Goal: Task Accomplishment & Management: Complete application form

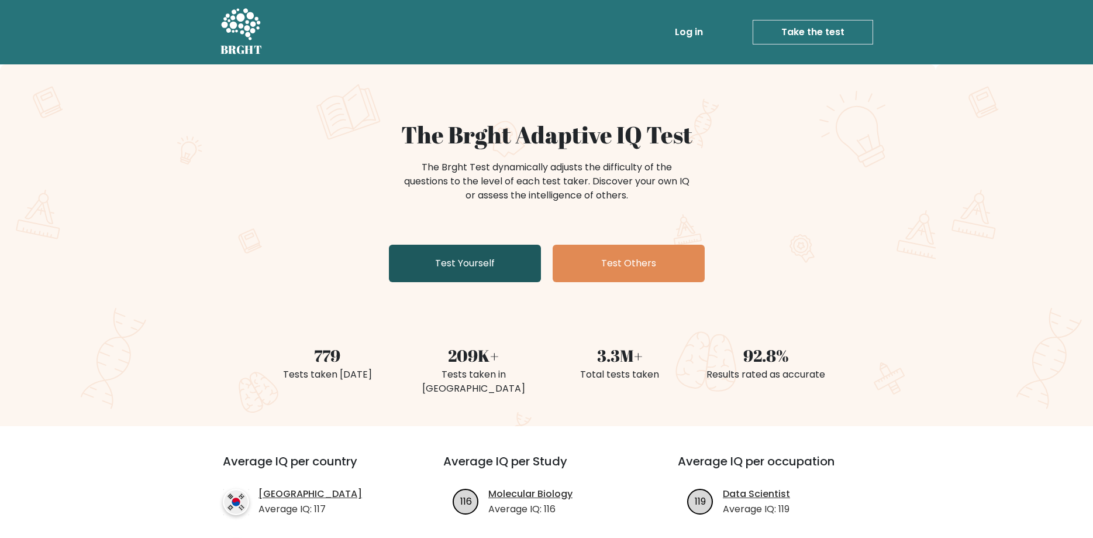
click at [440, 271] on link "Test Yourself" at bounding box center [465, 263] width 152 height 37
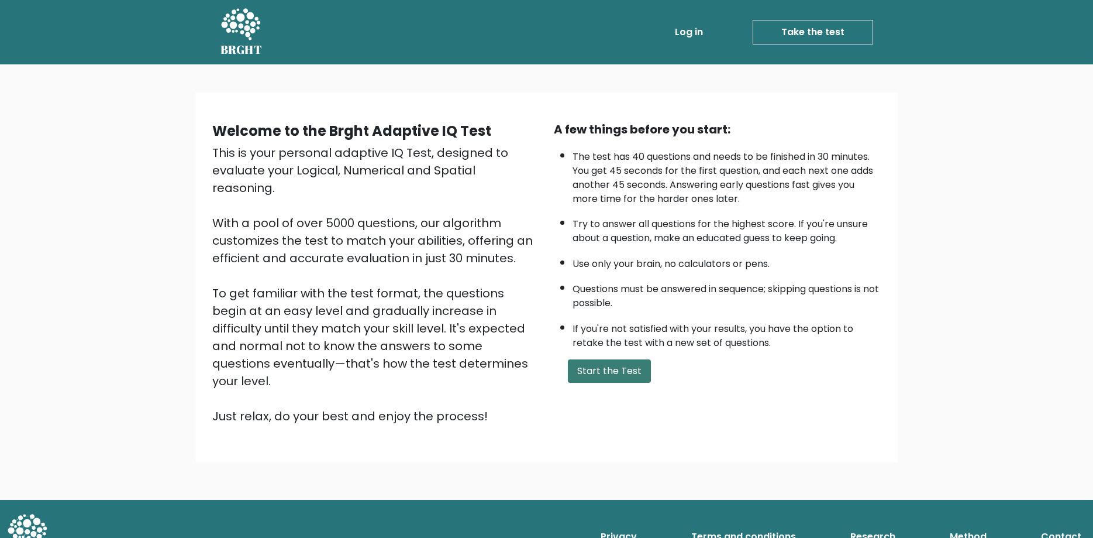
click at [593, 383] on button "Start the Test" at bounding box center [609, 370] width 83 height 23
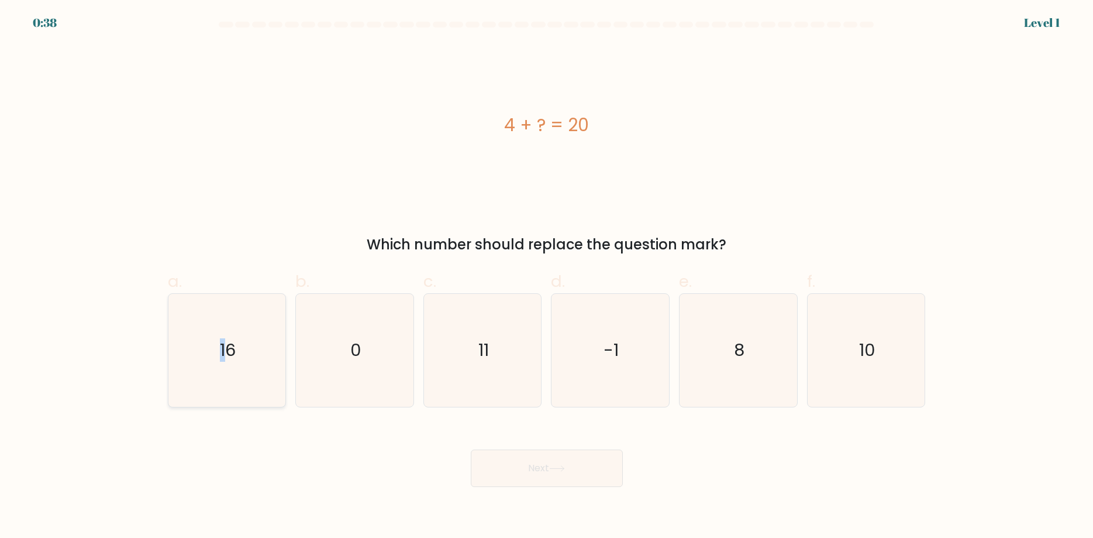
click at [224, 347] on text "16" at bounding box center [228, 349] width 16 height 23
click at [551, 463] on button "Next" at bounding box center [547, 467] width 152 height 37
click at [240, 381] on icon "16" at bounding box center [226, 350] width 113 height 113
click at [547, 277] on input "a. 16" at bounding box center [547, 273] width 1 height 8
radio input "true"
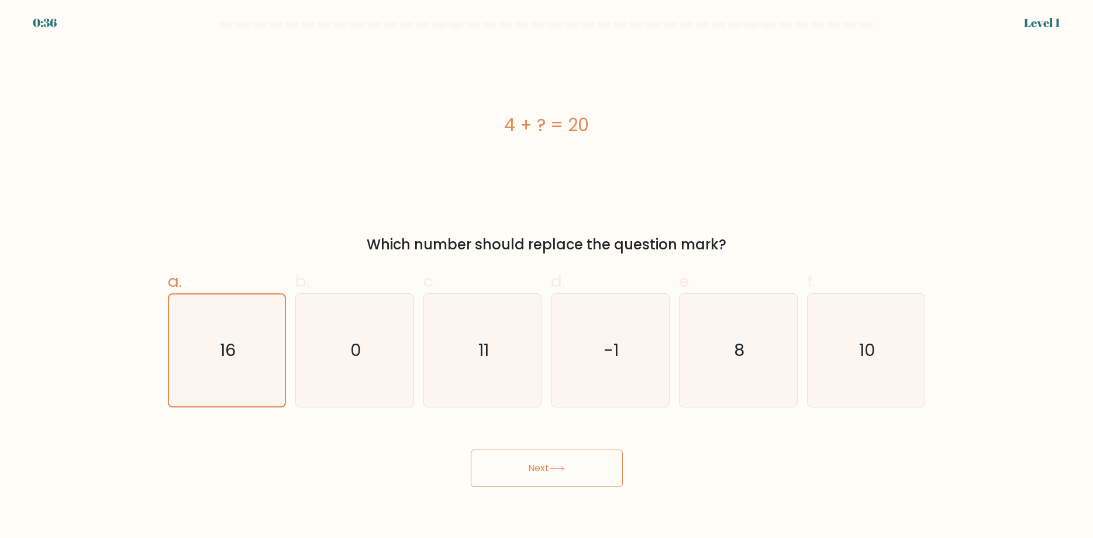
click at [570, 463] on button "Next" at bounding box center [547, 467] width 152 height 37
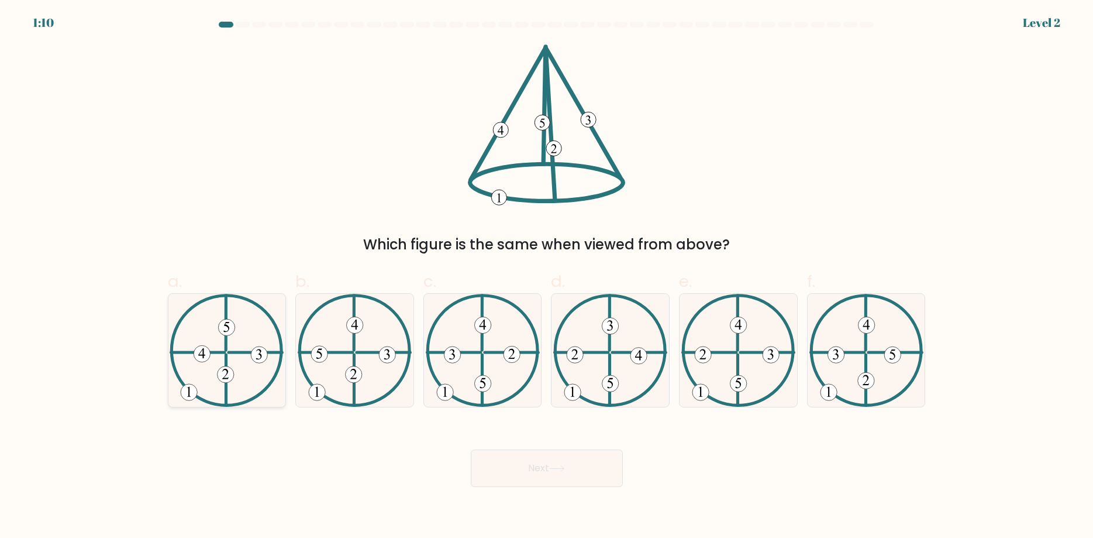
click at [243, 366] on icon at bounding box center [227, 350] width 114 height 113
click at [547, 277] on input "a." at bounding box center [547, 273] width 1 height 8
radio input "true"
click at [539, 476] on button "Next" at bounding box center [547, 467] width 152 height 37
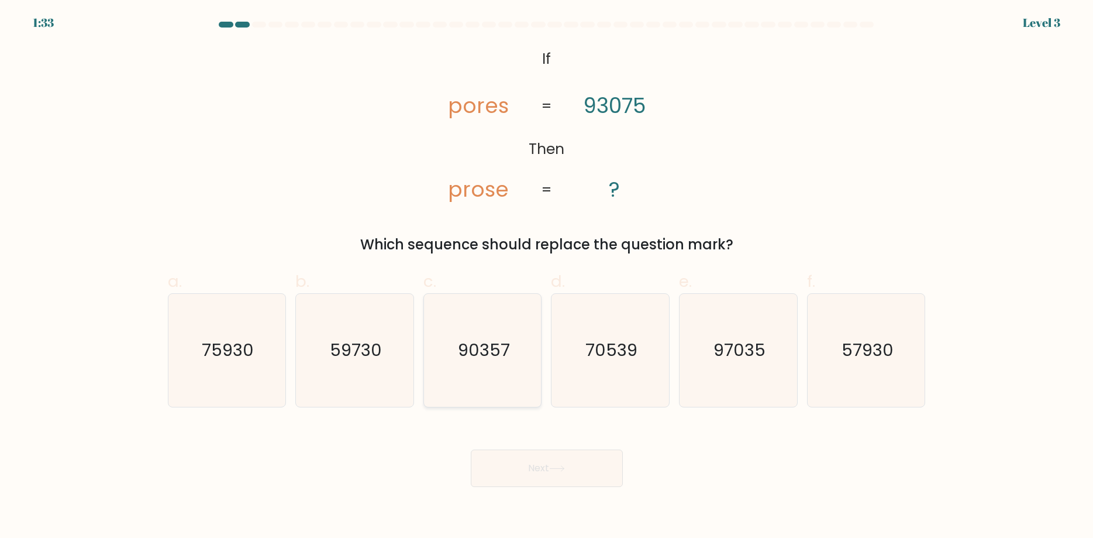
click at [451, 368] on icon "90357" at bounding box center [482, 350] width 113 height 113
click at [547, 277] on input "c. 90357" at bounding box center [547, 273] width 1 height 8
radio input "true"
click at [542, 466] on button "Next" at bounding box center [547, 467] width 152 height 37
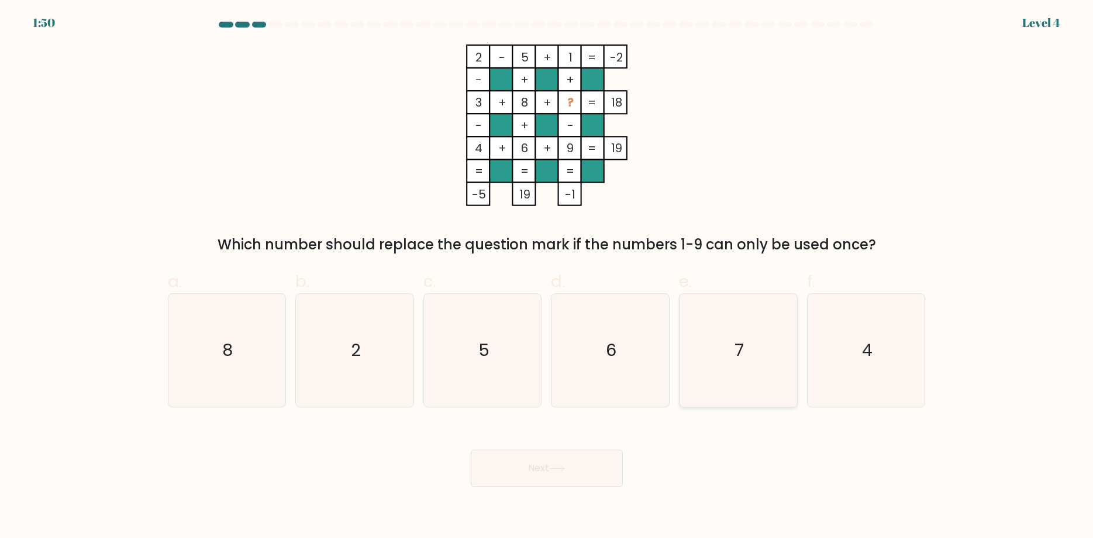
click at [717, 376] on icon "7" at bounding box center [738, 350] width 113 height 113
click at [548, 277] on input "e. 7" at bounding box center [547, 273] width 1 height 8
radio input "true"
click at [735, 360] on icon "7" at bounding box center [739, 350] width 112 height 112
click at [548, 277] on input "e. 7" at bounding box center [547, 273] width 1 height 8
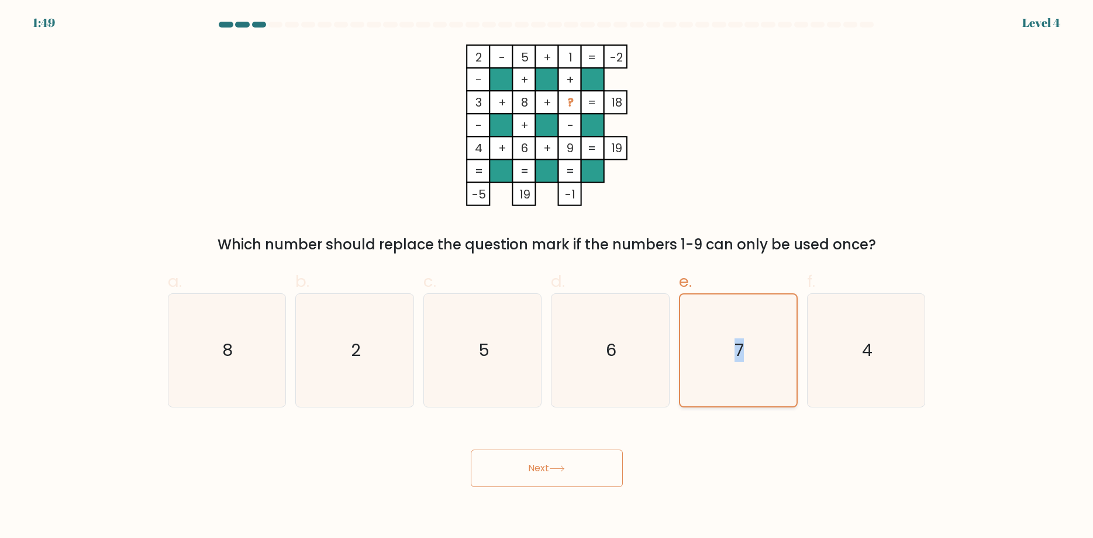
click at [735, 360] on icon "7" at bounding box center [739, 350] width 112 height 112
click at [548, 277] on input "e. 7" at bounding box center [547, 273] width 1 height 8
click at [724, 376] on icon "7" at bounding box center [739, 350] width 112 height 112
click at [548, 277] on input "e. 7" at bounding box center [547, 273] width 1 height 8
click at [552, 463] on button "Next" at bounding box center [547, 467] width 152 height 37
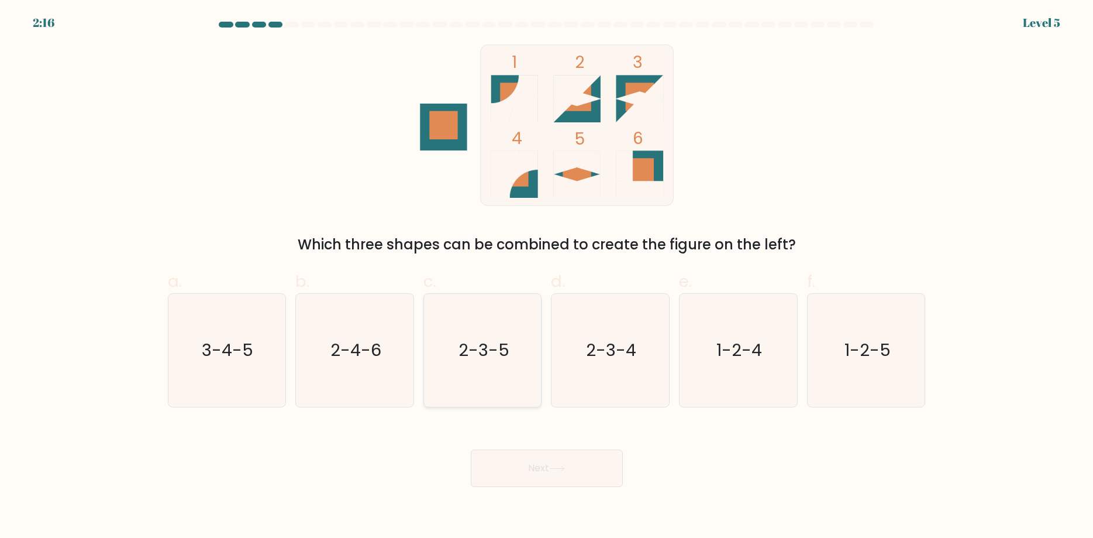
click at [470, 366] on icon "2-3-5" at bounding box center [482, 350] width 113 height 113
click at [547, 277] on input "c. 2-3-5" at bounding box center [547, 273] width 1 height 8
radio input "true"
click at [535, 473] on button "Next" at bounding box center [547, 467] width 152 height 37
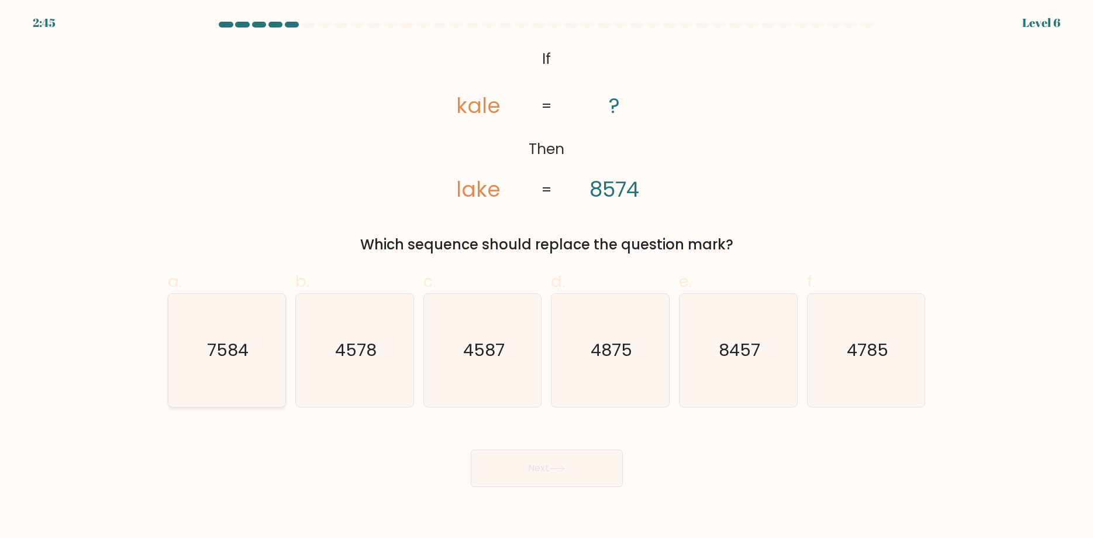
click at [253, 369] on icon "7584" at bounding box center [226, 350] width 113 height 113
click at [547, 277] on input "a. 7584" at bounding box center [547, 273] width 1 height 8
radio input "true"
click at [523, 461] on button "Next" at bounding box center [547, 467] width 152 height 37
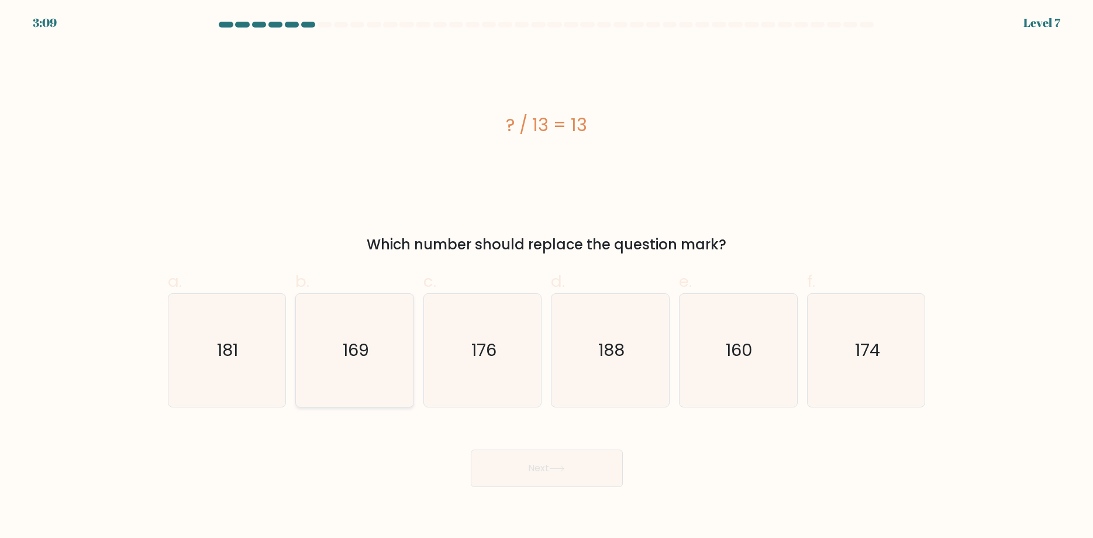
click at [360, 377] on icon "169" at bounding box center [354, 350] width 113 height 113
click at [547, 277] on input "b. 169" at bounding box center [547, 273] width 1 height 8
radio input "true"
click at [548, 465] on button "Next" at bounding box center [547, 467] width 152 height 37
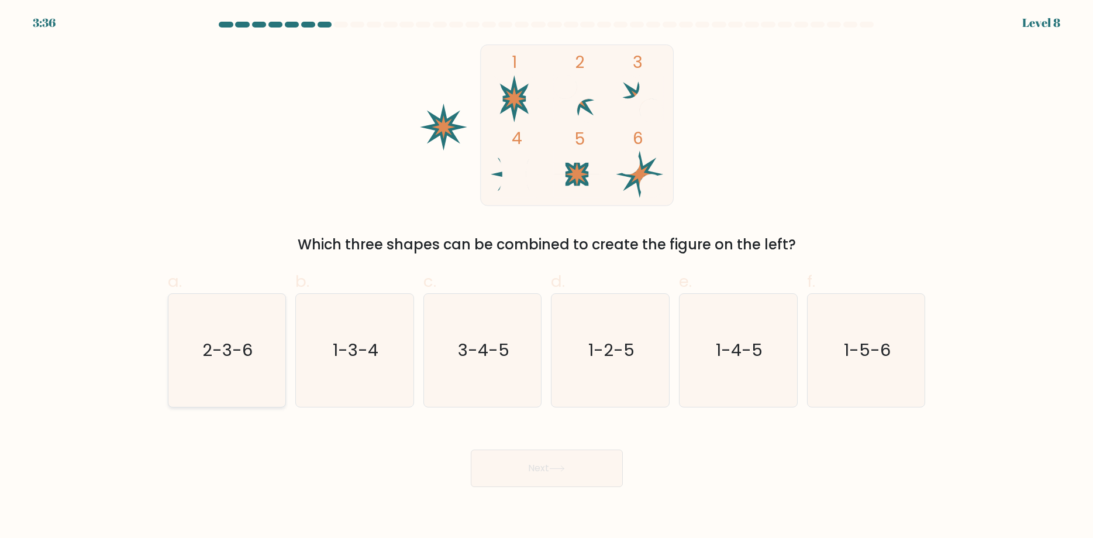
click at [253, 347] on icon "2-3-6" at bounding box center [226, 350] width 113 height 113
click at [547, 277] on input "a. 2-3-6" at bounding box center [547, 273] width 1 height 8
radio input "true"
click at [558, 486] on button "Next" at bounding box center [547, 467] width 152 height 37
click at [557, 486] on button "Next" at bounding box center [547, 467] width 152 height 37
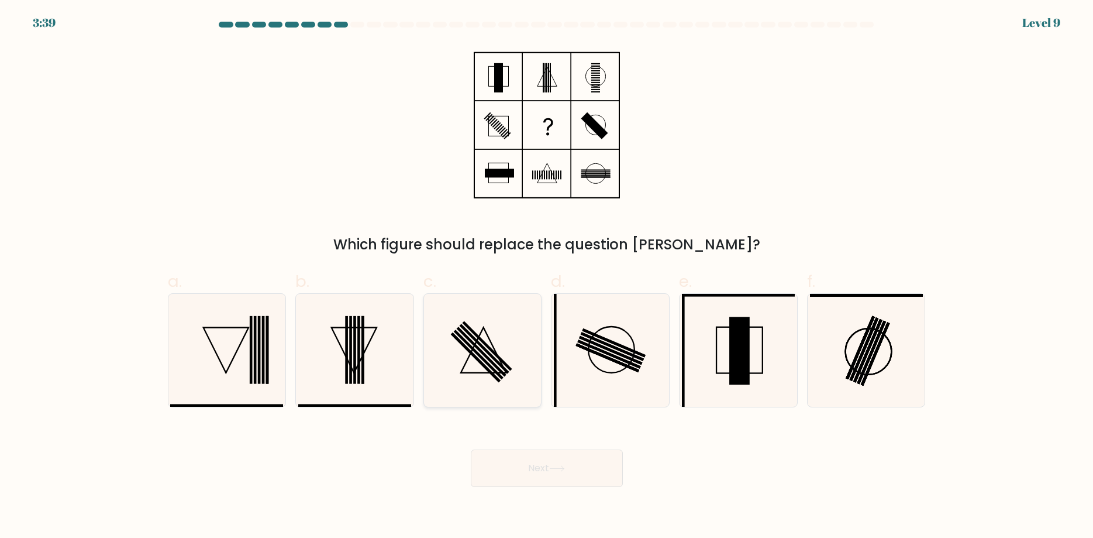
click at [440, 374] on icon at bounding box center [482, 350] width 113 height 113
click at [547, 277] on input "c." at bounding box center [547, 273] width 1 height 8
radio input "true"
click at [537, 463] on button "Next" at bounding box center [547, 467] width 152 height 37
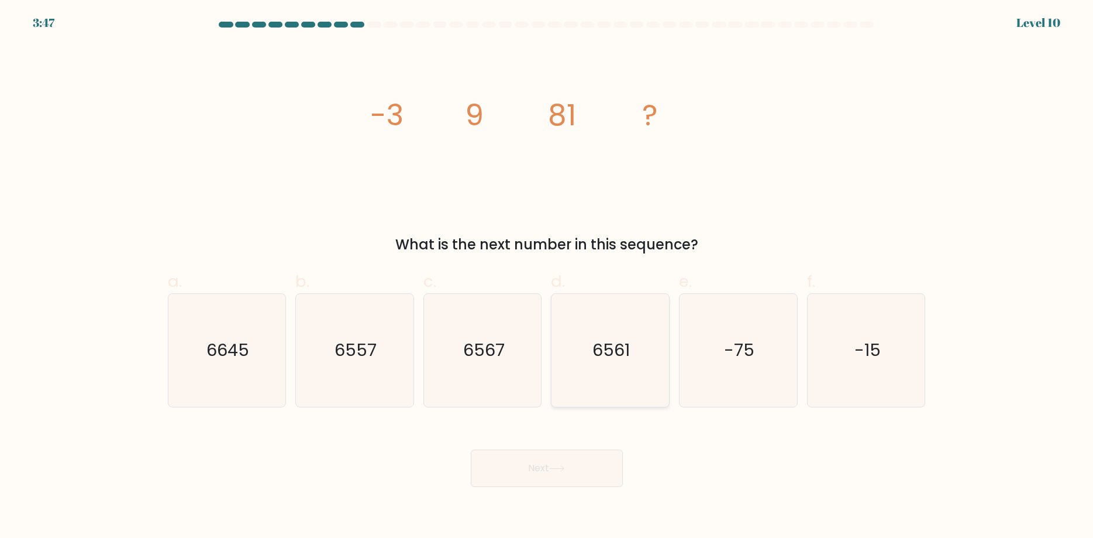
click at [593, 370] on icon "6561" at bounding box center [610, 350] width 113 height 113
click at [548, 277] on input "d. 6561" at bounding box center [547, 273] width 1 height 8
radio input "true"
click at [550, 466] on button "Next" at bounding box center [547, 467] width 152 height 37
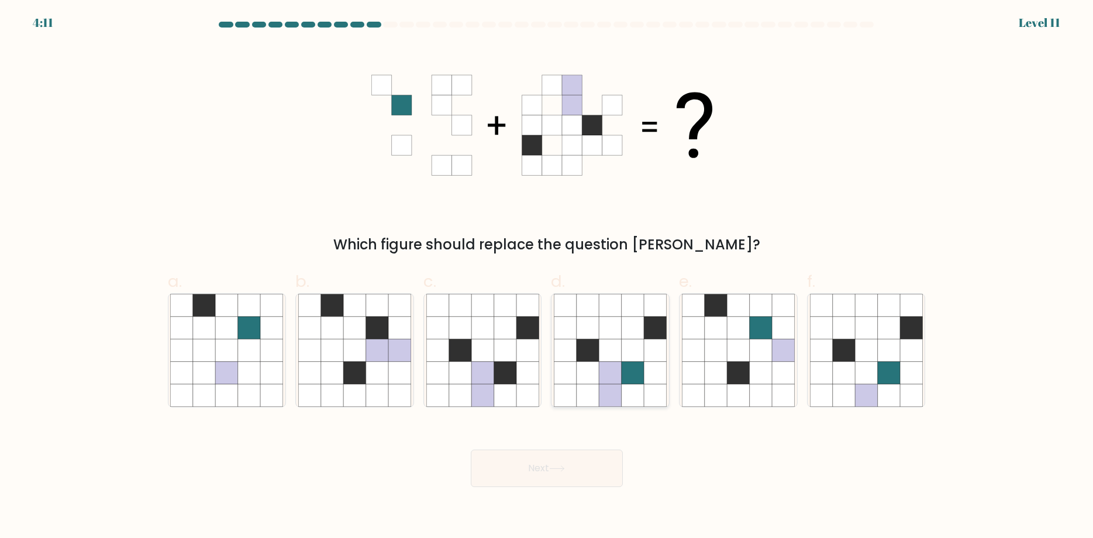
click at [614, 370] on icon at bounding box center [611, 373] width 22 height 22
click at [548, 277] on input "d." at bounding box center [547, 273] width 1 height 8
radio input "true"
click at [547, 465] on button "Next" at bounding box center [547, 467] width 152 height 37
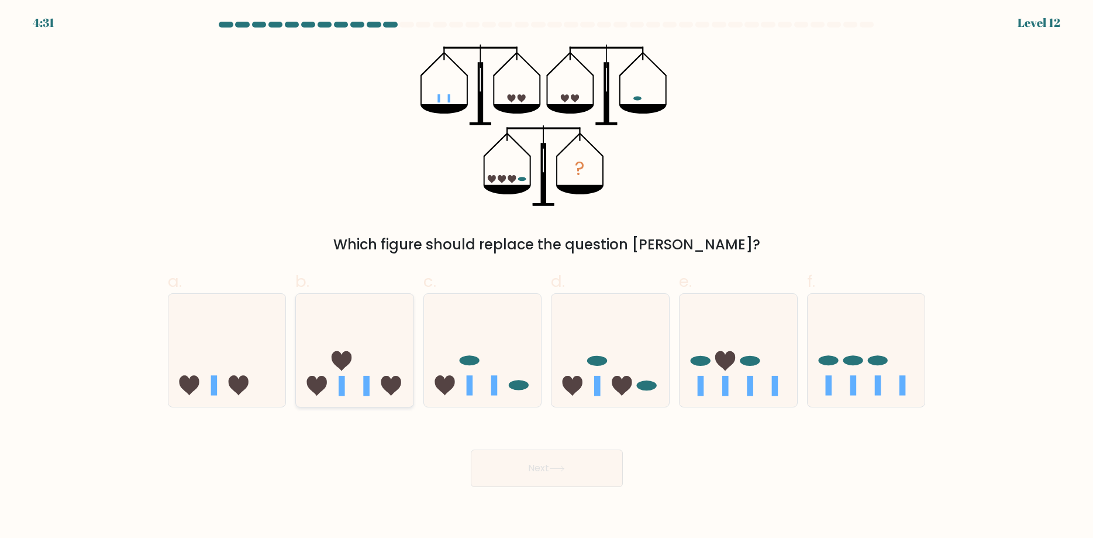
click at [372, 362] on icon at bounding box center [355, 349] width 118 height 97
click at [547, 277] on input "b." at bounding box center [547, 273] width 1 height 8
radio input "true"
click at [529, 465] on button "Next" at bounding box center [547, 467] width 152 height 37
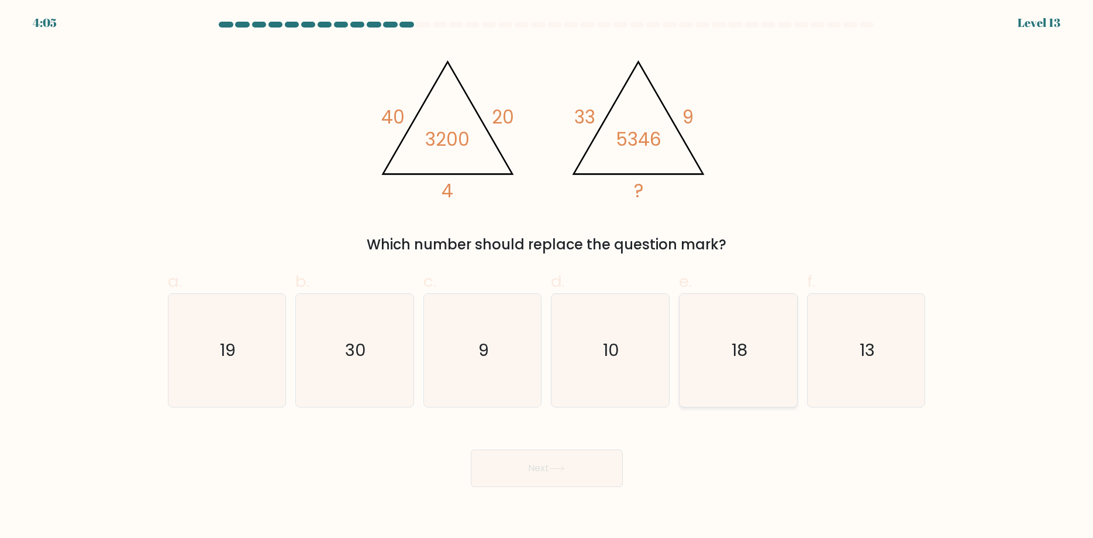
click at [714, 352] on icon "18" at bounding box center [738, 350] width 113 height 113
drag, startPoint x: 714, startPoint y: 352, endPoint x: 708, endPoint y: 360, distance: 9.6
click at [713, 353] on icon "18" at bounding box center [738, 350] width 113 height 113
click at [548, 277] on input "e. 18" at bounding box center [547, 273] width 1 height 8
radio input "true"
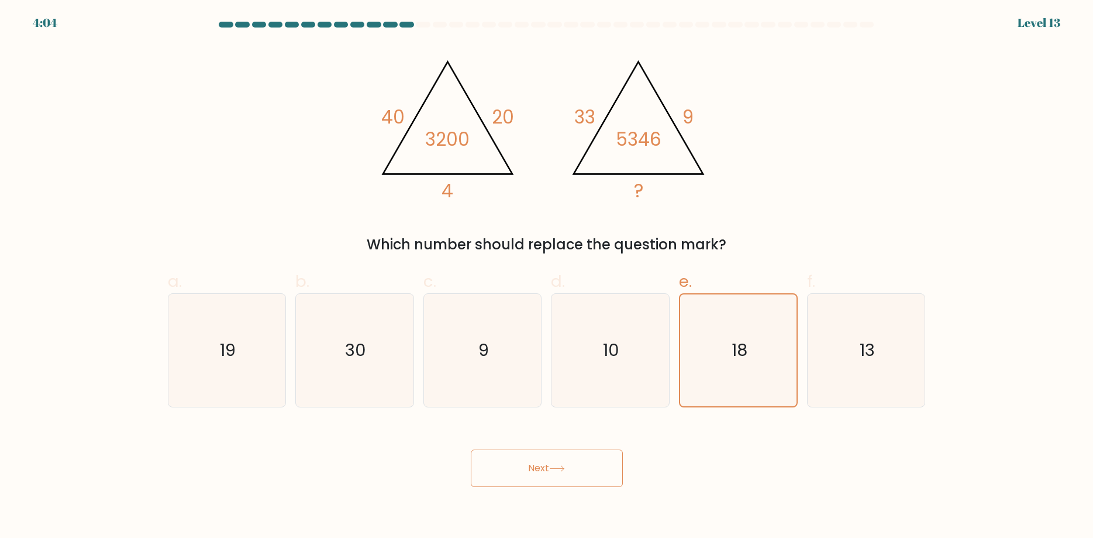
click at [568, 442] on div "Next" at bounding box center [547, 454] width 772 height 66
click at [257, 373] on icon "19" at bounding box center [226, 350] width 113 height 113
click at [547, 277] on input "a. 19" at bounding box center [547, 273] width 1 height 8
radio input "true"
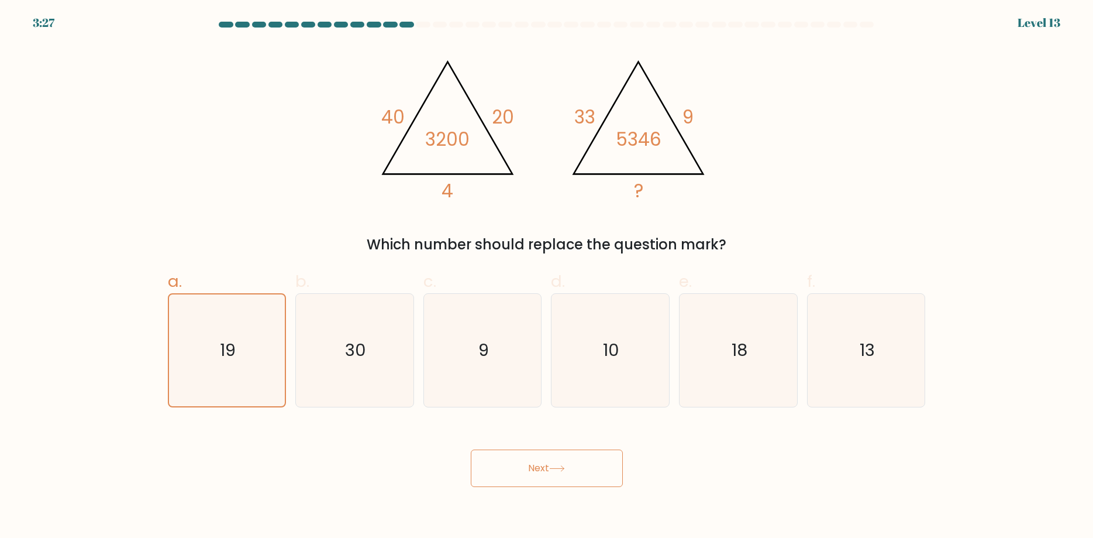
click at [556, 458] on button "Next" at bounding box center [547, 467] width 152 height 37
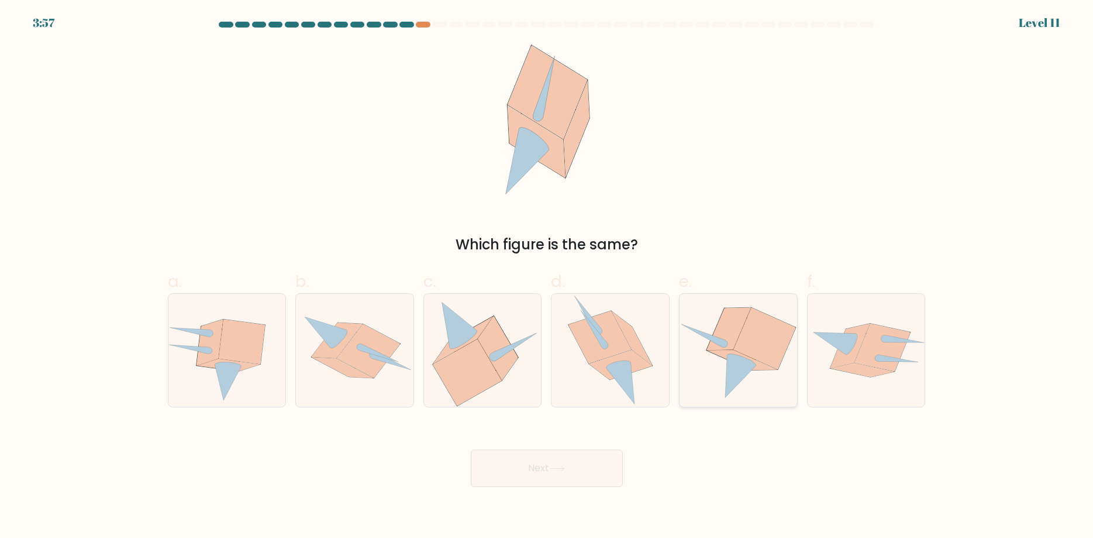
click at [698, 382] on icon at bounding box center [739, 350] width 118 height 106
click at [548, 277] on input "e." at bounding box center [547, 273] width 1 height 8
radio input "true"
click at [566, 463] on button "Next" at bounding box center [547, 467] width 152 height 37
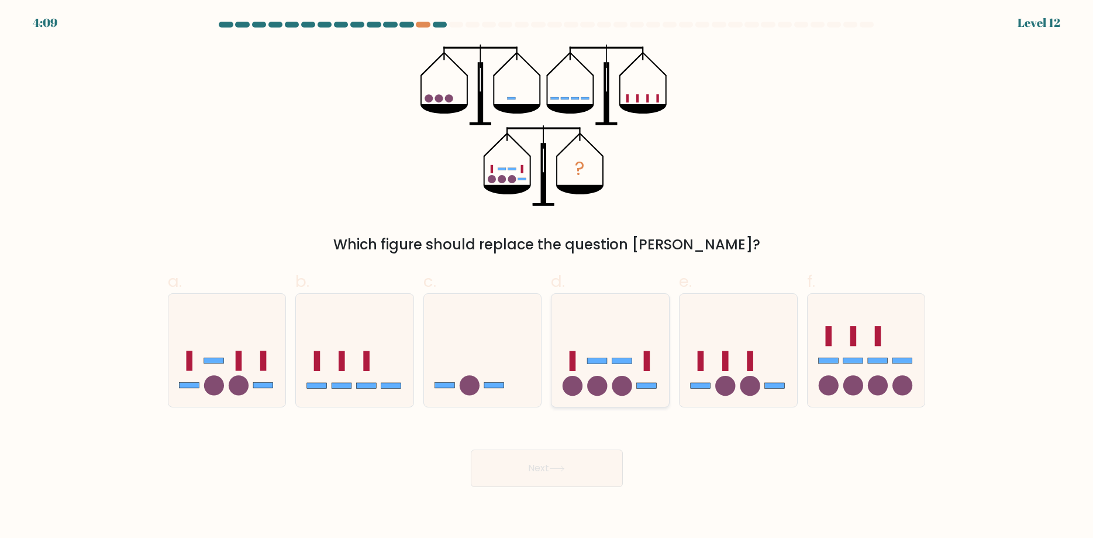
click at [605, 378] on icon at bounding box center [611, 349] width 118 height 97
click at [548, 277] on input "d." at bounding box center [547, 273] width 1 height 8
radio input "true"
click at [545, 465] on button "Next" at bounding box center [547, 467] width 152 height 37
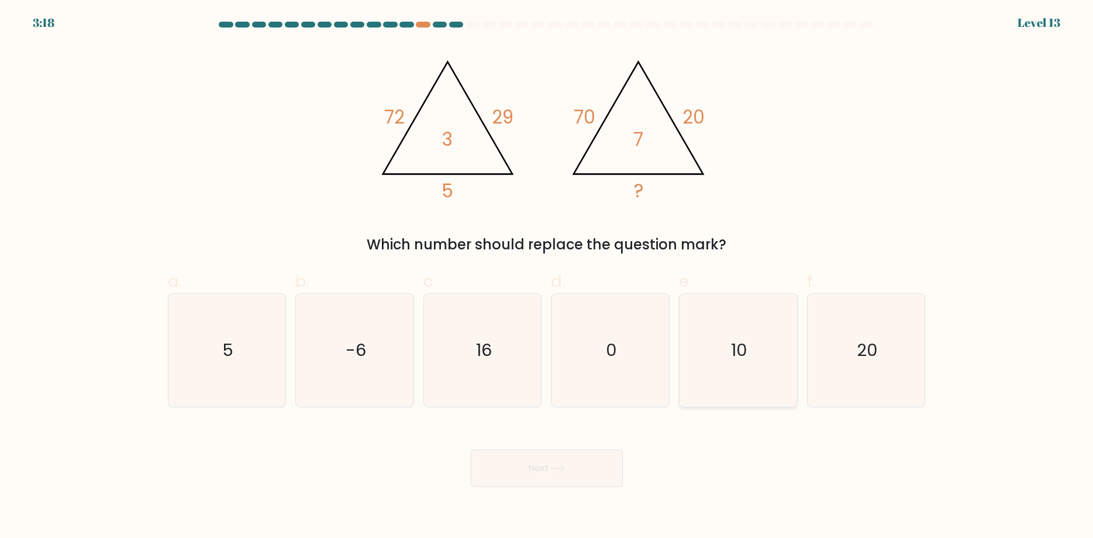
click at [728, 359] on icon "10" at bounding box center [738, 350] width 113 height 113
click at [548, 277] on input "e. 10" at bounding box center [547, 273] width 1 height 8
radio input "true"
click at [728, 359] on icon "10" at bounding box center [739, 350] width 112 height 112
click at [548, 277] on input "e. 10" at bounding box center [547, 273] width 1 height 8
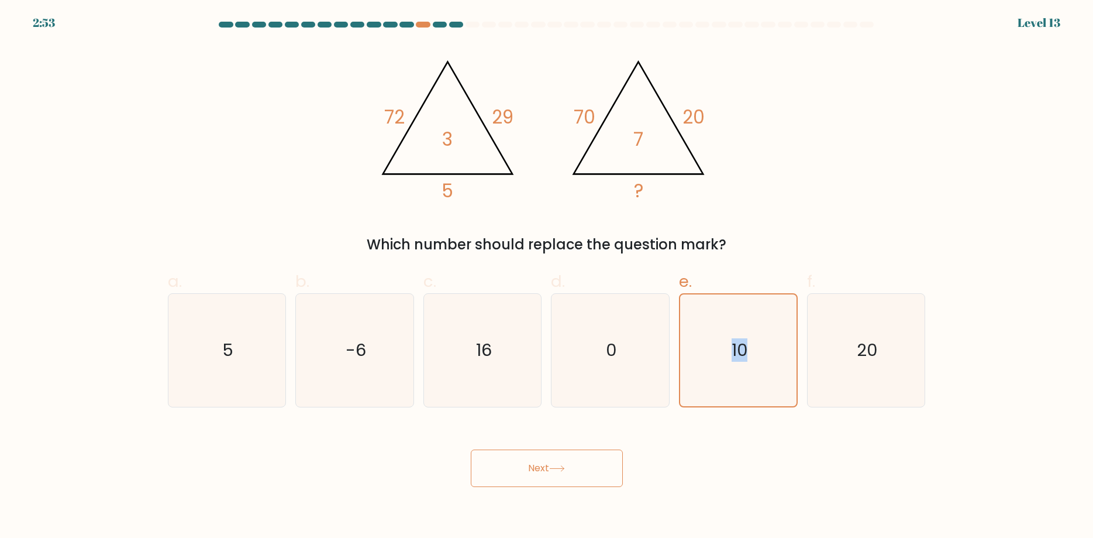
click at [536, 460] on button "Next" at bounding box center [547, 467] width 152 height 37
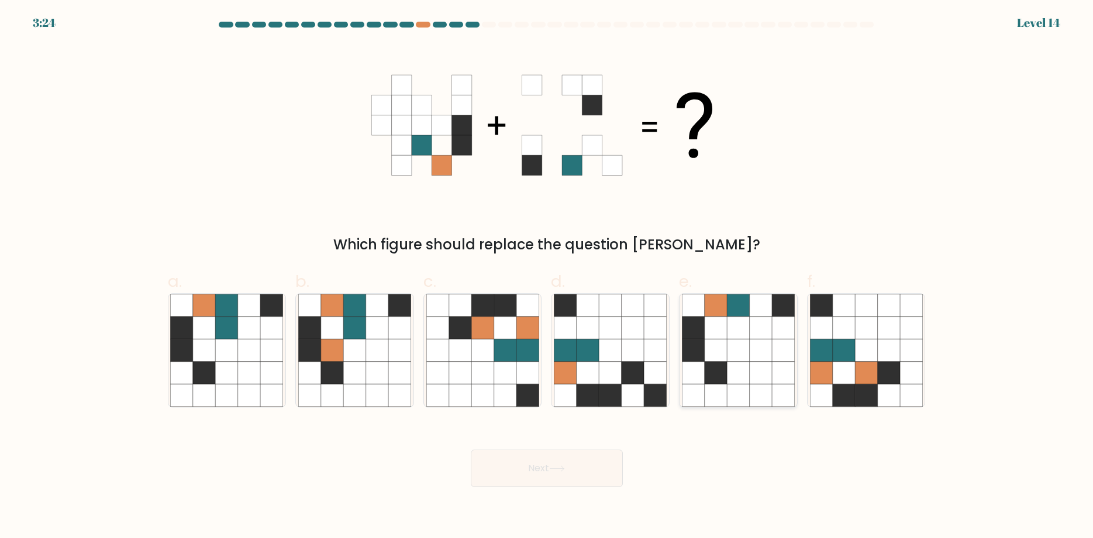
click at [735, 380] on icon at bounding box center [738, 373] width 22 height 22
click at [548, 277] on input "e." at bounding box center [547, 273] width 1 height 8
radio input "true"
click at [555, 478] on button "Next" at bounding box center [547, 467] width 152 height 37
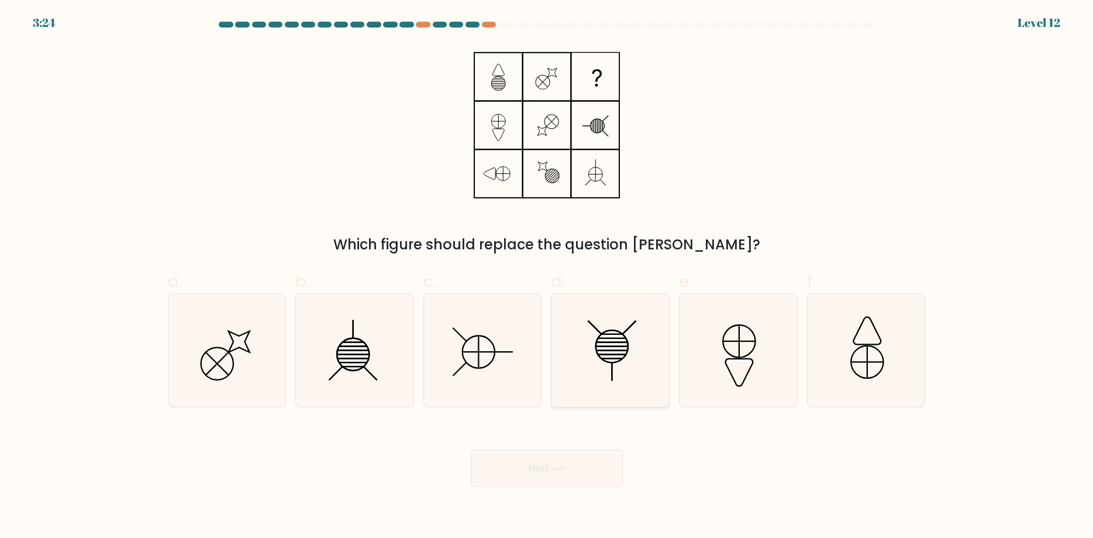
click at [586, 357] on icon at bounding box center [610, 350] width 113 height 113
click at [548, 277] on input "d." at bounding box center [547, 273] width 1 height 8
radio input "true"
click at [524, 465] on button "Next" at bounding box center [547, 467] width 152 height 37
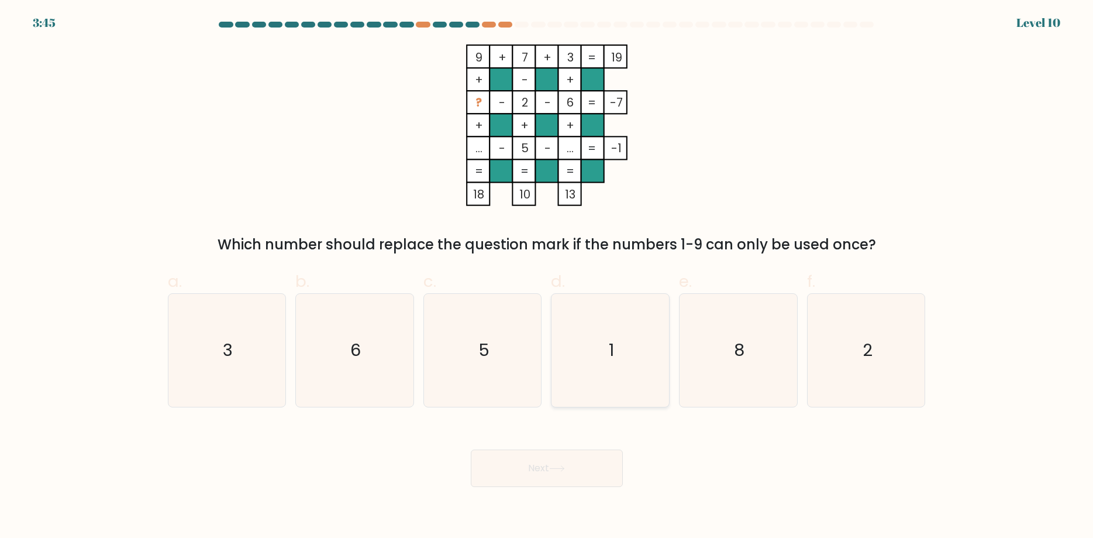
click at [621, 345] on icon "1" at bounding box center [610, 350] width 113 height 113
click at [548, 277] on input "d. 1" at bounding box center [547, 273] width 1 height 8
radio input "true"
click at [621, 345] on icon "1" at bounding box center [611, 350] width 112 height 112
click at [548, 277] on input "d. 1" at bounding box center [547, 273] width 1 height 8
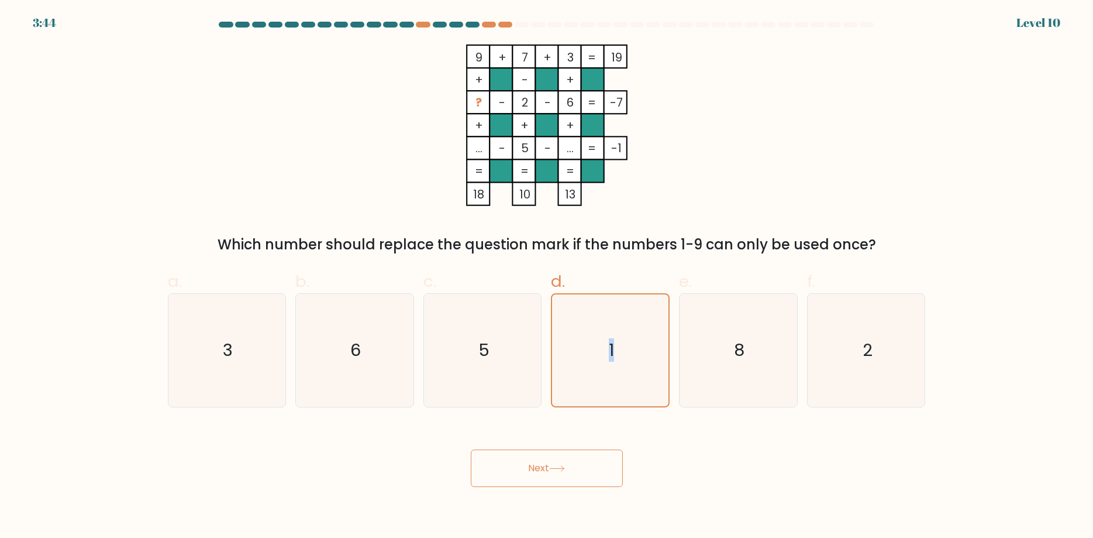
click at [534, 463] on button "Next" at bounding box center [547, 467] width 152 height 37
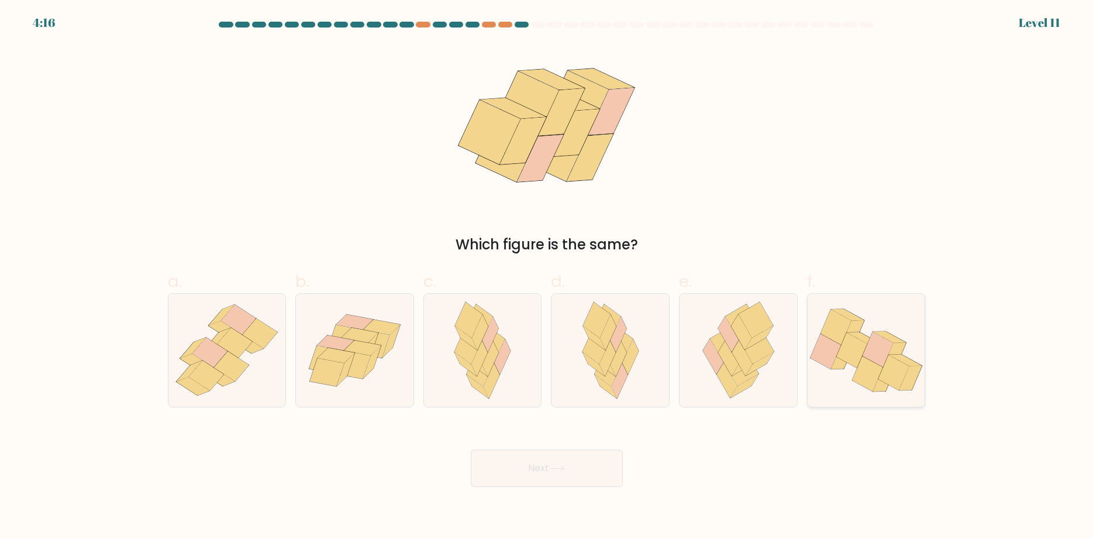
click at [856, 362] on icon at bounding box center [851, 349] width 31 height 35
click at [548, 277] on input "f." at bounding box center [547, 273] width 1 height 8
radio input "true"
click at [576, 478] on button "Next" at bounding box center [547, 467] width 152 height 37
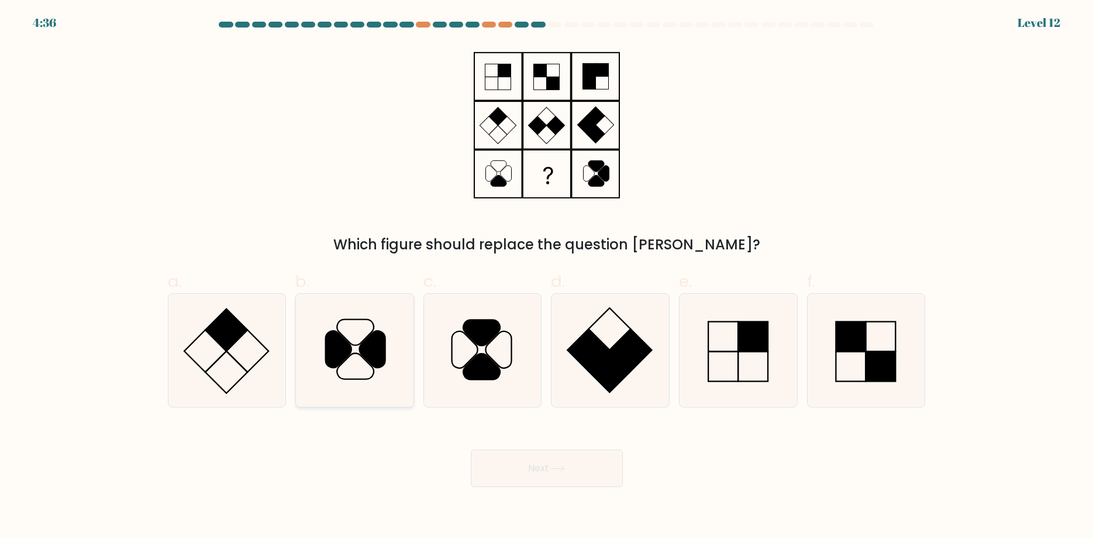
click at [377, 364] on icon at bounding box center [373, 349] width 26 height 37
click at [547, 277] on input "b." at bounding box center [547, 273] width 1 height 8
radio input "true"
click at [377, 364] on icon at bounding box center [372, 349] width 26 height 36
click at [547, 277] on input "b." at bounding box center [547, 273] width 1 height 8
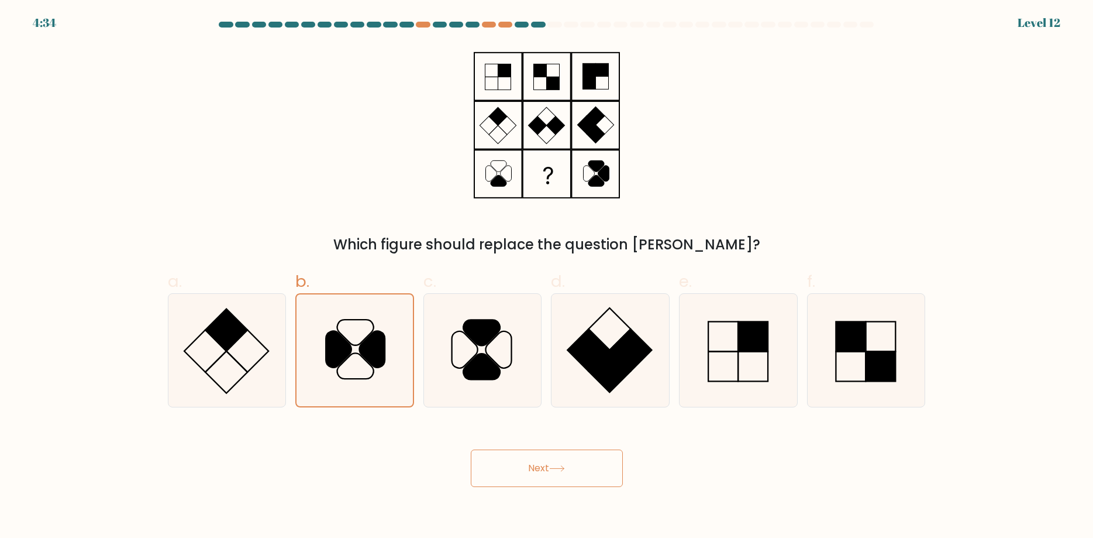
click at [549, 457] on button "Next" at bounding box center [547, 467] width 152 height 37
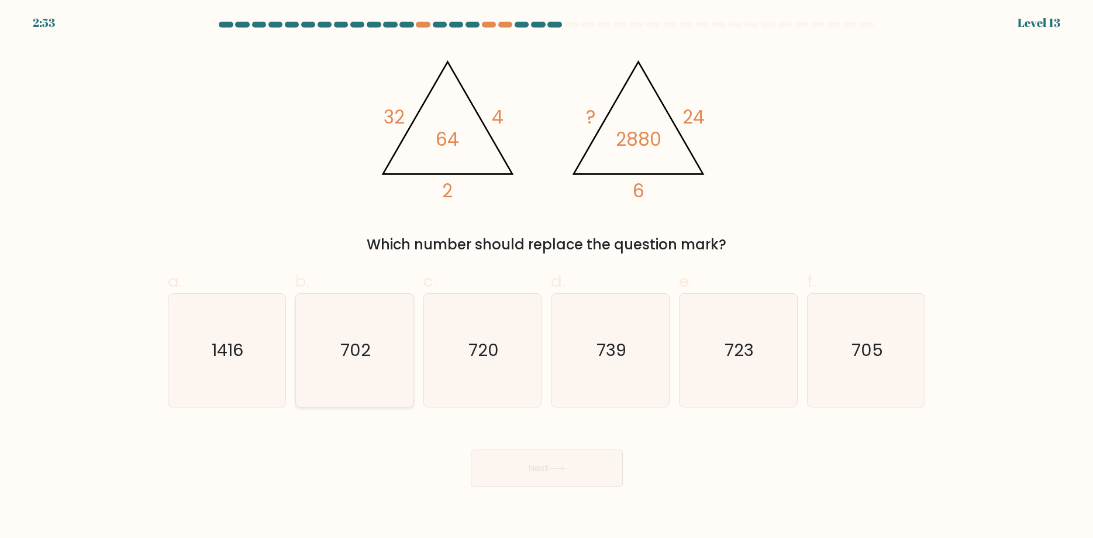
click at [354, 345] on text "702" at bounding box center [355, 349] width 30 height 23
click at [547, 277] on input "b. 702" at bounding box center [547, 273] width 1 height 8
radio input "true"
click at [545, 464] on button "Next" at bounding box center [547, 467] width 152 height 37
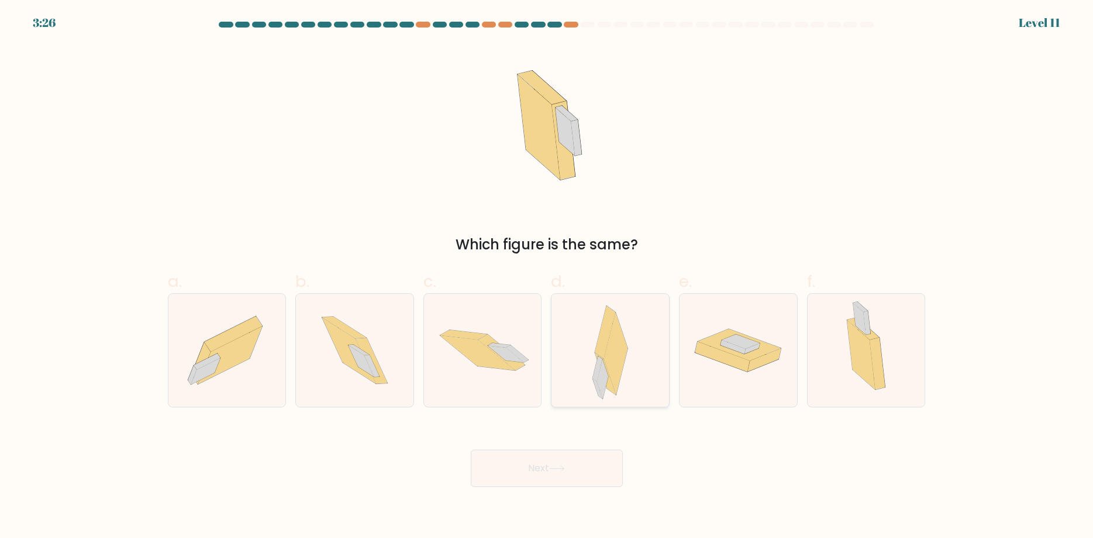
click at [596, 321] on icon at bounding box center [611, 350] width 36 height 113
click at [548, 277] on input "d." at bounding box center [547, 273] width 1 height 8
radio input "true"
click at [539, 470] on button "Next" at bounding box center [547, 467] width 152 height 37
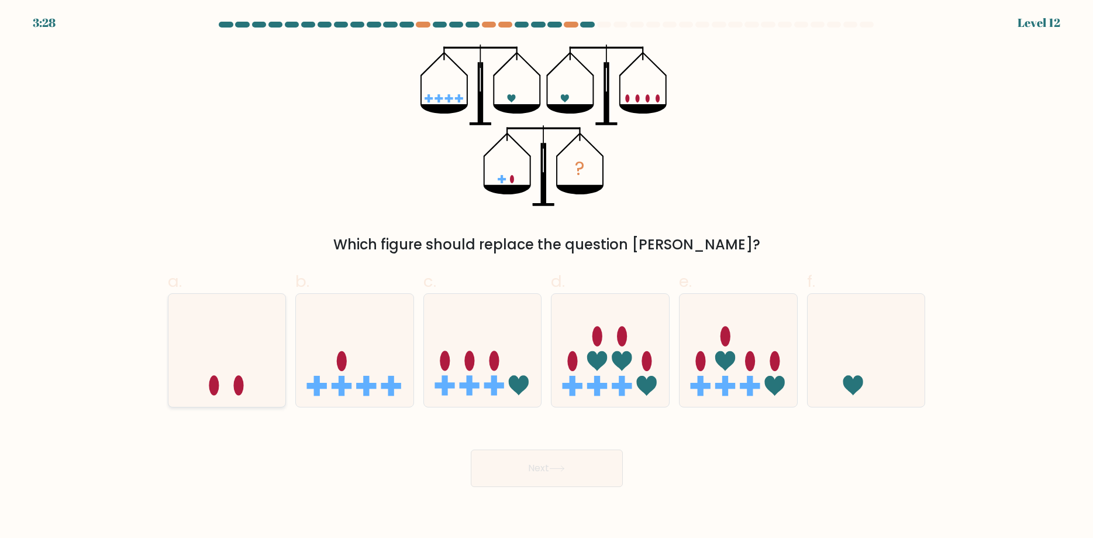
click at [252, 369] on icon at bounding box center [227, 349] width 118 height 97
click at [547, 277] on input "a." at bounding box center [547, 273] width 1 height 8
radio input "true"
click at [526, 470] on button "Next" at bounding box center [547, 467] width 152 height 37
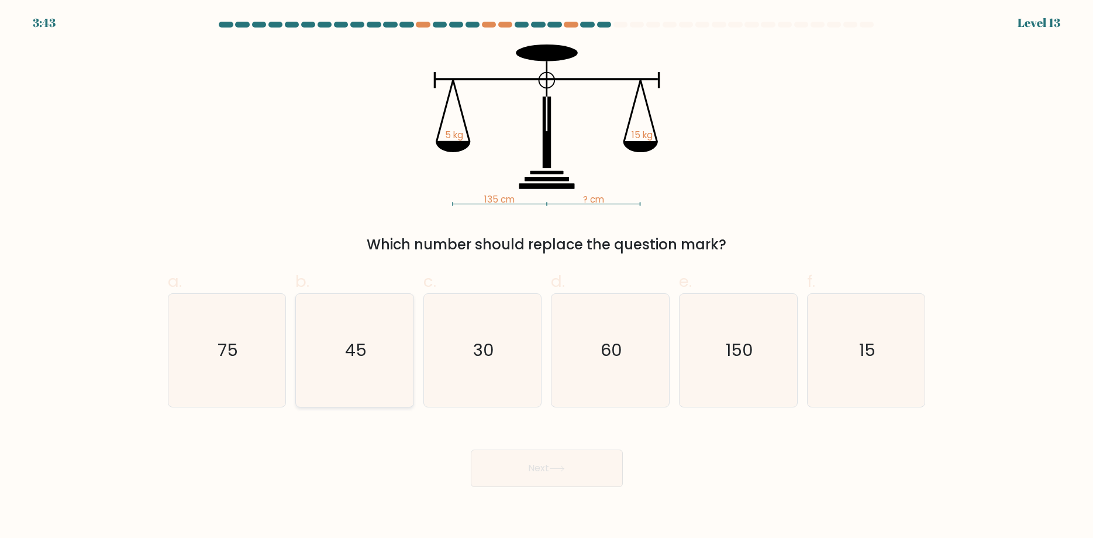
click at [369, 373] on icon "45" at bounding box center [354, 350] width 113 height 113
click at [547, 277] on input "b. 45" at bounding box center [547, 273] width 1 height 8
radio input "true"
click at [548, 467] on button "Next" at bounding box center [547, 467] width 152 height 37
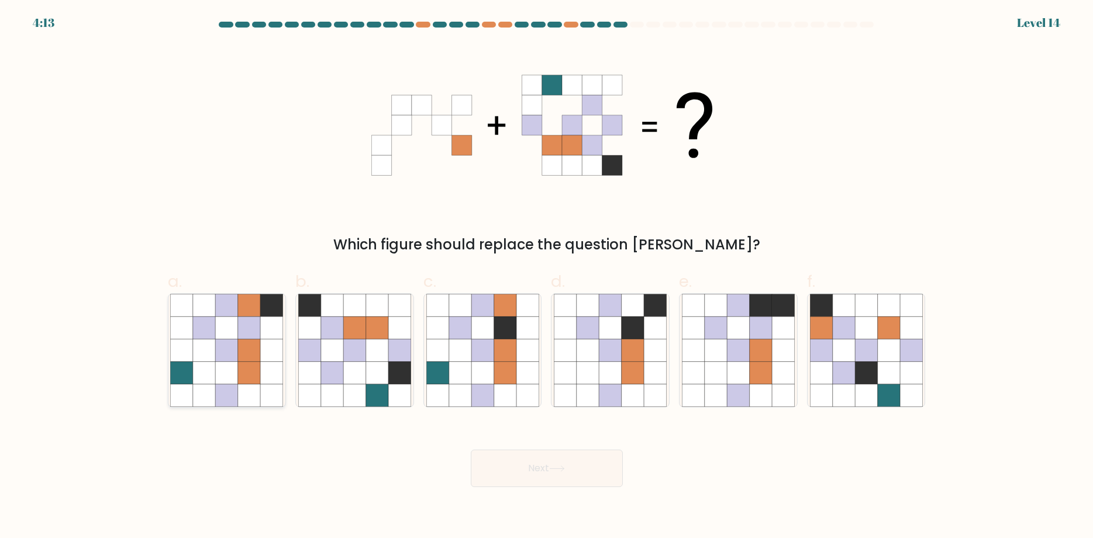
click at [222, 368] on icon at bounding box center [227, 373] width 22 height 22
click at [547, 277] on input "a." at bounding box center [547, 273] width 1 height 8
radio input "true"
click at [542, 463] on button "Next" at bounding box center [547, 467] width 152 height 37
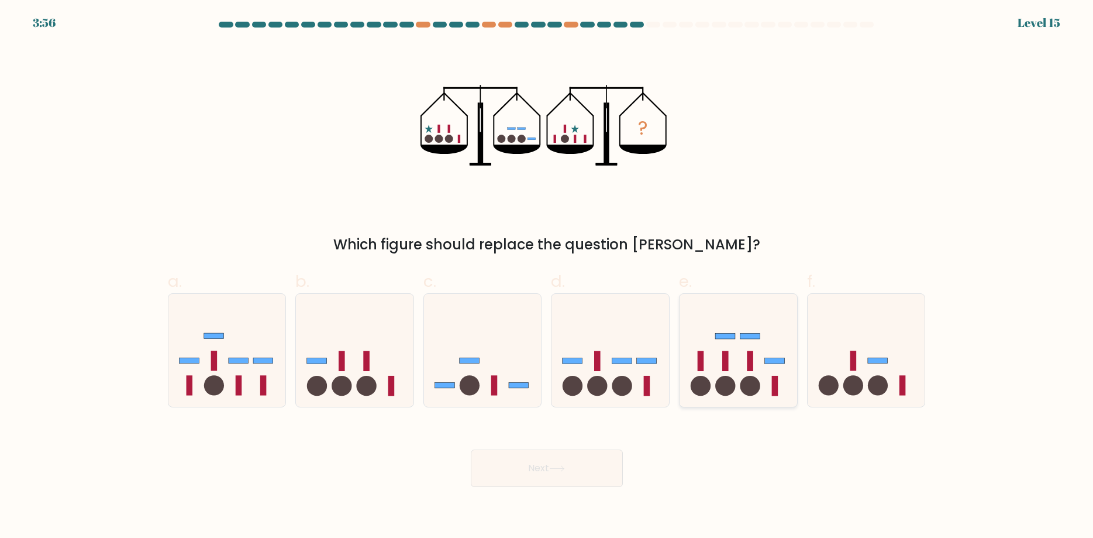
click at [708, 369] on icon at bounding box center [739, 349] width 118 height 97
click at [548, 277] on input "e." at bounding box center [547, 273] width 1 height 8
radio input "true"
click at [554, 464] on button "Next" at bounding box center [547, 467] width 152 height 37
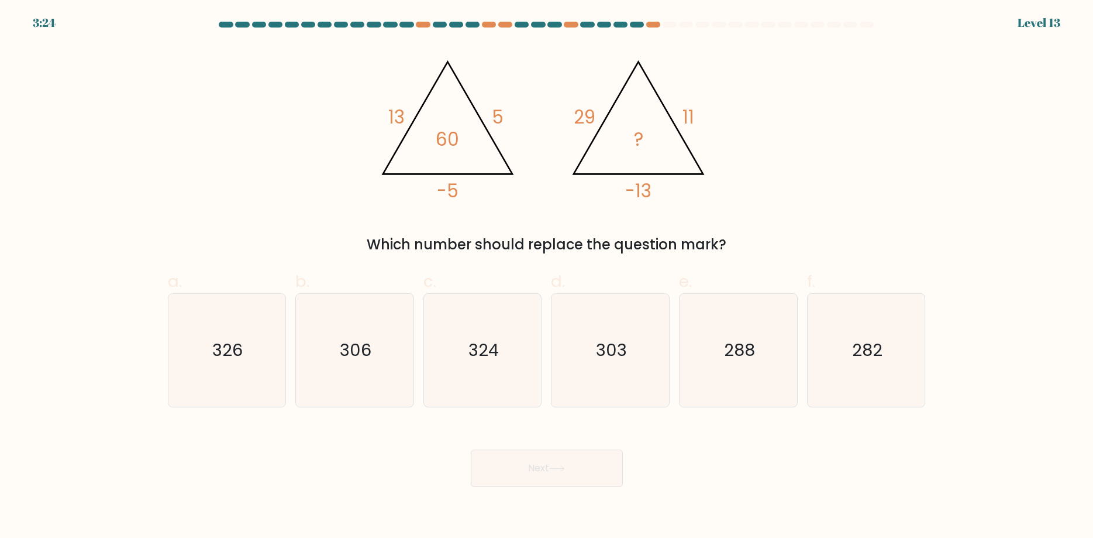
click at [470, 261] on div "a. 326 b. 306" at bounding box center [546, 333] width 767 height 147
click at [596, 345] on icon "303" at bounding box center [610, 350] width 113 height 113
click at [548, 277] on input "d. 303" at bounding box center [547, 273] width 1 height 8
radio input "true"
click at [547, 470] on button "Next" at bounding box center [547, 467] width 152 height 37
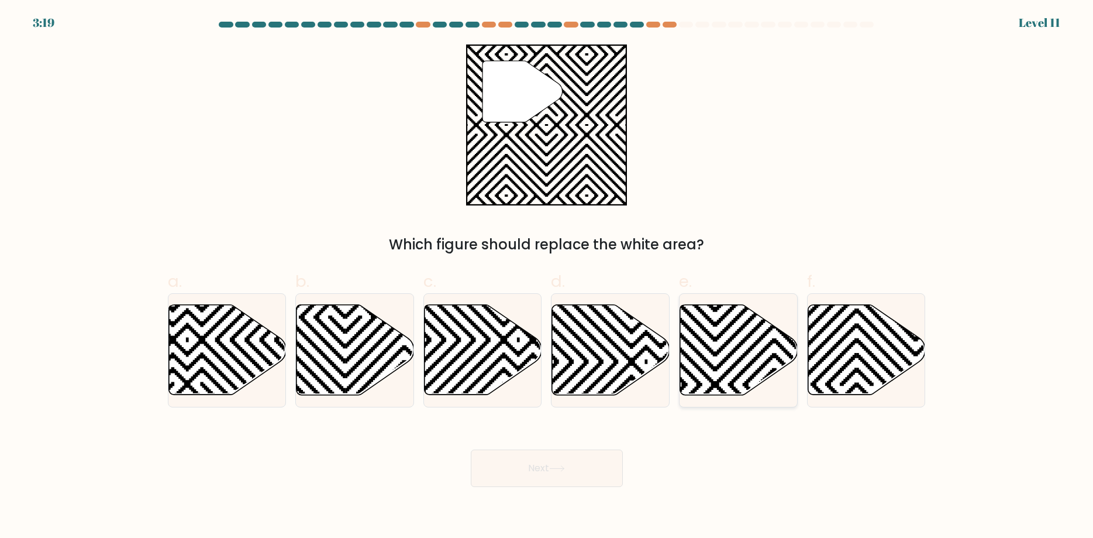
click at [728, 364] on icon at bounding box center [739, 350] width 118 height 90
click at [548, 277] on input "e." at bounding box center [547, 273] width 1 height 8
radio input "true"
click at [560, 470] on icon at bounding box center [557, 468] width 16 height 6
click at [561, 470] on icon at bounding box center [557, 468] width 16 height 6
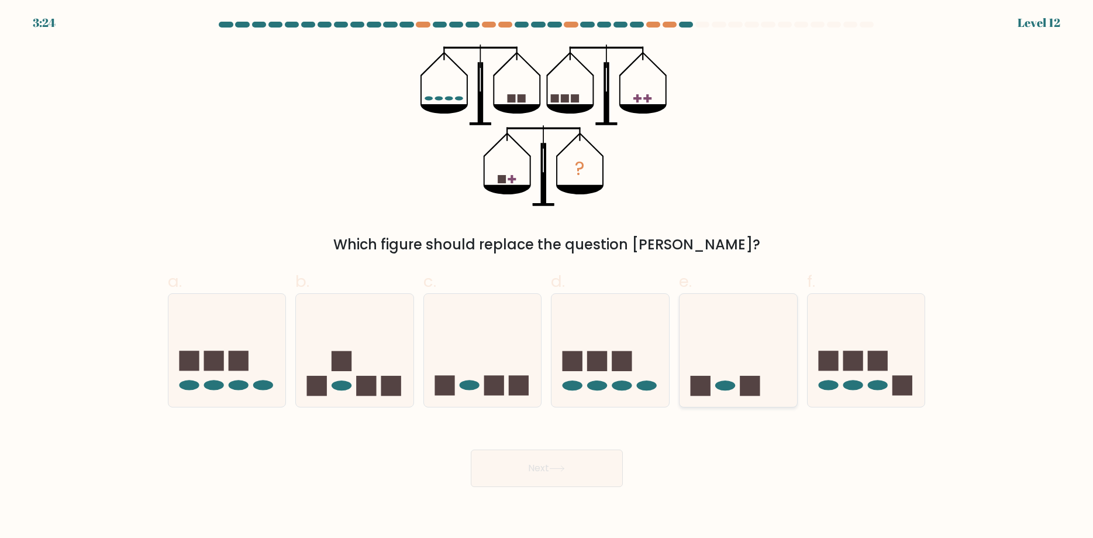
click at [717, 378] on icon at bounding box center [739, 349] width 118 height 97
click at [548, 277] on input "e." at bounding box center [547, 273] width 1 height 8
radio input "true"
click at [559, 467] on icon at bounding box center [557, 468] width 16 height 6
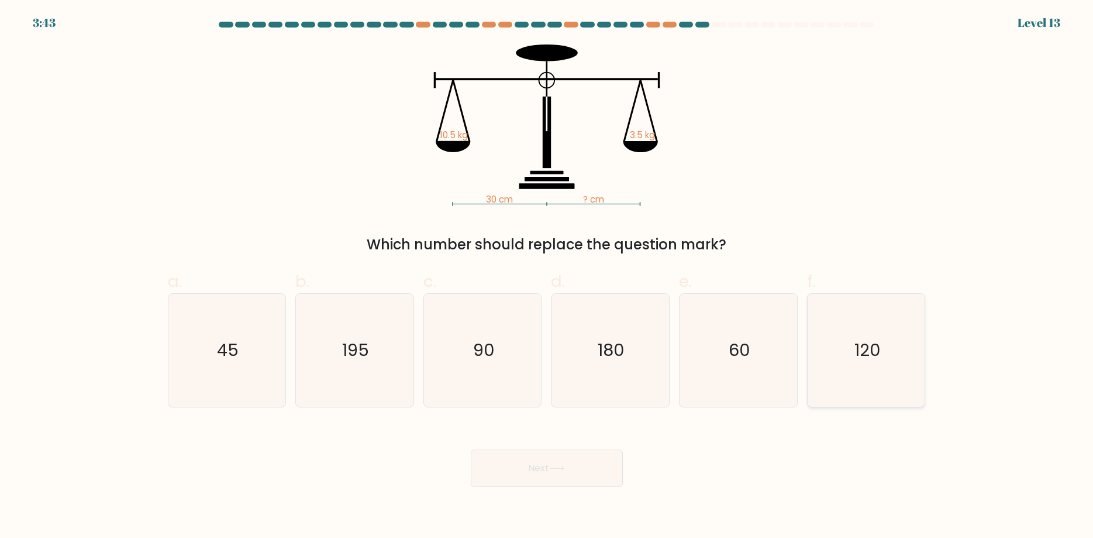
click at [847, 371] on icon "120" at bounding box center [866, 350] width 113 height 113
click at [548, 277] on input "f. 120" at bounding box center [547, 273] width 1 height 8
radio input "true"
click at [552, 464] on button "Next" at bounding box center [547, 467] width 152 height 37
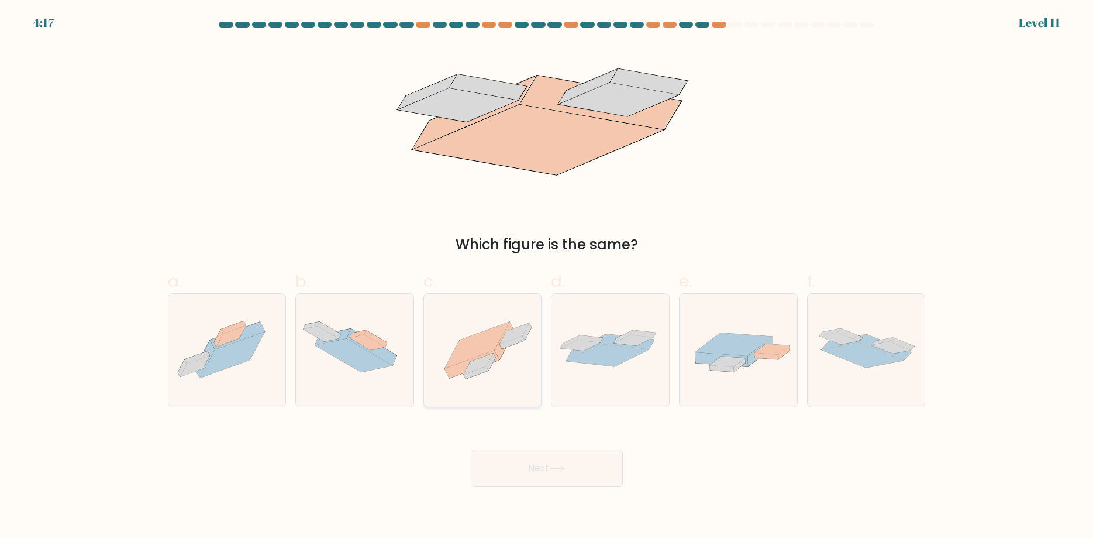
click at [502, 383] on icon at bounding box center [483, 350] width 118 height 88
click at [547, 277] on input "c." at bounding box center [547, 273] width 1 height 8
radio input "true"
click at [538, 474] on button "Next" at bounding box center [547, 467] width 152 height 37
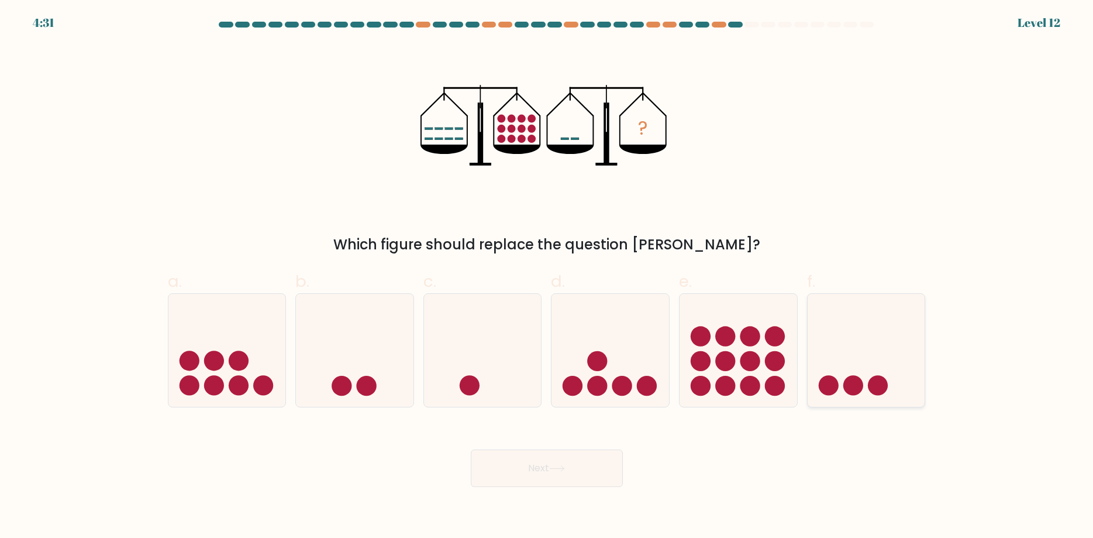
click at [836, 319] on icon at bounding box center [867, 349] width 118 height 97
click at [847, 362] on icon at bounding box center [867, 349] width 118 height 97
click at [548, 277] on input "f." at bounding box center [547, 273] width 1 height 8
radio input "true"
click at [547, 456] on button "Next" at bounding box center [547, 467] width 152 height 37
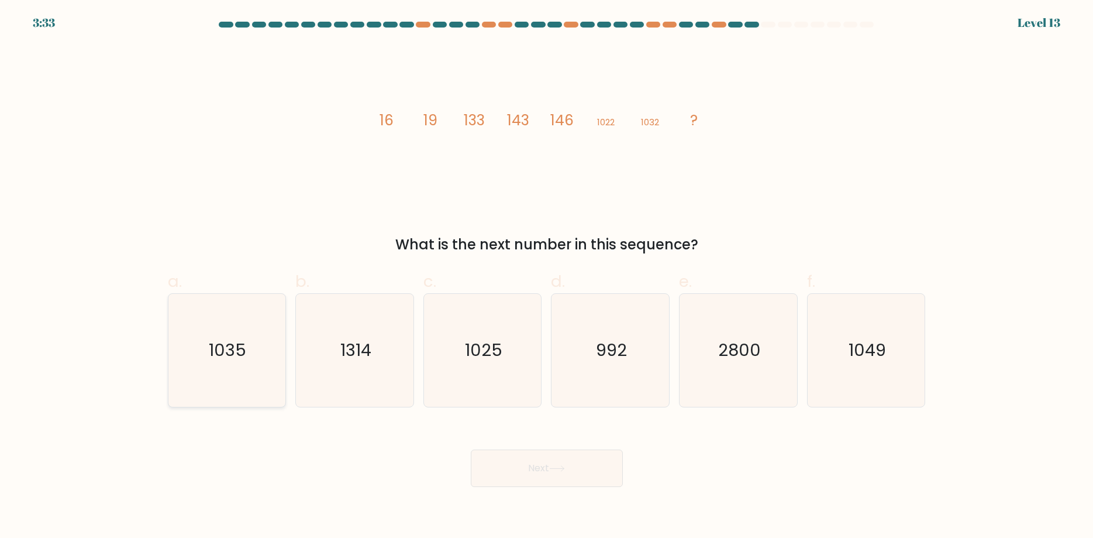
click at [252, 373] on icon "1035" at bounding box center [226, 350] width 113 height 113
click at [547, 277] on input "a. 1035" at bounding box center [547, 273] width 1 height 8
radio input "true"
click at [586, 480] on button "Next" at bounding box center [547, 467] width 152 height 37
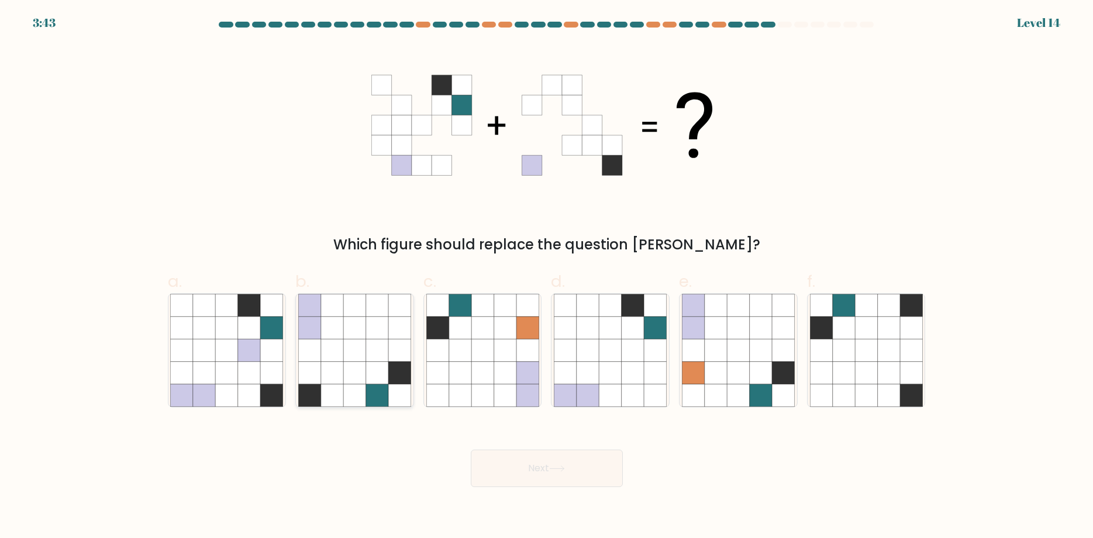
click at [359, 375] on icon at bounding box center [354, 373] width 22 height 22
click at [547, 277] on input "b." at bounding box center [547, 273] width 1 height 8
radio input "true"
click at [522, 462] on button "Next" at bounding box center [547, 467] width 152 height 37
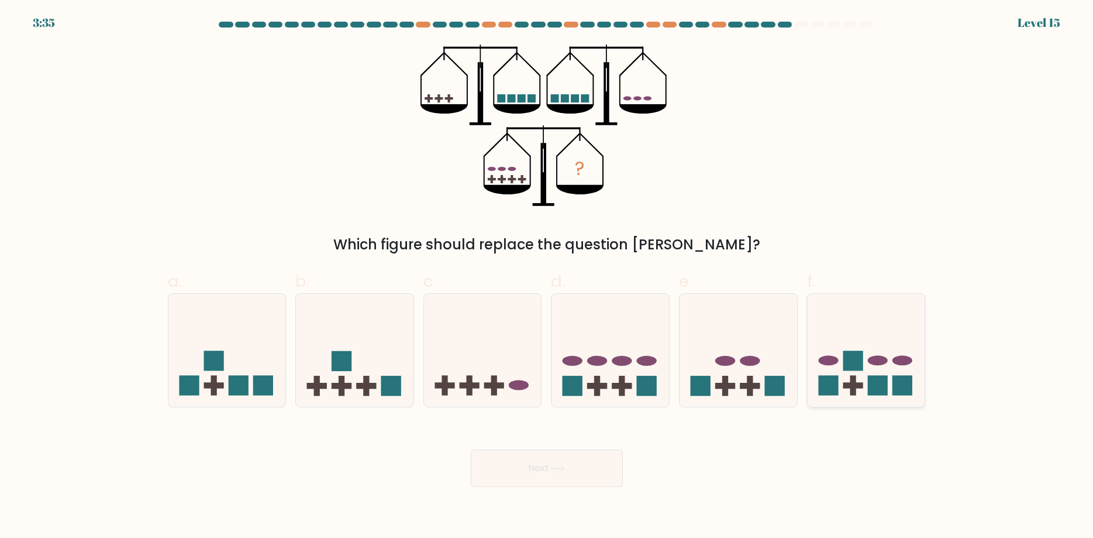
click at [861, 378] on icon at bounding box center [867, 349] width 118 height 97
click at [548, 277] on input "f." at bounding box center [547, 273] width 1 height 8
radio input "true"
click at [586, 475] on button "Next" at bounding box center [547, 467] width 152 height 37
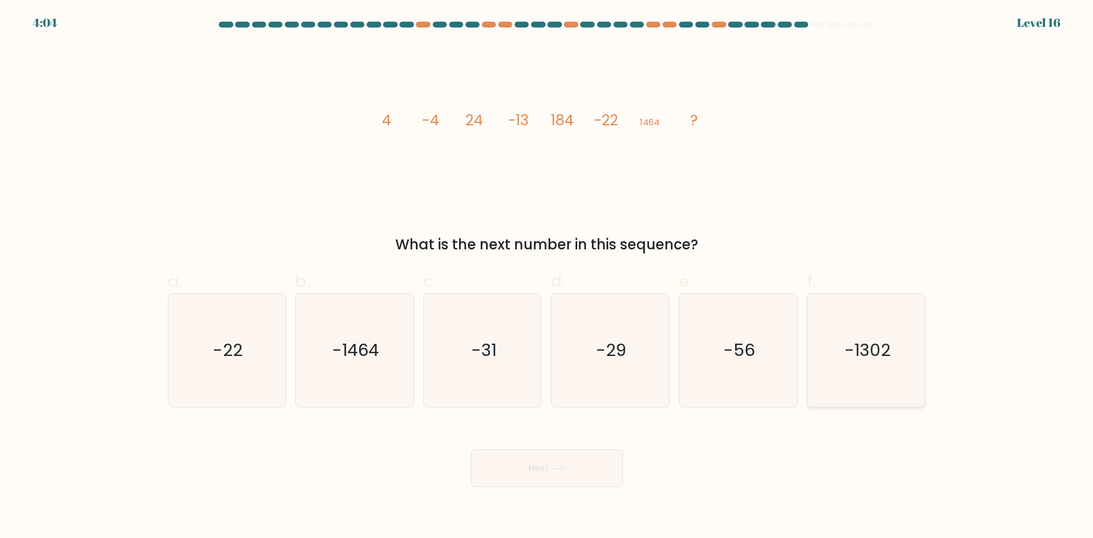
click at [859, 367] on icon "-1302" at bounding box center [866, 350] width 113 height 113
click at [548, 277] on input "f. -1302" at bounding box center [547, 273] width 1 height 8
radio input "true"
click at [571, 470] on button "Next" at bounding box center [547, 467] width 152 height 37
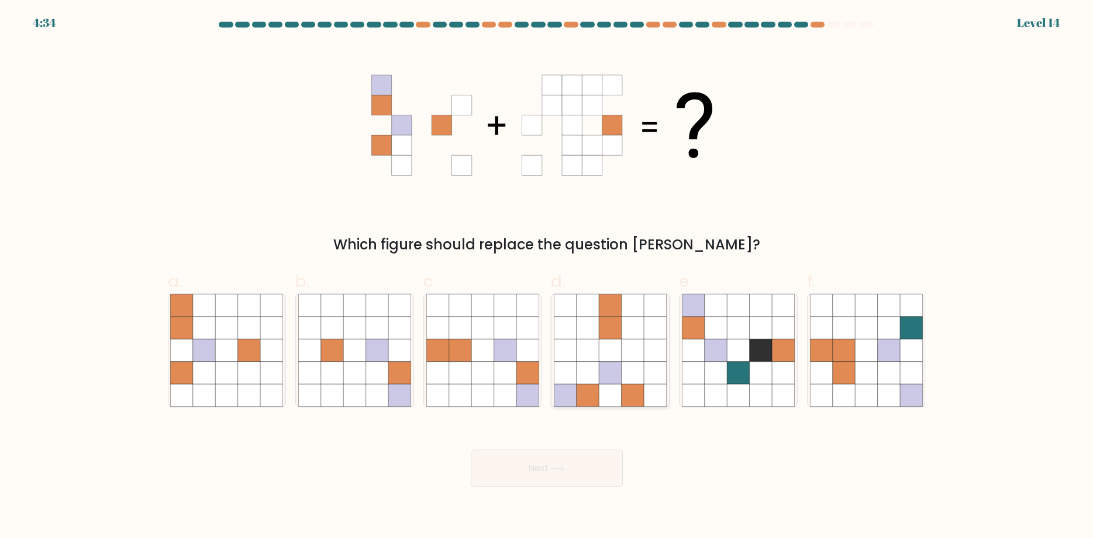
click at [621, 380] on icon at bounding box center [611, 373] width 22 height 22
click at [548, 277] on input "d." at bounding box center [547, 273] width 1 height 8
radio input "true"
click at [584, 460] on button "Next" at bounding box center [547, 467] width 152 height 37
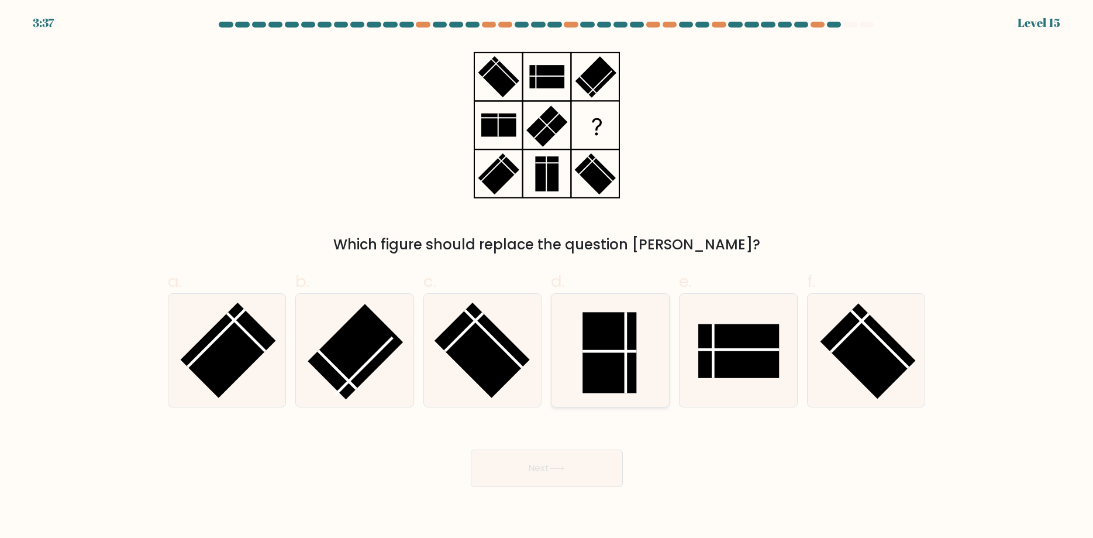
click at [600, 368] on rect at bounding box center [610, 352] width 54 height 81
click at [548, 277] on input "d." at bounding box center [547, 273] width 1 height 8
radio input "true"
click at [600, 368] on rect at bounding box center [609, 352] width 53 height 80
click at [548, 277] on input "d." at bounding box center [547, 273] width 1 height 8
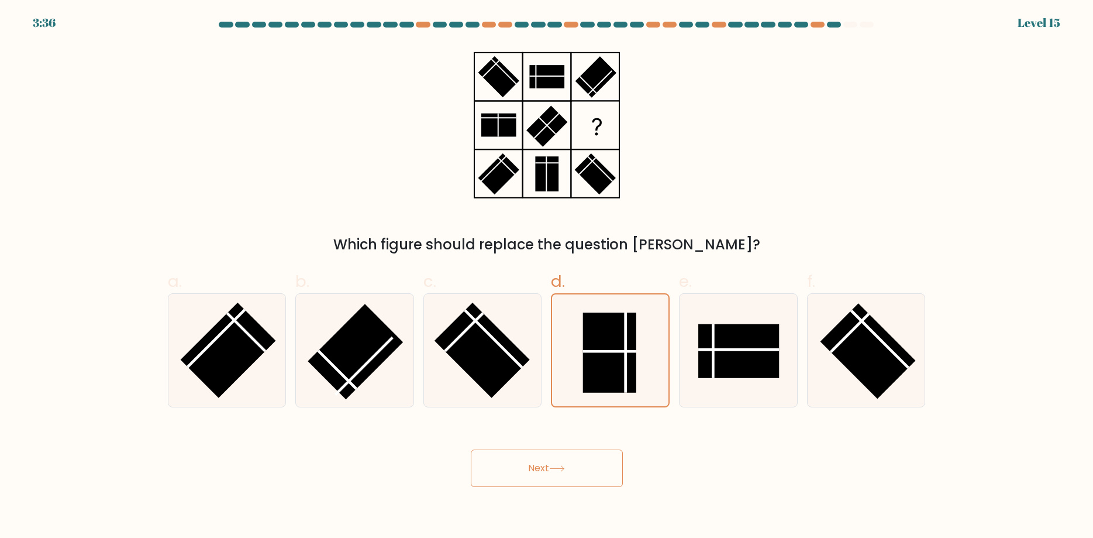
click at [541, 464] on button "Next" at bounding box center [547, 467] width 152 height 37
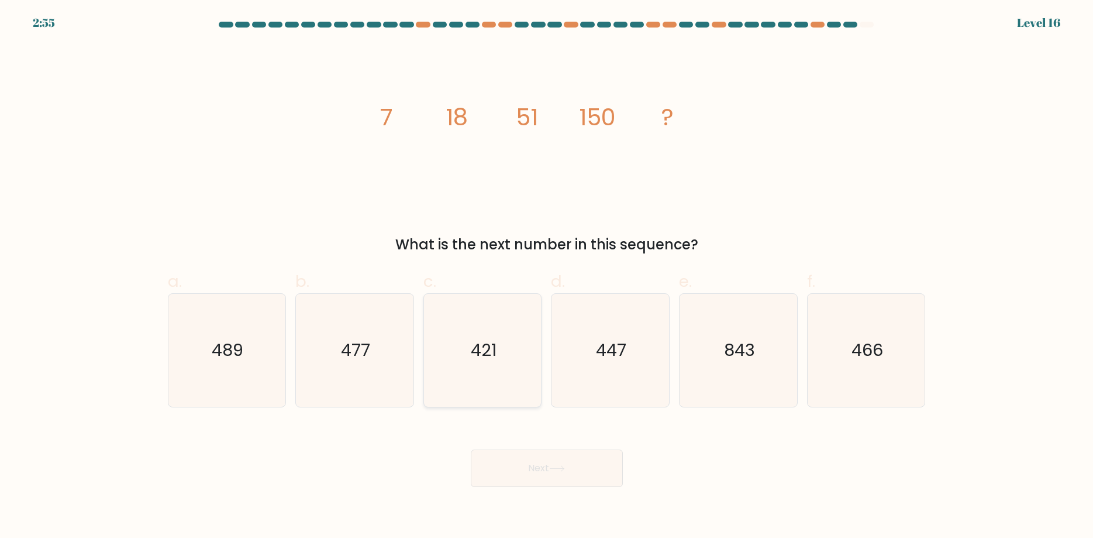
click at [483, 369] on icon "421" at bounding box center [482, 350] width 113 height 113
click at [547, 277] on input "c. 421" at bounding box center [547, 273] width 1 height 8
radio input "true"
click at [539, 466] on button "Next" at bounding box center [547, 467] width 152 height 37
click at [564, 469] on icon at bounding box center [557, 468] width 14 height 5
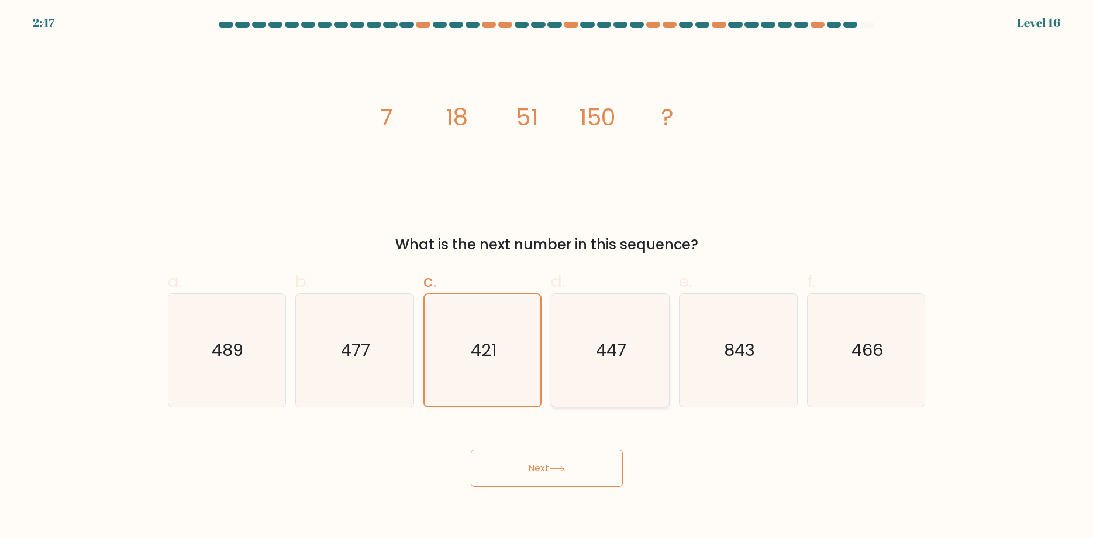
click at [586, 380] on icon "447" at bounding box center [610, 350] width 113 height 113
click at [548, 277] on input "d. 447" at bounding box center [547, 273] width 1 height 8
radio input "true"
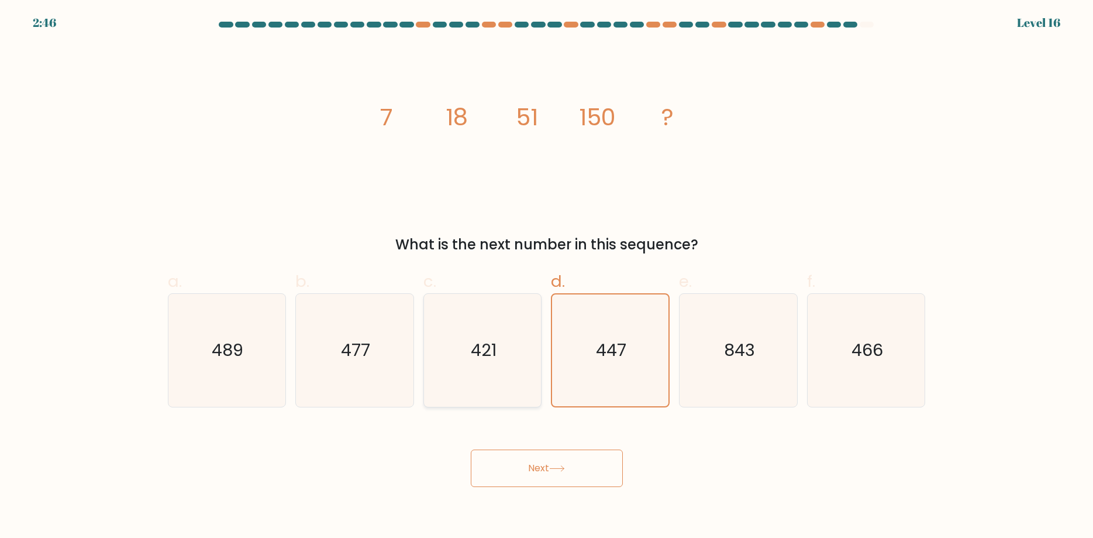
click at [492, 371] on icon "421" at bounding box center [482, 350] width 113 height 113
click at [547, 277] on input "c. 421" at bounding box center [547, 273] width 1 height 8
radio input "true"
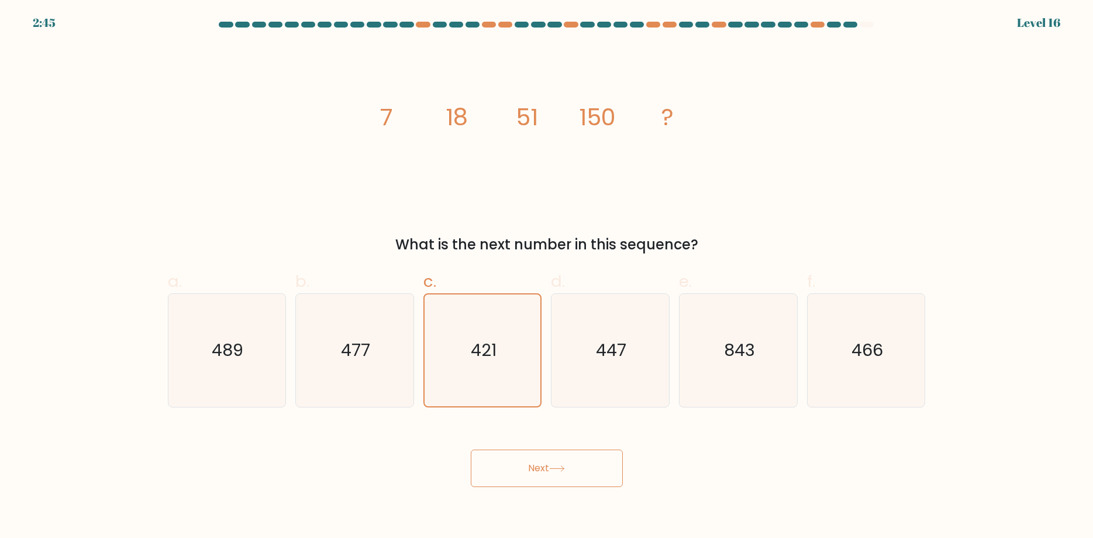
click at [538, 459] on button "Next" at bounding box center [547, 467] width 152 height 37
click at [600, 371] on icon "447" at bounding box center [610, 350] width 113 height 113
click at [548, 277] on input "d. 447" at bounding box center [547, 273] width 1 height 8
radio input "true"
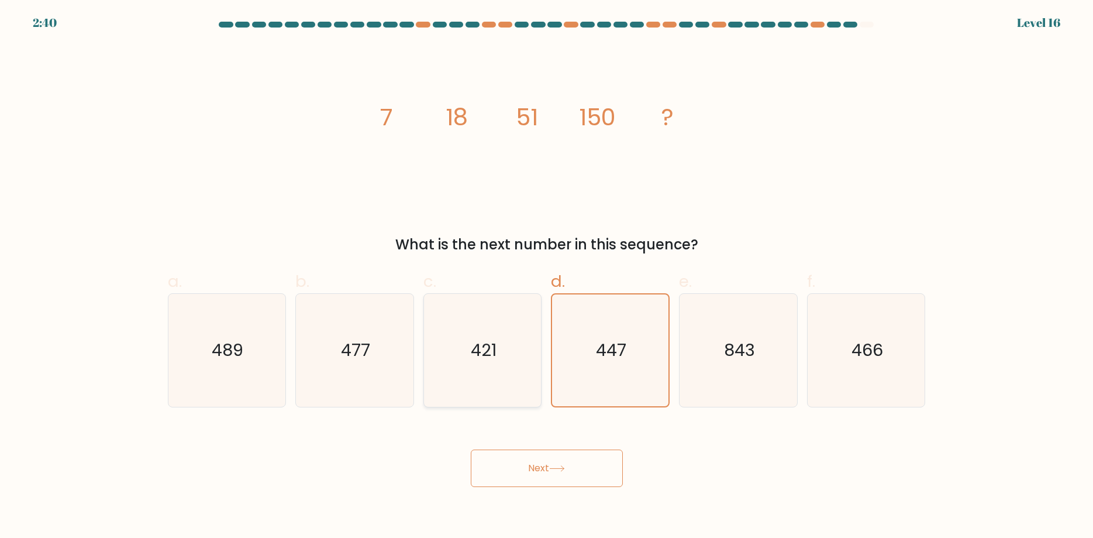
click at [515, 368] on icon "421" at bounding box center [482, 350] width 113 height 113
click at [547, 277] on input "c. 421" at bounding box center [547, 273] width 1 height 8
radio input "true"
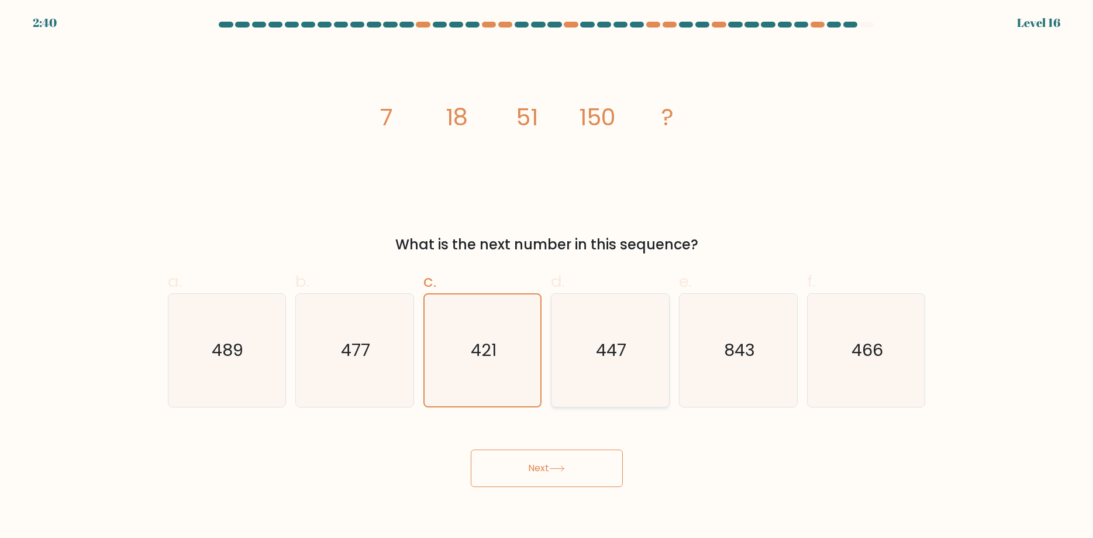
click at [607, 368] on icon "447" at bounding box center [610, 350] width 113 height 113
click at [548, 277] on input "d. 447" at bounding box center [547, 273] width 1 height 8
radio input "true"
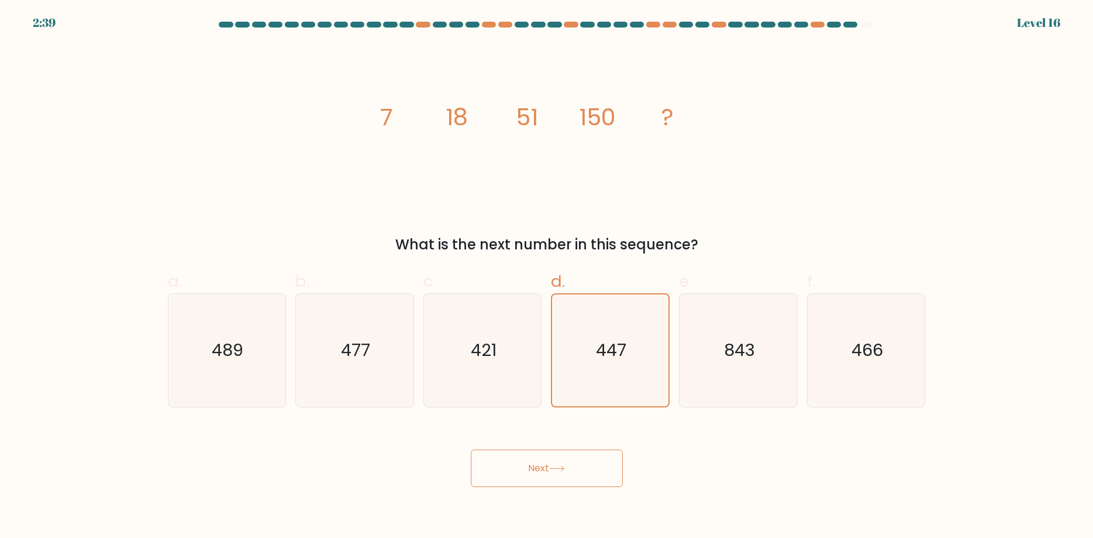
click at [567, 453] on button "Next" at bounding box center [547, 467] width 152 height 37
click at [555, 463] on button "Next" at bounding box center [547, 467] width 152 height 37
click at [508, 383] on icon "421" at bounding box center [482, 350] width 113 height 113
click at [547, 277] on input "c. 421" at bounding box center [547, 273] width 1 height 8
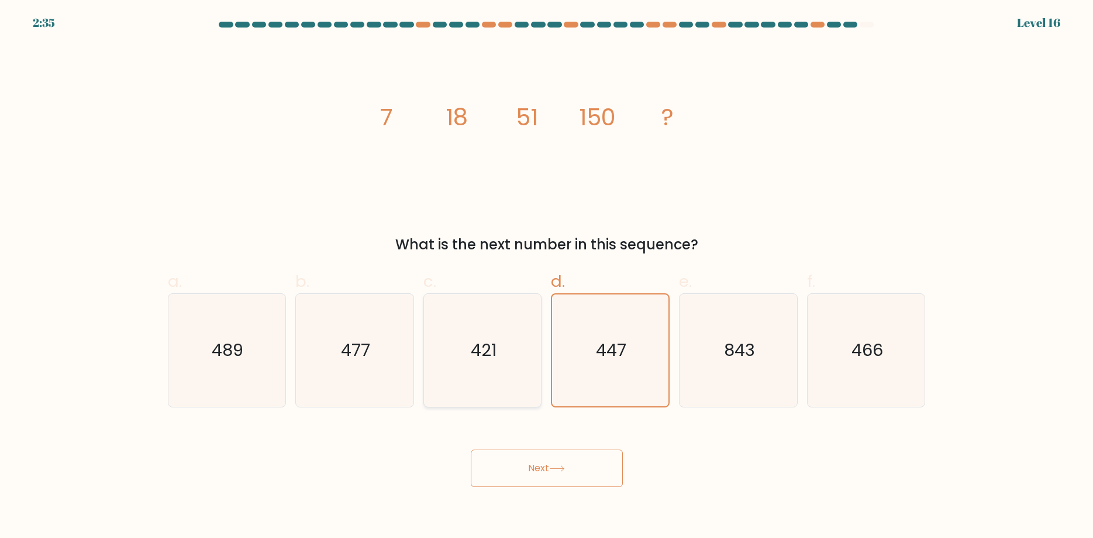
radio input "true"
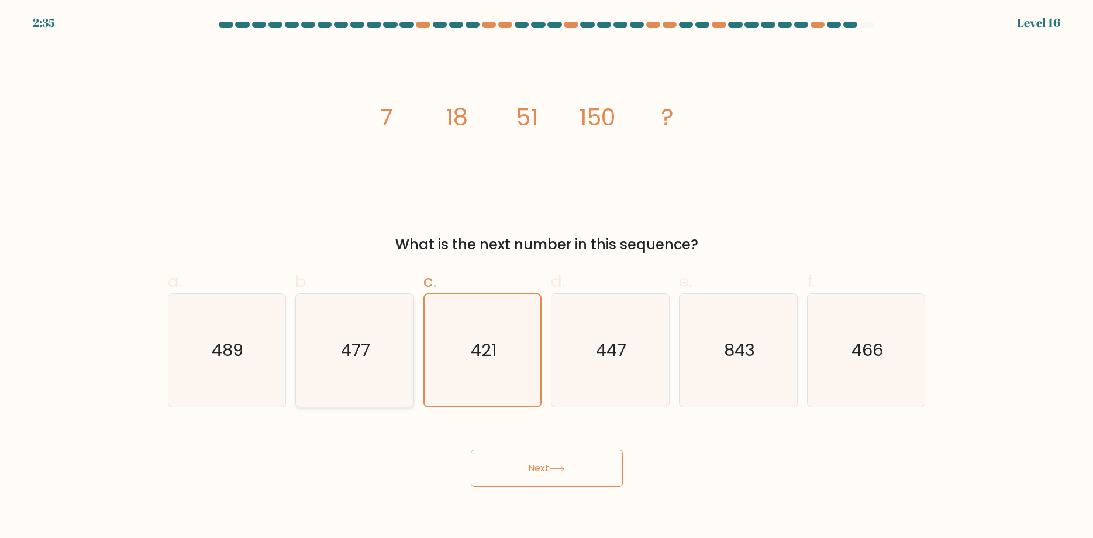
click at [376, 370] on icon "477" at bounding box center [354, 350] width 113 height 113
click at [547, 277] on input "b. 477" at bounding box center [547, 273] width 1 height 8
radio input "true"
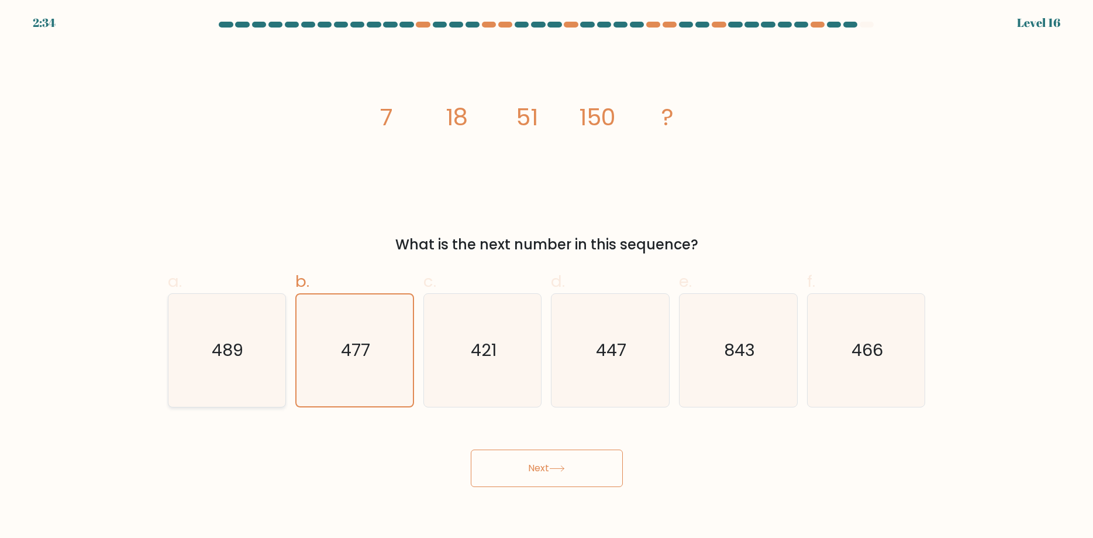
click at [247, 364] on icon "489" at bounding box center [226, 350] width 113 height 113
click at [547, 277] on input "a. 489" at bounding box center [547, 273] width 1 height 8
radio input "true"
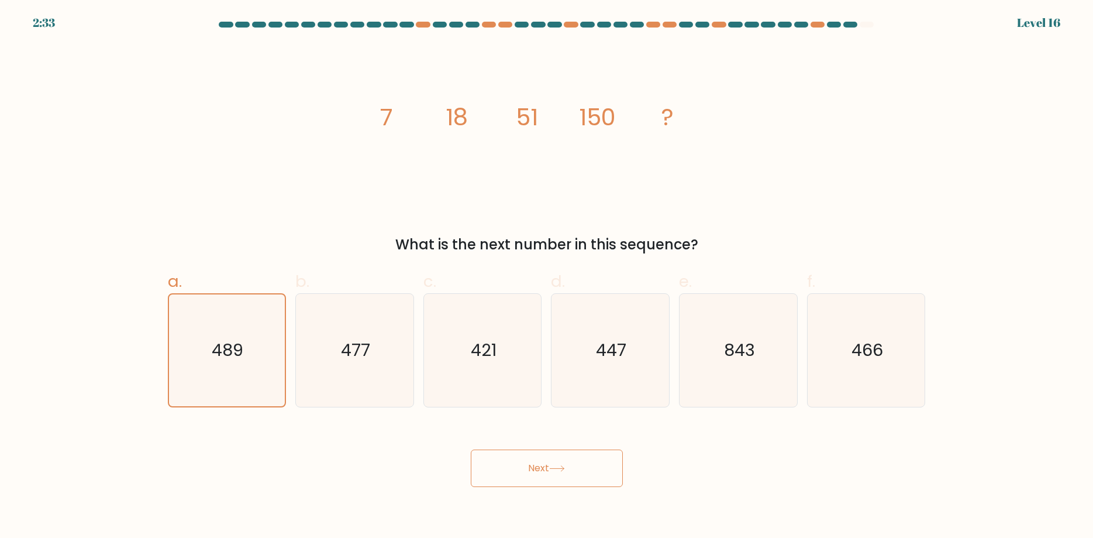
click at [516, 457] on button "Next" at bounding box center [547, 467] width 152 height 37
click at [537, 468] on button "Next" at bounding box center [547, 467] width 152 height 37
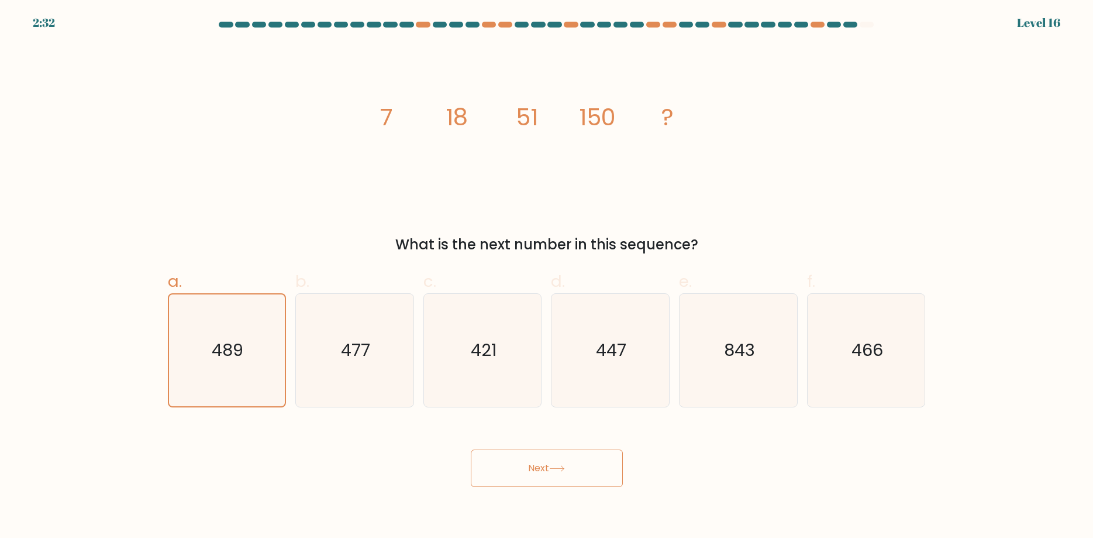
click at [525, 468] on button "Next" at bounding box center [547, 467] width 152 height 37
click at [521, 378] on icon "421" at bounding box center [482, 350] width 113 height 113
click at [547, 277] on input "c. 421" at bounding box center [547, 273] width 1 height 8
radio input "true"
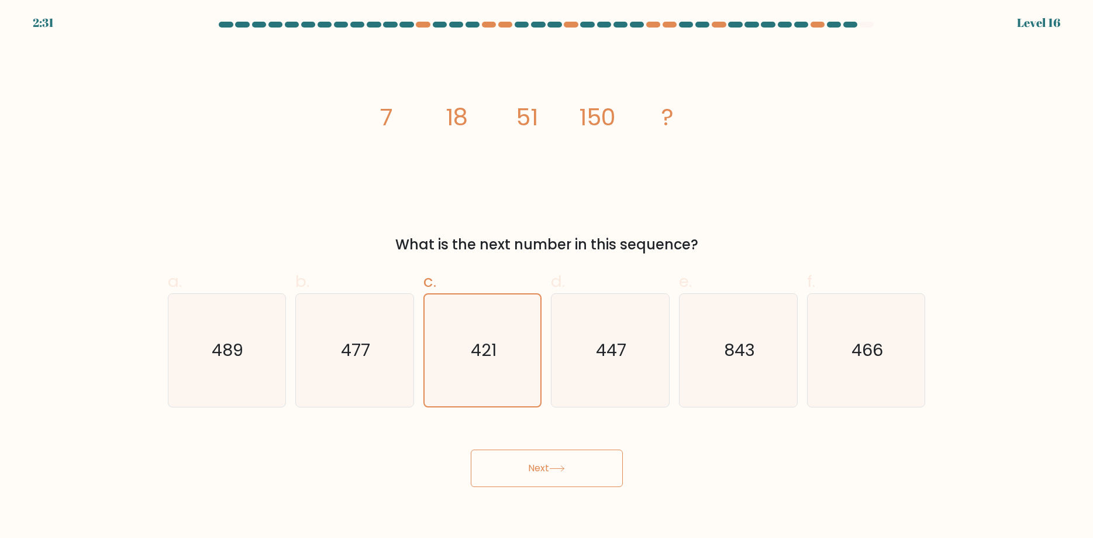
click at [528, 472] on button "Next" at bounding box center [547, 467] width 152 height 37
click at [528, 470] on button "Next" at bounding box center [547, 467] width 152 height 37
drag, startPoint x: 621, startPoint y: 375, endPoint x: 691, endPoint y: 377, distance: 69.6
click at [622, 375] on icon "447" at bounding box center [610, 350] width 113 height 113
click at [751, 376] on icon "843" at bounding box center [738, 350] width 113 height 113
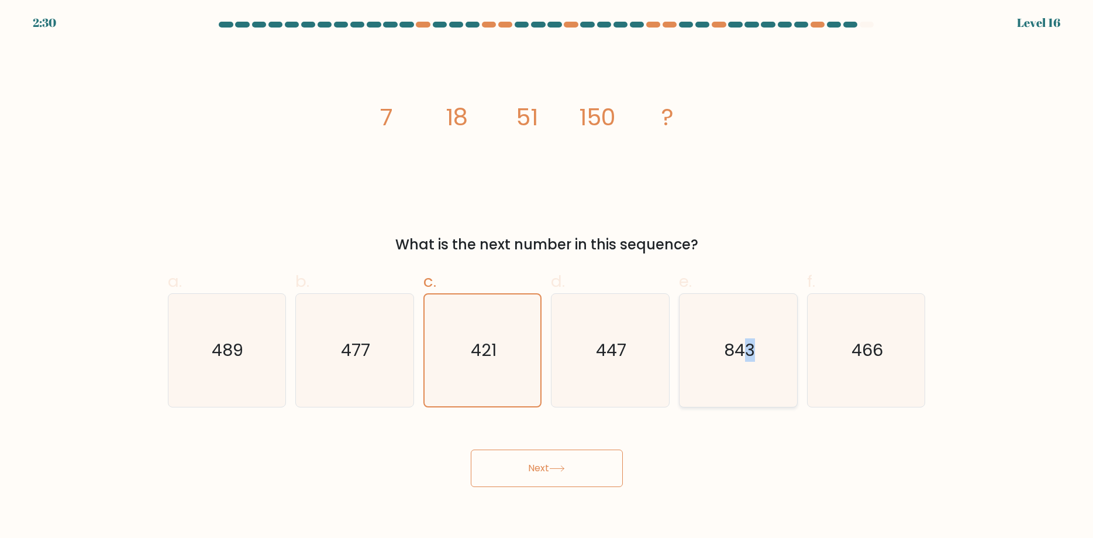
click at [751, 376] on icon "843" at bounding box center [738, 350] width 113 height 113
click at [548, 277] on input "e. 843" at bounding box center [547, 273] width 1 height 8
radio input "true"
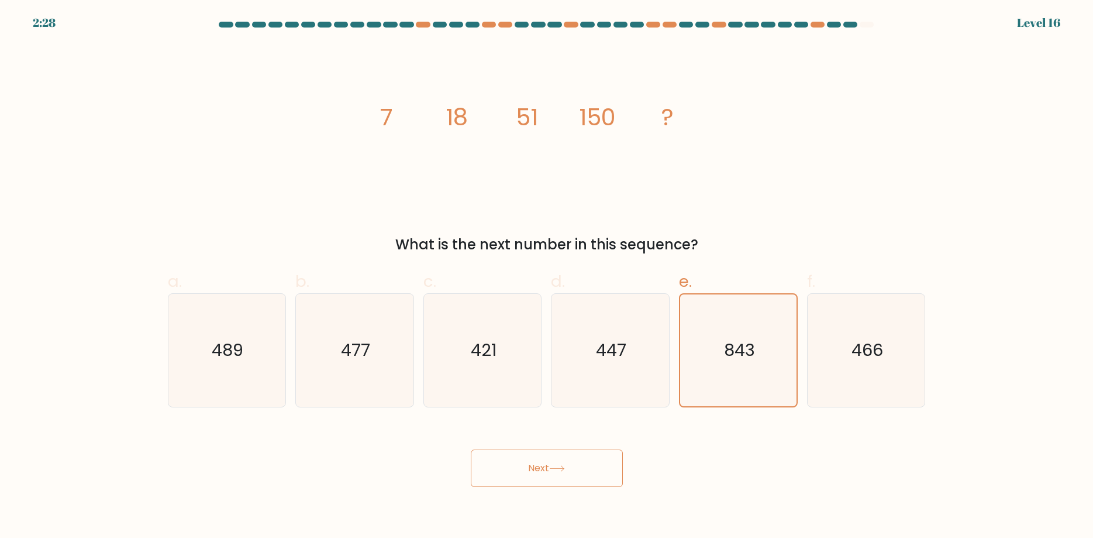
click at [567, 478] on button "Next" at bounding box center [547, 467] width 152 height 37
click at [550, 471] on button "Next" at bounding box center [547, 467] width 152 height 37
click at [550, 470] on button "Next" at bounding box center [547, 467] width 152 height 37
click at [549, 470] on button "Next" at bounding box center [547, 467] width 152 height 37
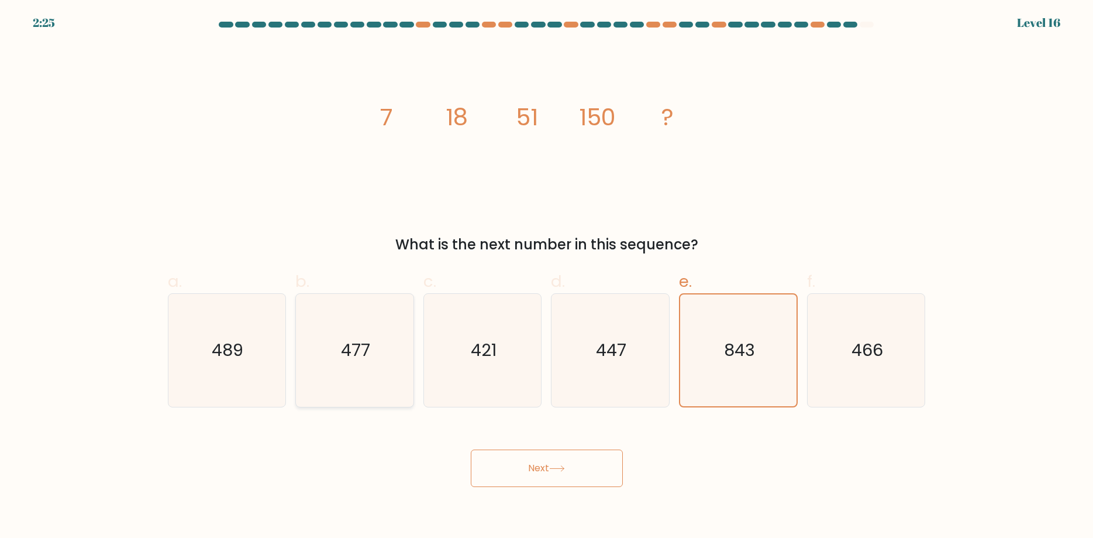
click at [394, 369] on icon "477" at bounding box center [354, 350] width 113 height 113
click at [547, 277] on input "b. 477" at bounding box center [547, 273] width 1 height 8
radio input "true"
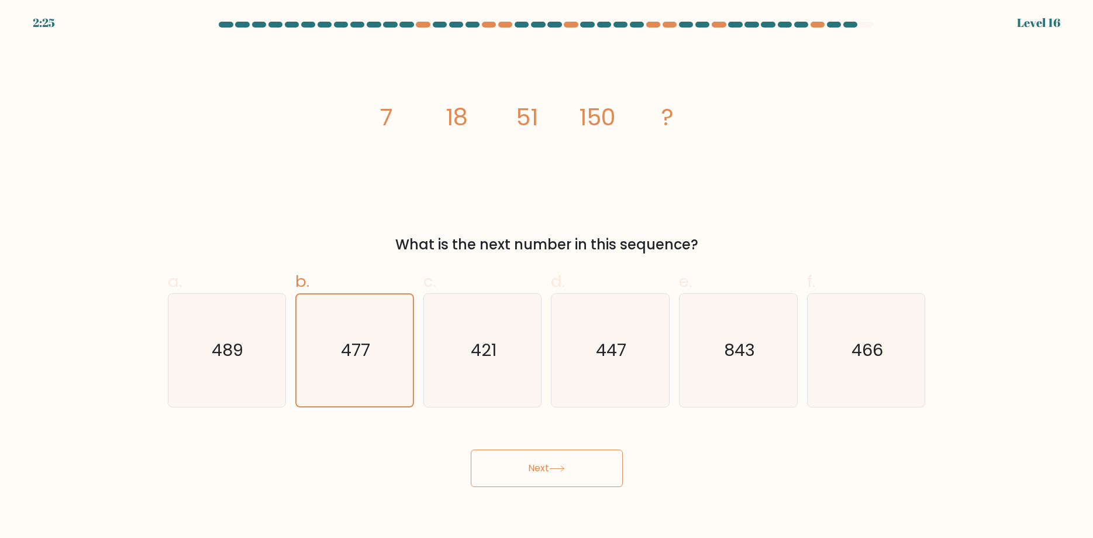
click at [529, 464] on button "Next" at bounding box center [547, 467] width 152 height 37
click at [483, 356] on text "421" at bounding box center [484, 349] width 26 height 23
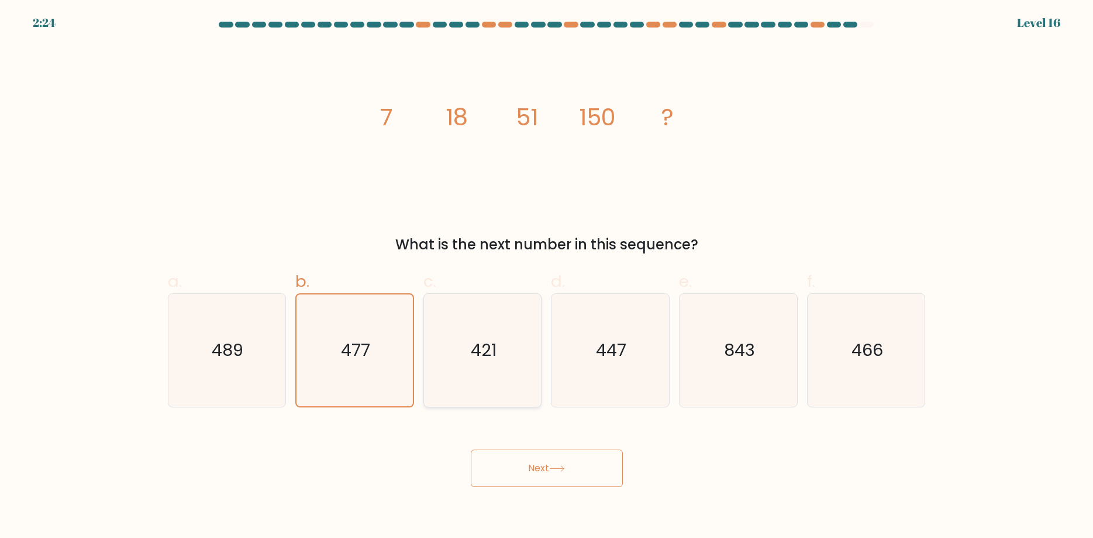
click at [547, 277] on input "c. 421" at bounding box center [547, 273] width 1 height 8
radio input "true"
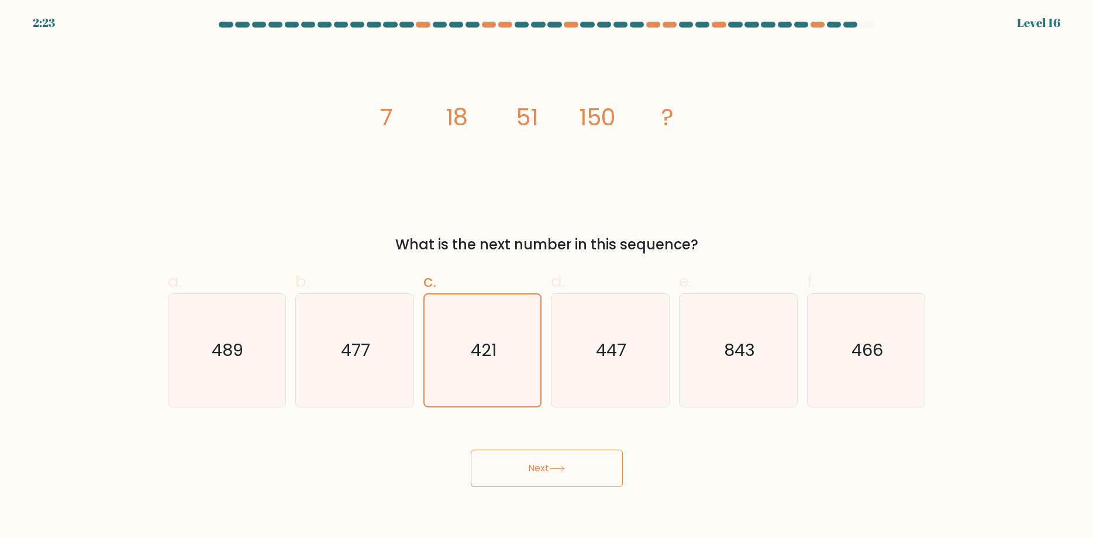
click at [528, 456] on button "Next" at bounding box center [547, 467] width 152 height 37
click at [531, 463] on button "Next" at bounding box center [547, 467] width 152 height 37
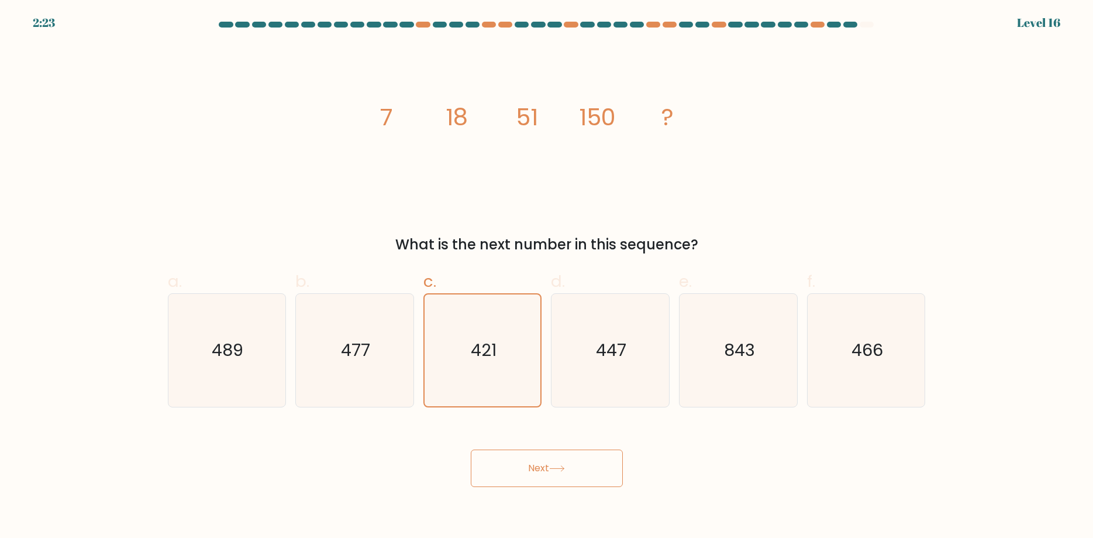
click at [531, 463] on button "Next" at bounding box center [547, 467] width 152 height 37
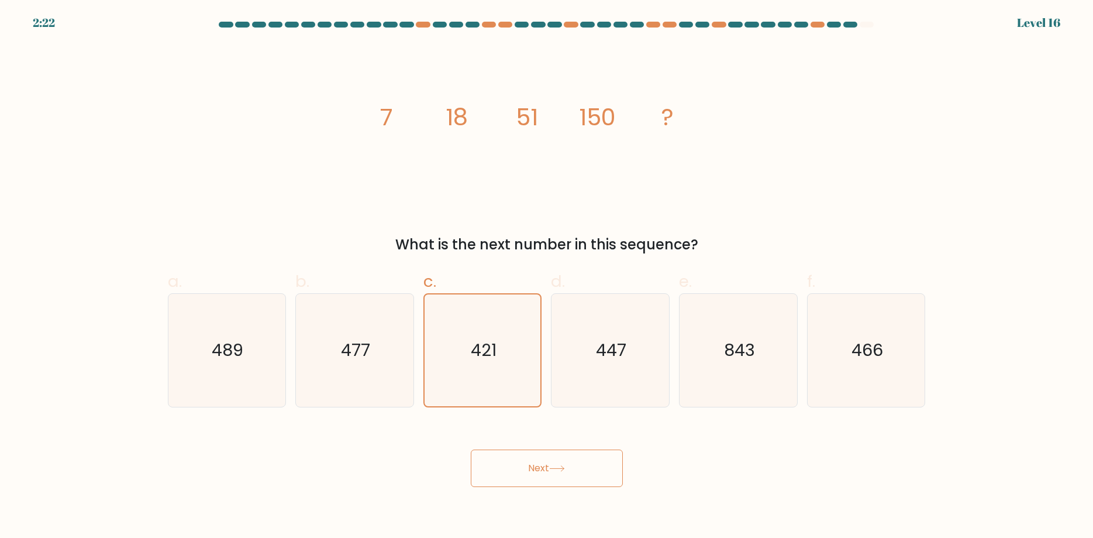
click at [531, 463] on button "Next" at bounding box center [547, 467] width 152 height 37
click at [359, 387] on icon "477" at bounding box center [354, 350] width 113 height 113
click at [547, 277] on input "b. 477" at bounding box center [547, 273] width 1 height 8
radio input "true"
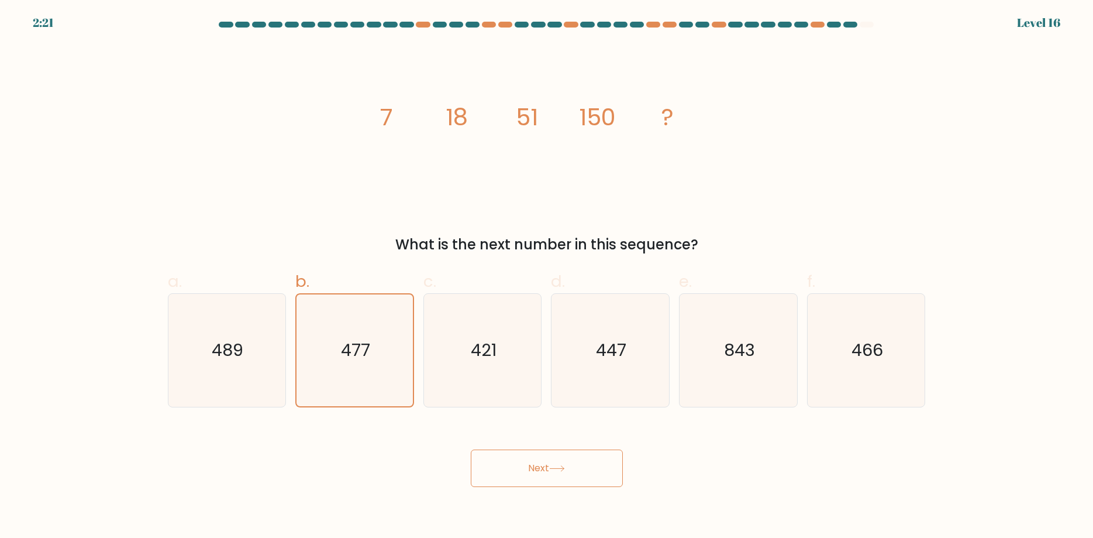
click at [549, 461] on button "Next" at bounding box center [547, 467] width 152 height 37
click at [549, 462] on button "Next" at bounding box center [547, 467] width 152 height 37
click at [545, 462] on button "Next" at bounding box center [547, 467] width 152 height 37
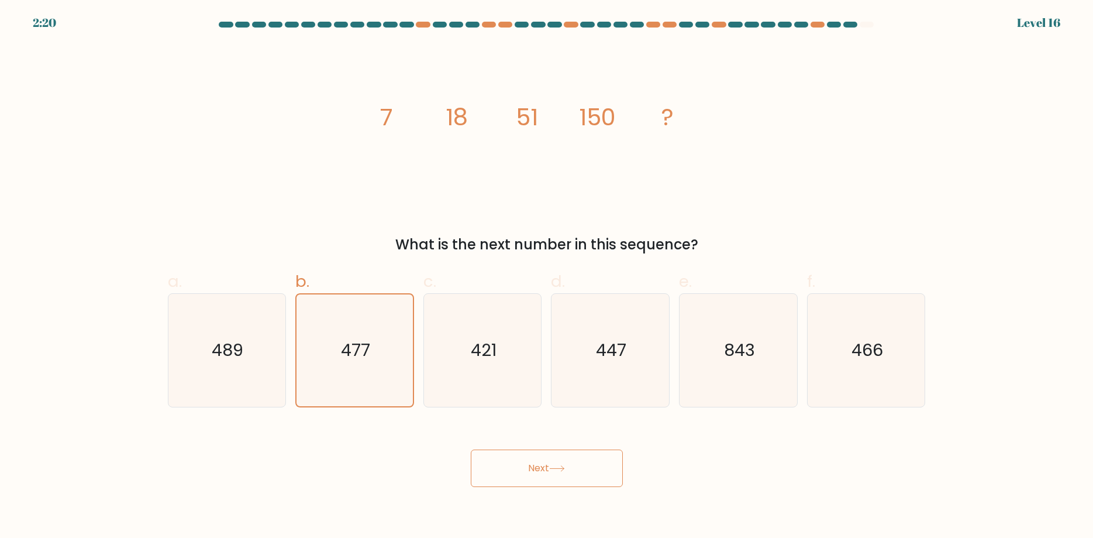
click at [535, 462] on button "Next" at bounding box center [547, 467] width 152 height 37
click at [532, 462] on button "Next" at bounding box center [547, 467] width 152 height 37
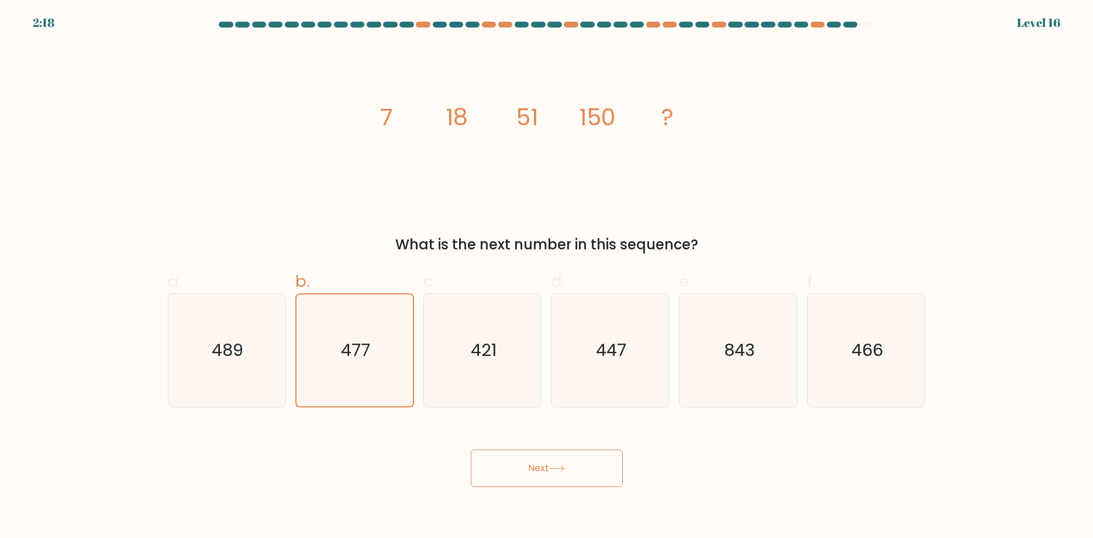
click at [532, 462] on button "Next" at bounding box center [547, 467] width 152 height 37
click at [480, 381] on icon "421" at bounding box center [482, 350] width 113 height 113
click at [547, 277] on input "c. 421" at bounding box center [547, 273] width 1 height 8
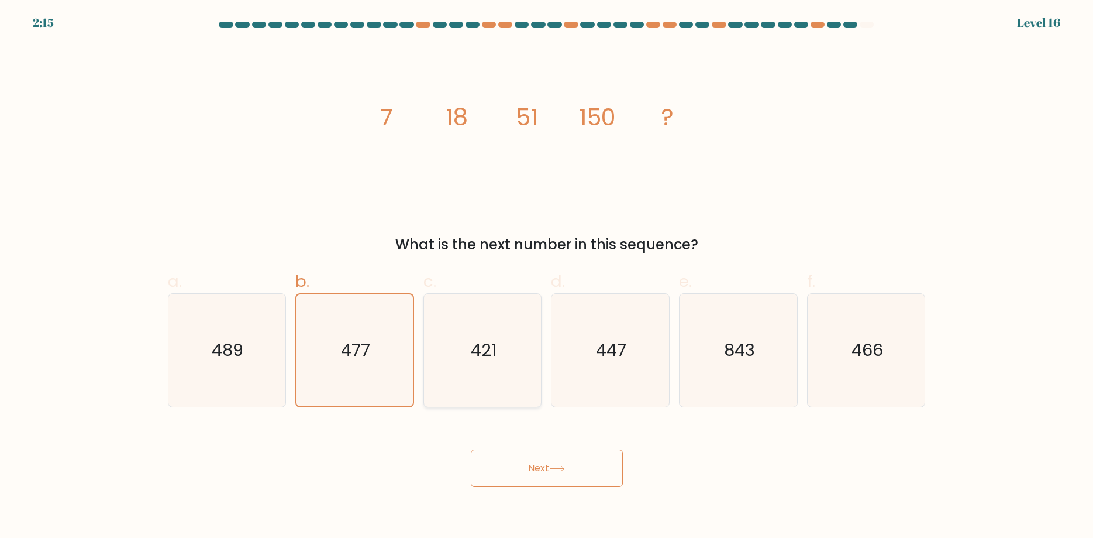
radio input "true"
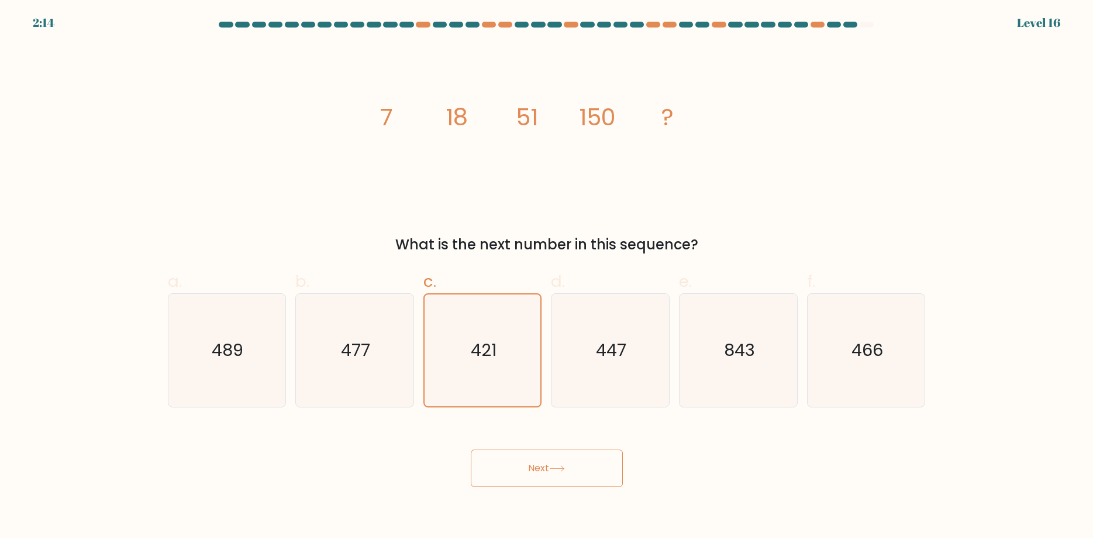
click at [526, 470] on button "Next" at bounding box center [547, 467] width 152 height 37
click at [526, 471] on button "Next" at bounding box center [547, 467] width 152 height 37
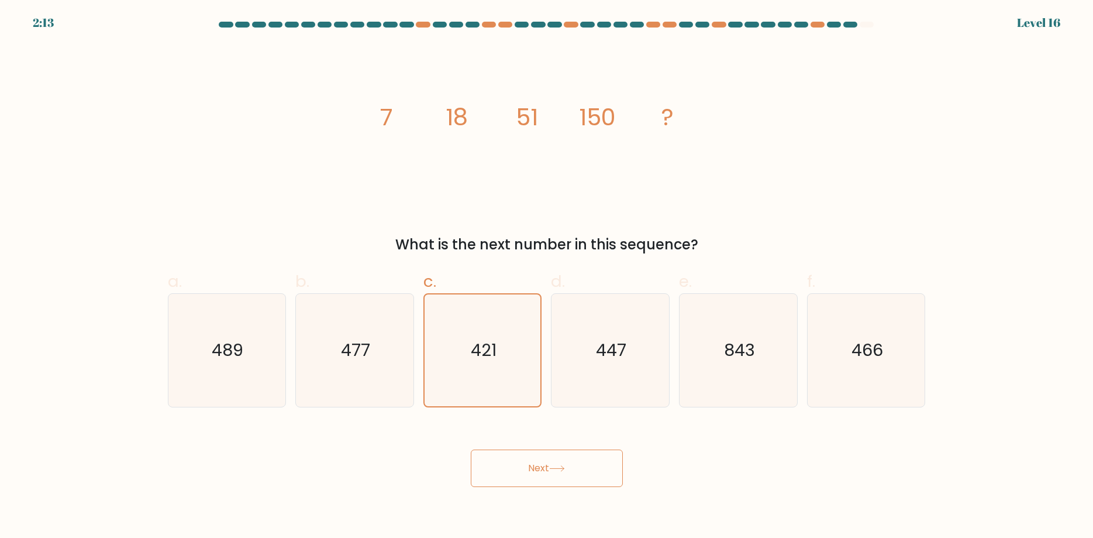
click at [526, 471] on button "Next" at bounding box center [547, 467] width 152 height 37
click at [600, 361] on icon "447" at bounding box center [610, 350] width 113 height 113
click at [548, 277] on input "d. 447" at bounding box center [547, 273] width 1 height 8
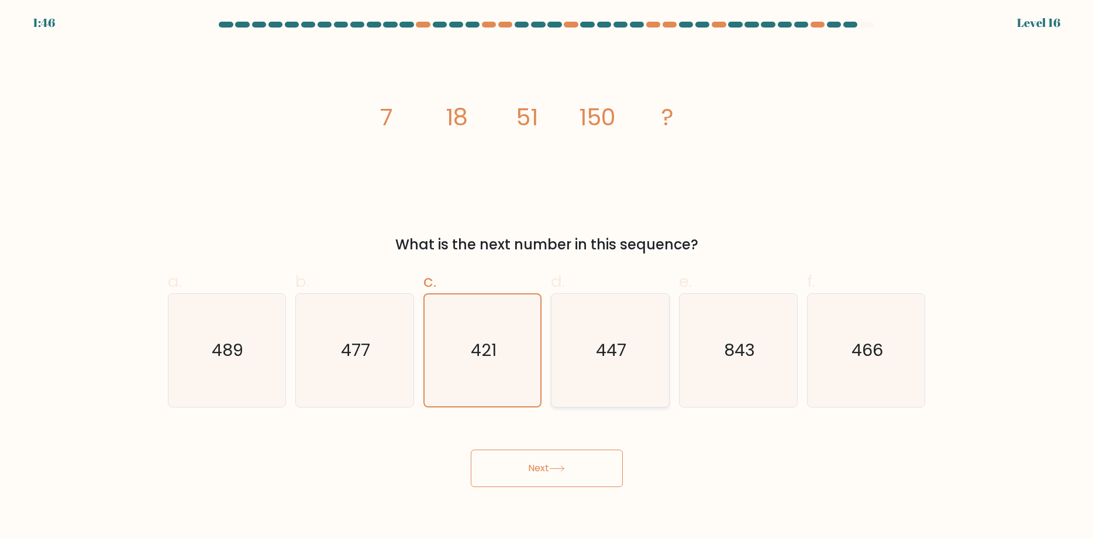
radio input "true"
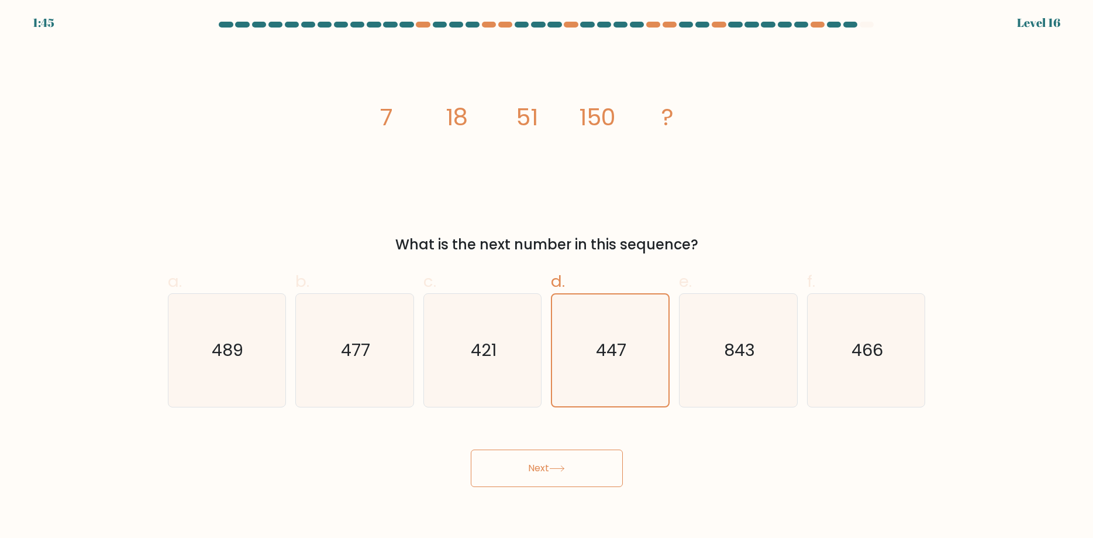
drag, startPoint x: 560, startPoint y: 454, endPoint x: 556, endPoint y: 462, distance: 8.9
click at [559, 457] on button "Next" at bounding box center [547, 467] width 152 height 37
click at [555, 462] on button "Next" at bounding box center [547, 467] width 152 height 37
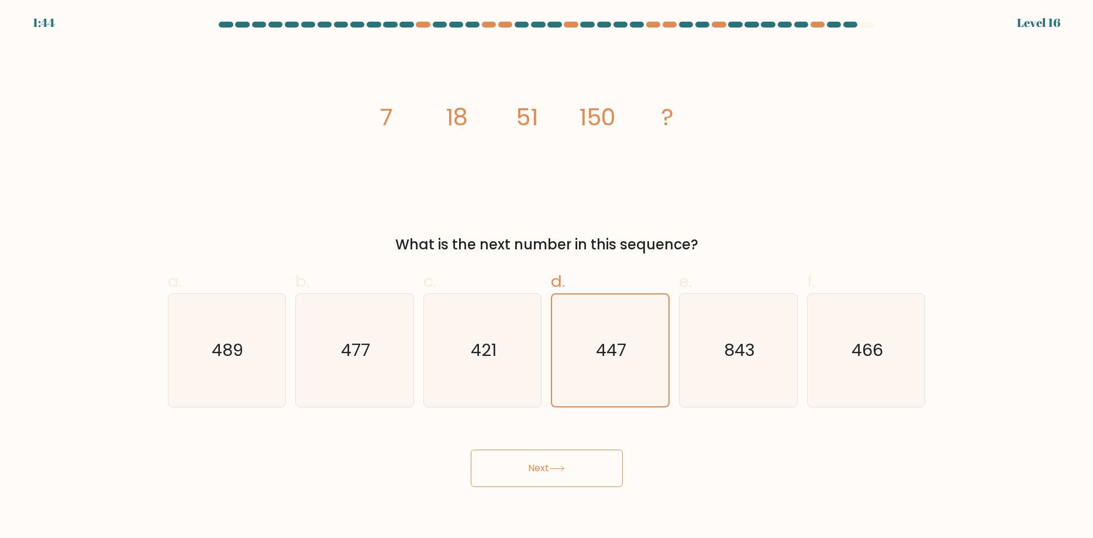
click at [555, 462] on button "Next" at bounding box center [547, 467] width 152 height 37
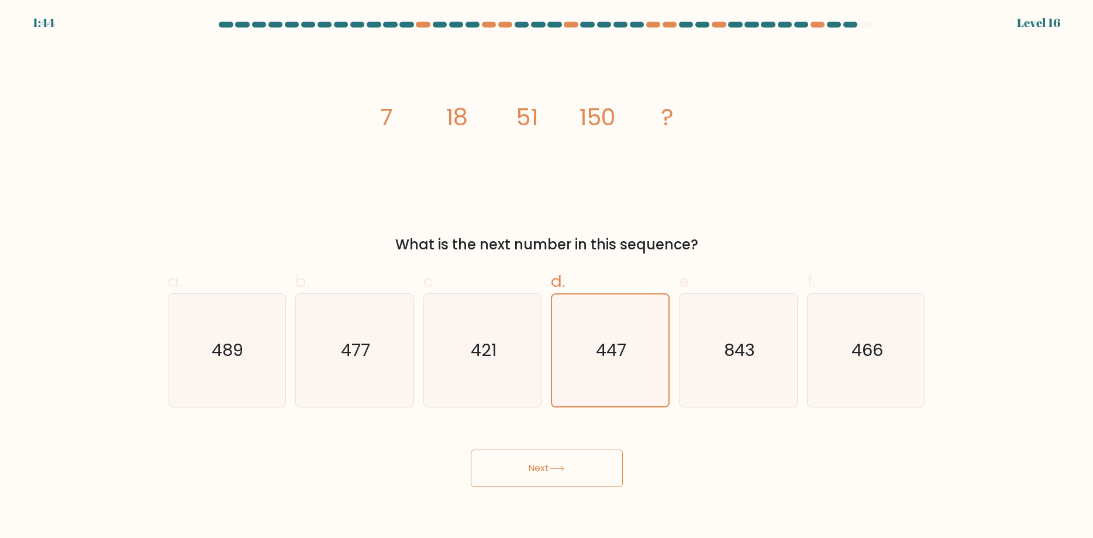
click at [555, 463] on button "Next" at bounding box center [547, 467] width 152 height 37
click at [553, 464] on button "Next" at bounding box center [547, 467] width 152 height 37
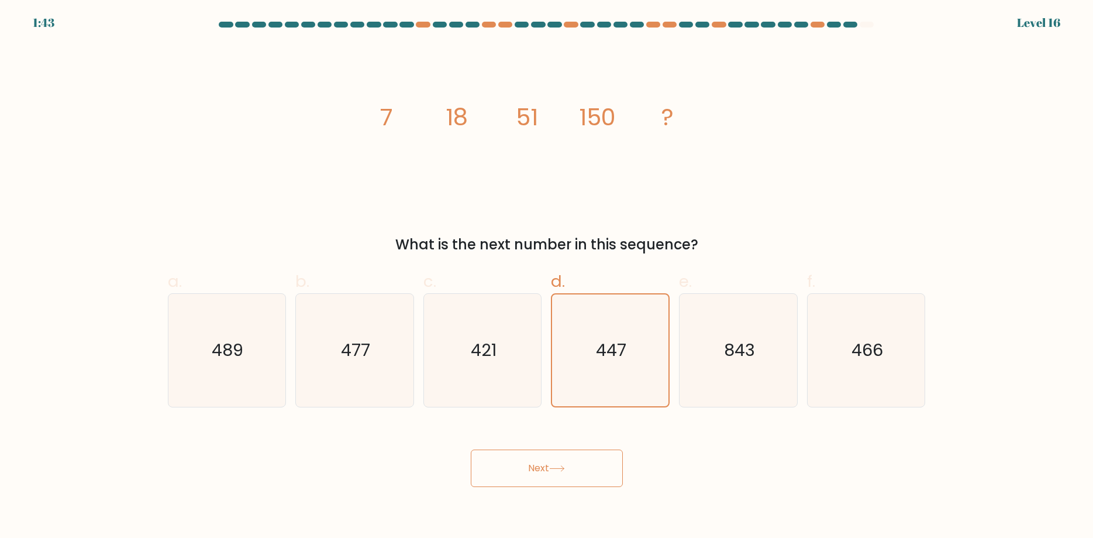
click at [553, 464] on button "Next" at bounding box center [547, 467] width 152 height 37
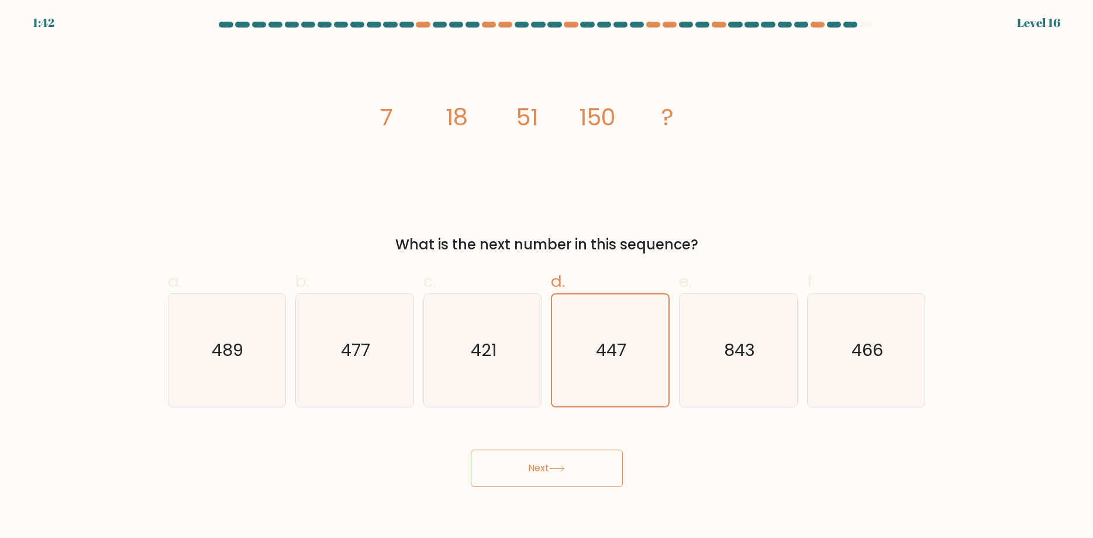
click at [553, 464] on button "Next" at bounding box center [547, 467] width 152 height 37
click at [587, 356] on icon "447" at bounding box center [611, 350] width 112 height 112
click at [548, 277] on input "d. 447" at bounding box center [547, 273] width 1 height 8
click at [587, 356] on icon "447" at bounding box center [611, 350] width 112 height 112
click at [548, 277] on input "d. 447" at bounding box center [547, 273] width 1 height 8
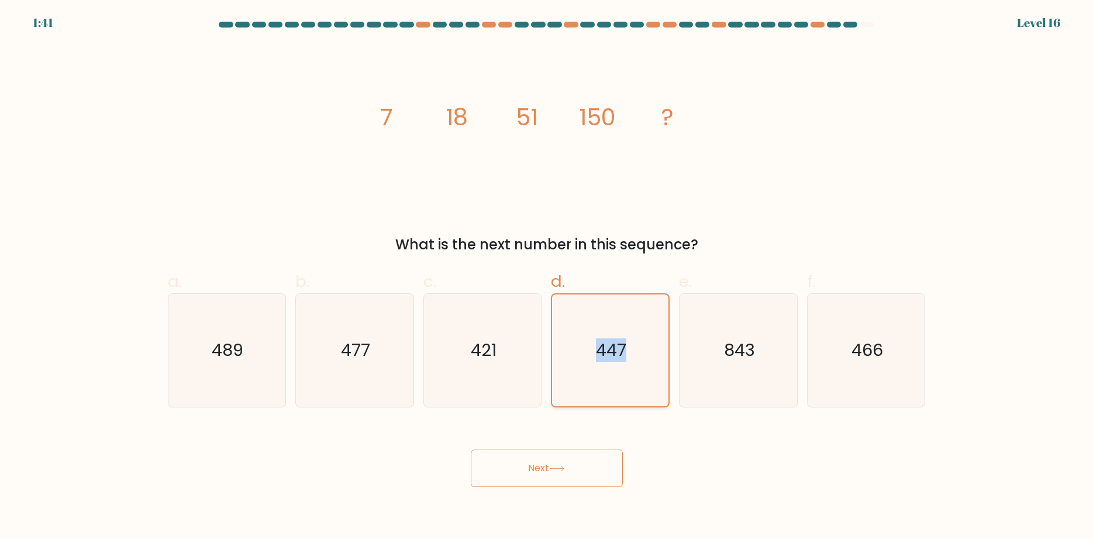
click at [587, 356] on icon "447" at bounding box center [611, 350] width 112 height 112
click at [548, 277] on input "d. 447" at bounding box center [547, 273] width 1 height 8
click at [587, 356] on icon "447" at bounding box center [611, 350] width 112 height 112
click at [548, 277] on input "d. 447" at bounding box center [547, 273] width 1 height 8
click at [587, 356] on icon "447" at bounding box center [611, 350] width 112 height 112
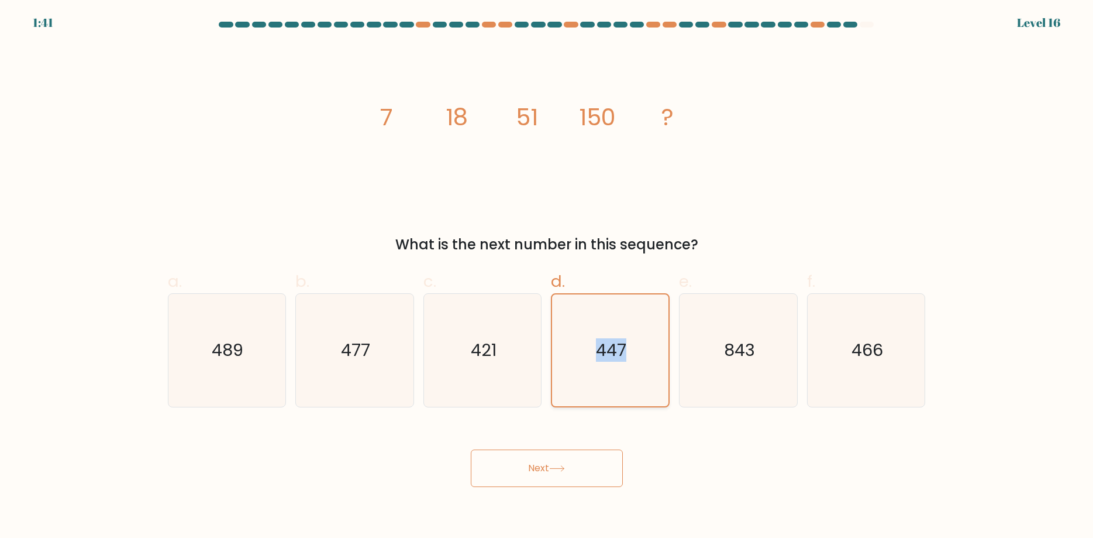
click at [548, 277] on input "d. 447" at bounding box center [547, 273] width 1 height 8
click at [595, 387] on icon "447" at bounding box center [611, 350] width 112 height 112
click at [548, 277] on input "d. 447" at bounding box center [547, 273] width 1 height 8
click at [596, 387] on icon "447" at bounding box center [611, 350] width 112 height 112
click at [548, 277] on input "d. 447" at bounding box center [547, 273] width 1 height 8
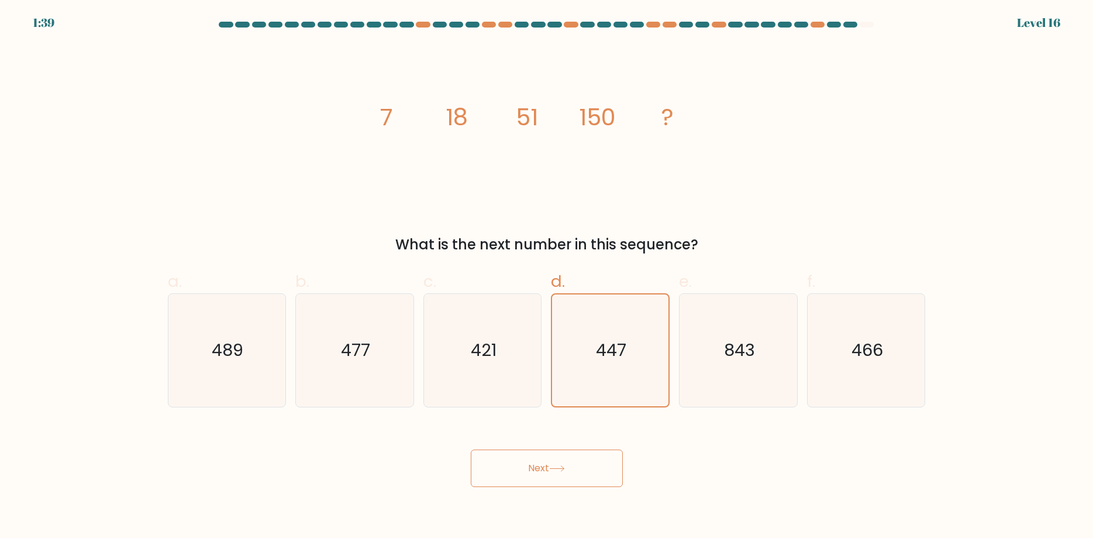
click at [542, 458] on button "Next" at bounding box center [547, 467] width 152 height 37
click at [543, 468] on button "Next" at bounding box center [547, 467] width 152 height 37
click at [542, 468] on button "Next" at bounding box center [547, 467] width 152 height 37
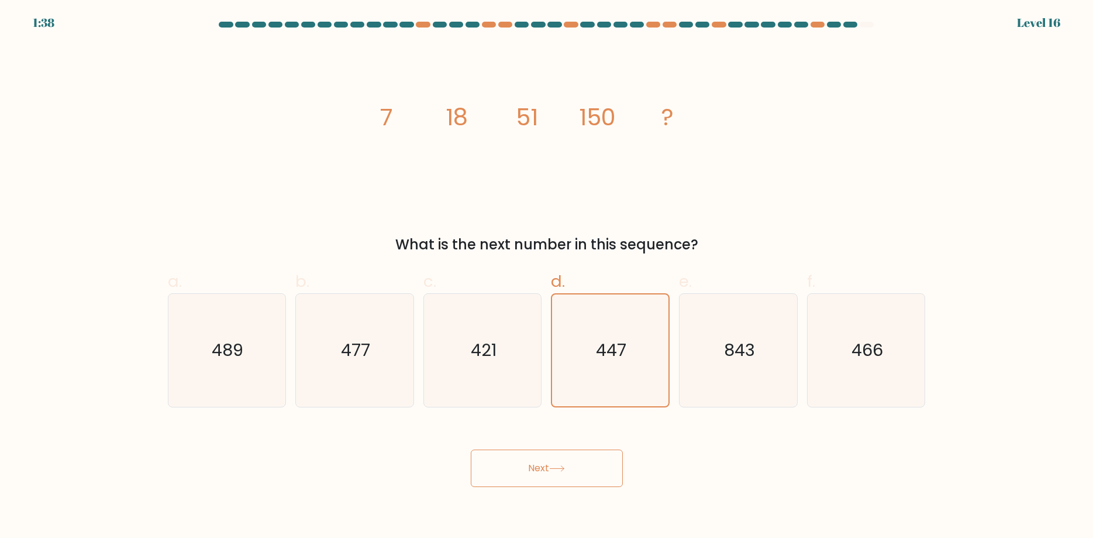
click at [541, 468] on button "Next" at bounding box center [547, 467] width 152 height 37
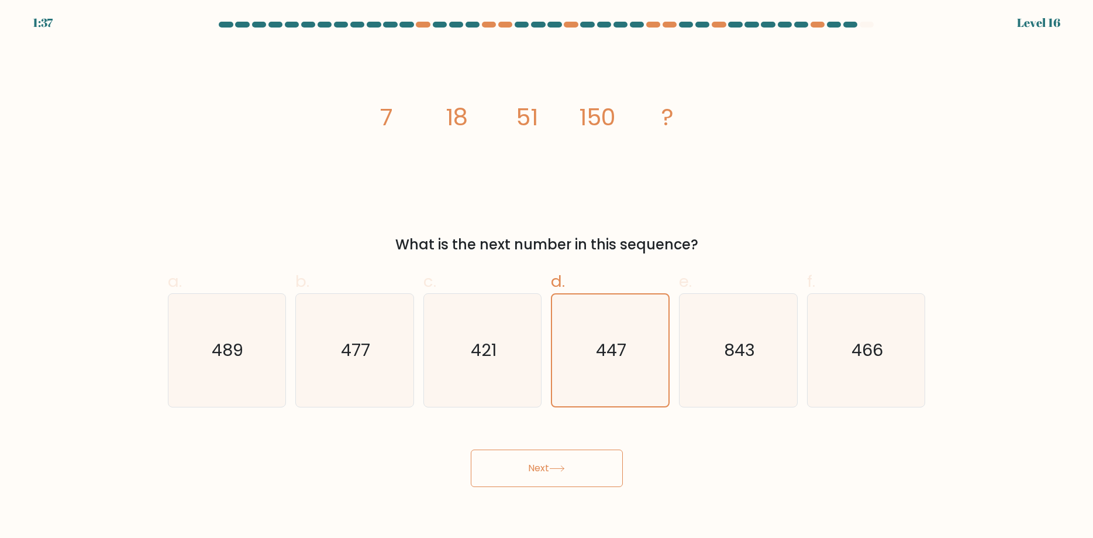
click at [541, 468] on button "Next" at bounding box center [547, 467] width 152 height 37
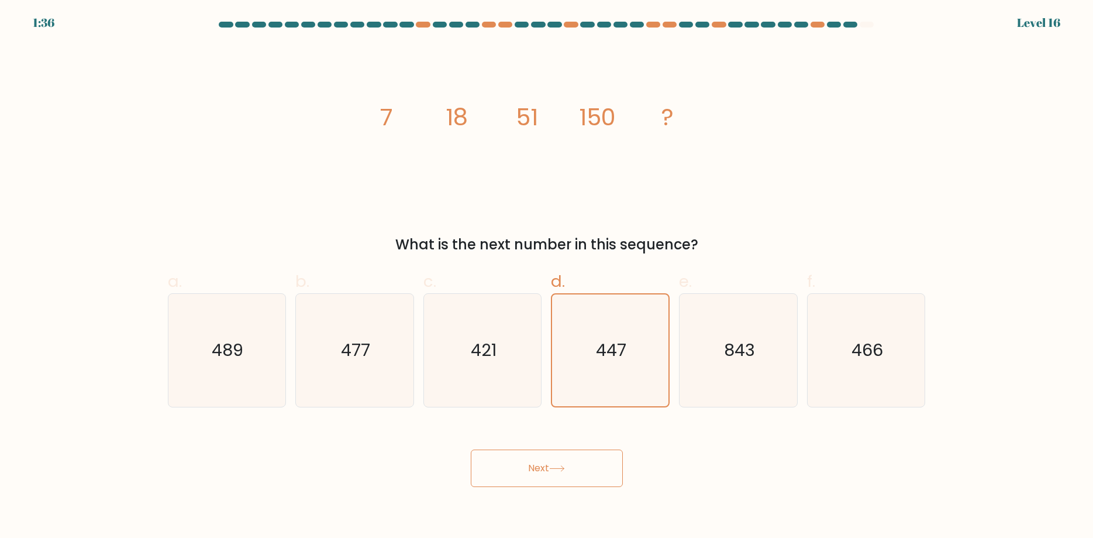
click at [541, 468] on button "Next" at bounding box center [547, 467] width 152 height 37
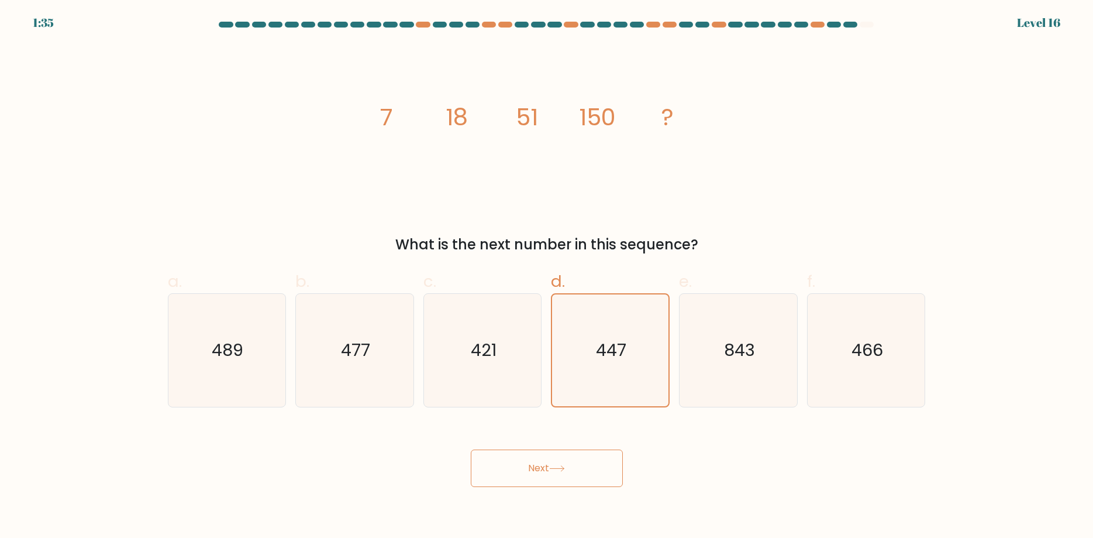
click at [541, 468] on button "Next" at bounding box center [547, 467] width 152 height 37
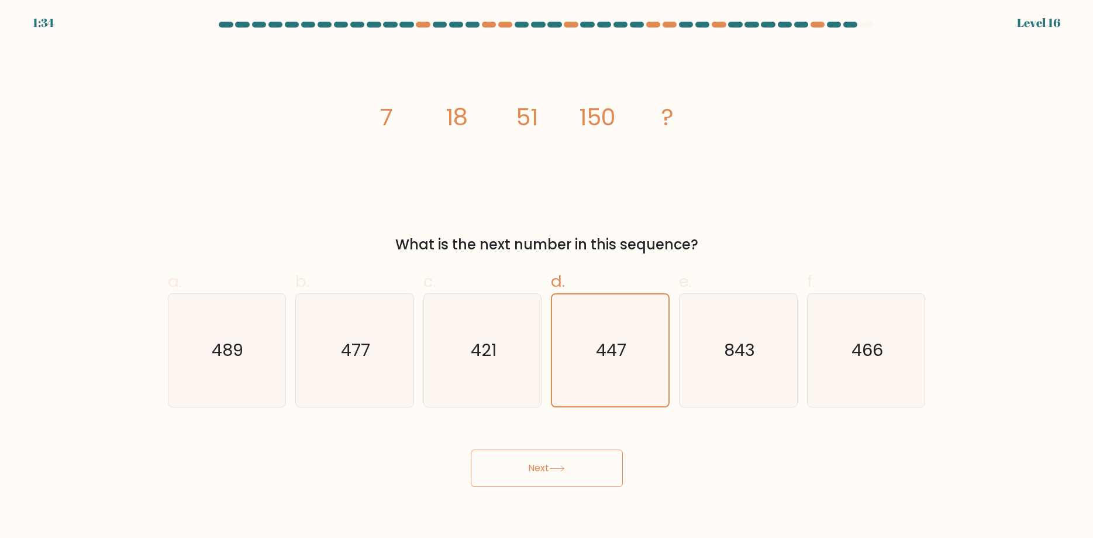
click at [541, 468] on button "Next" at bounding box center [547, 467] width 152 height 37
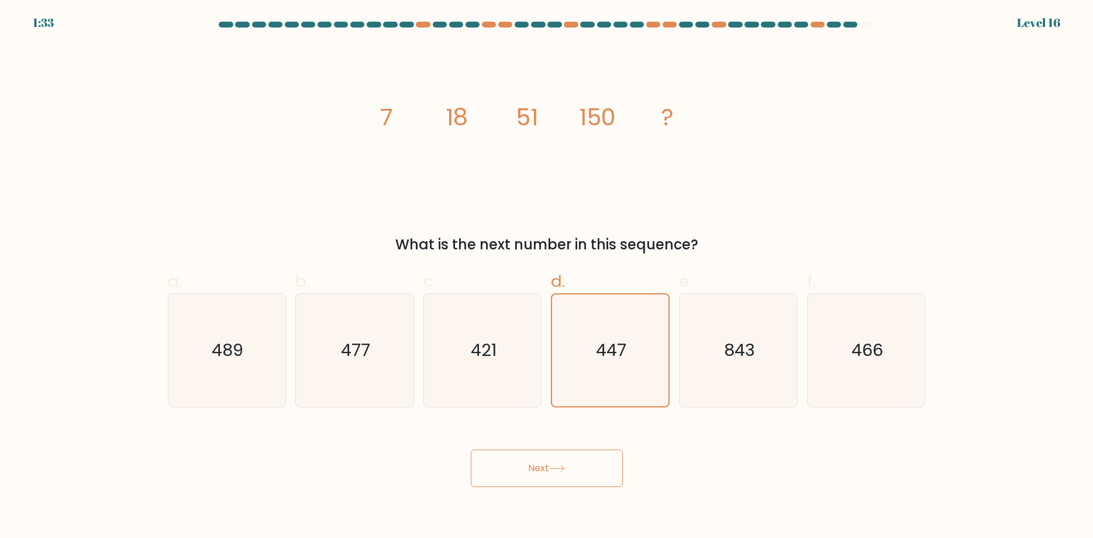
click at [541, 468] on button "Next" at bounding box center [547, 467] width 152 height 37
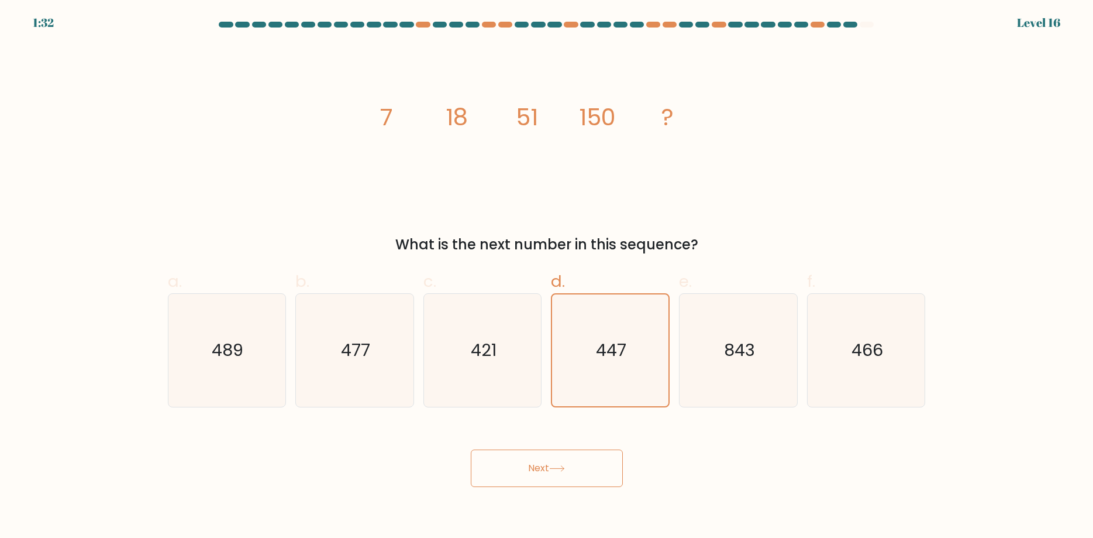
click at [541, 468] on button "Next" at bounding box center [547, 467] width 152 height 37
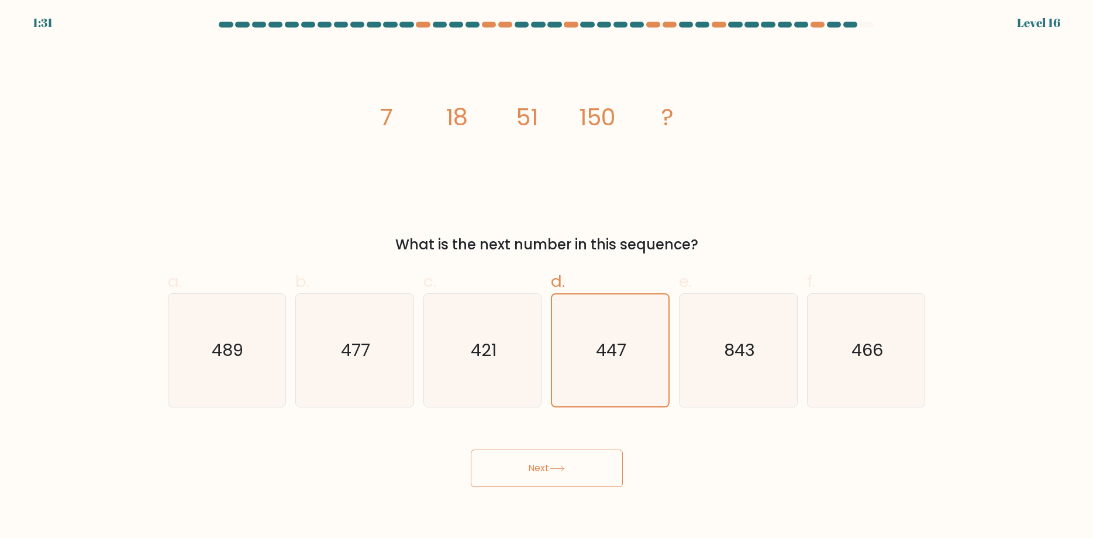
click at [541, 468] on button "Next" at bounding box center [547, 467] width 152 height 37
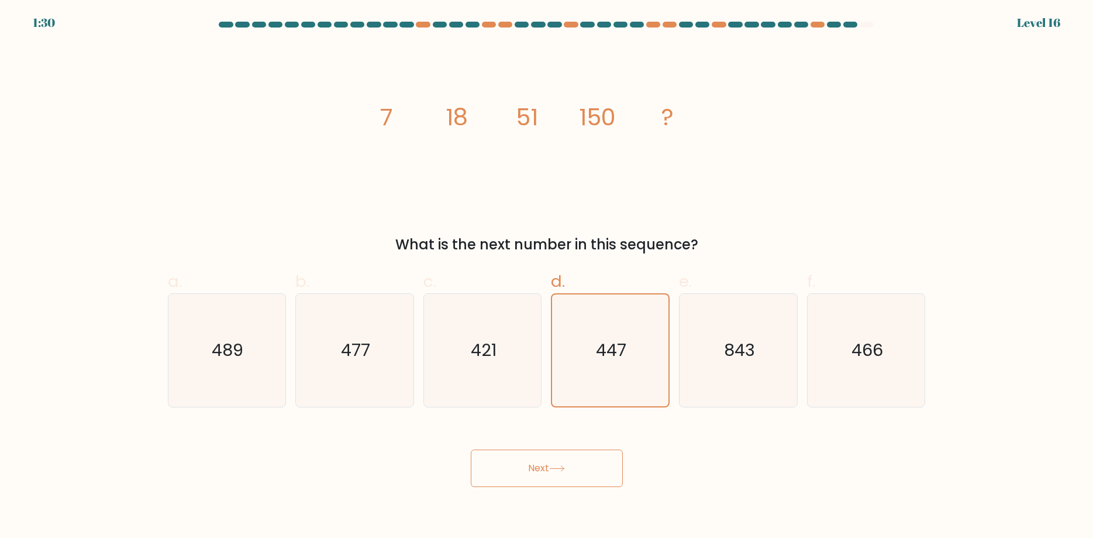
click at [541, 468] on button "Next" at bounding box center [547, 467] width 152 height 37
click at [525, 467] on button "Next" at bounding box center [547, 467] width 152 height 37
click at [524, 468] on button "Next" at bounding box center [547, 467] width 152 height 37
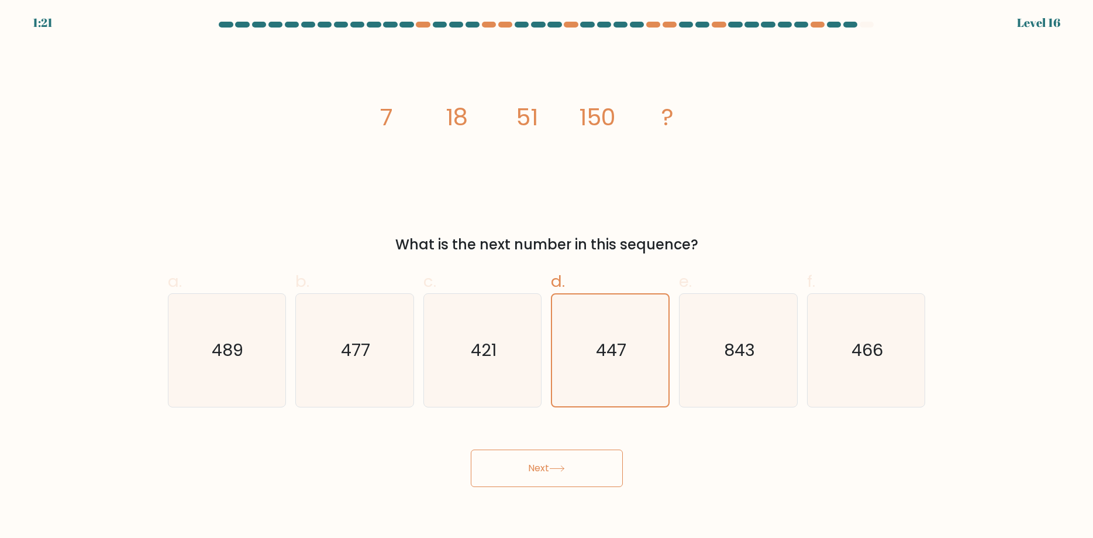
click at [524, 468] on button "Next" at bounding box center [547, 467] width 152 height 37
click at [530, 460] on button "Next" at bounding box center [547, 467] width 152 height 37
click at [387, 453] on div "Next" at bounding box center [547, 454] width 772 height 66
click at [562, 461] on button "Next" at bounding box center [547, 467] width 152 height 37
click at [602, 388] on icon "447" at bounding box center [611, 350] width 112 height 112
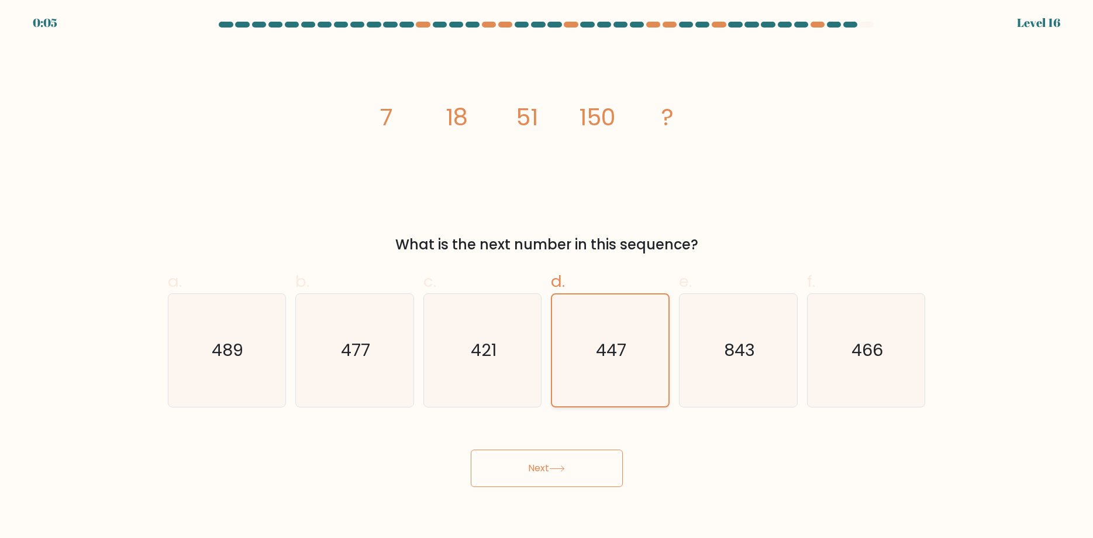
click at [548, 277] on input "d. 447" at bounding box center [547, 273] width 1 height 8
click at [568, 462] on button "Next" at bounding box center [547, 467] width 152 height 37
click at [564, 469] on icon at bounding box center [557, 468] width 14 height 5
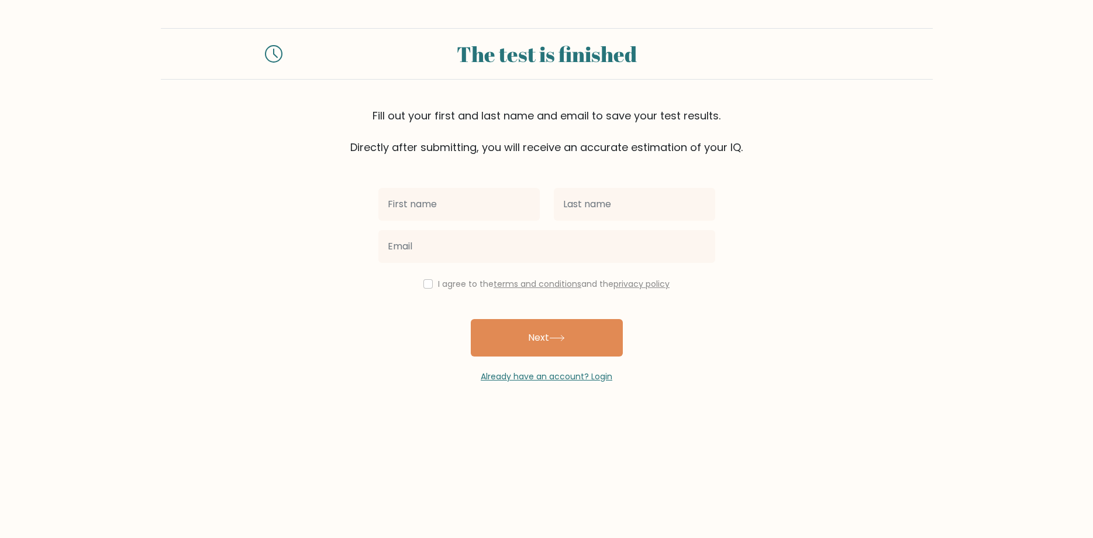
click at [441, 198] on input "text" at bounding box center [458, 204] width 161 height 33
type input "[PERSON_NAME]"
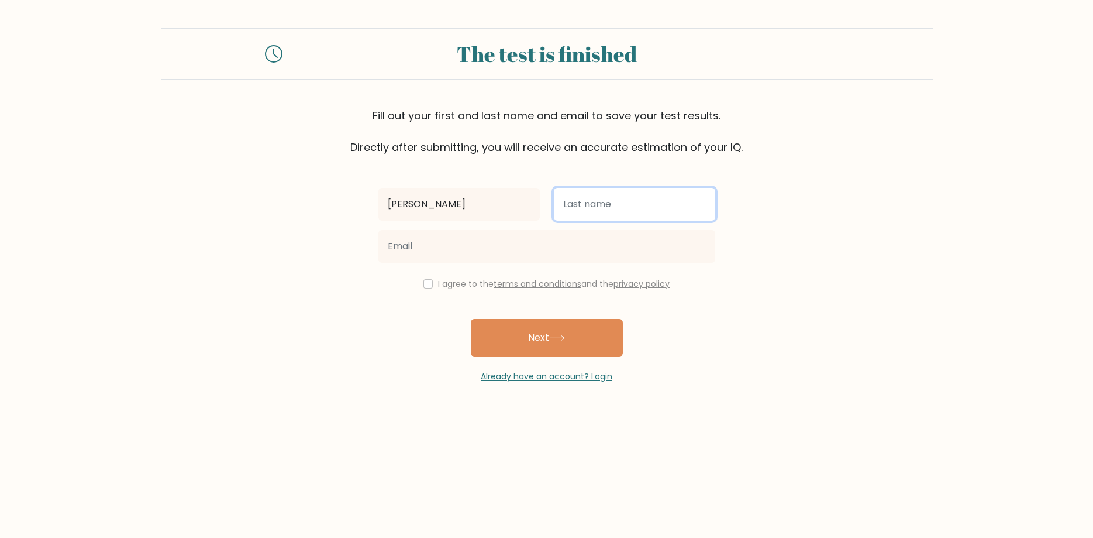
click at [600, 201] on input "text" at bounding box center [634, 204] width 161 height 33
type input "Rada"
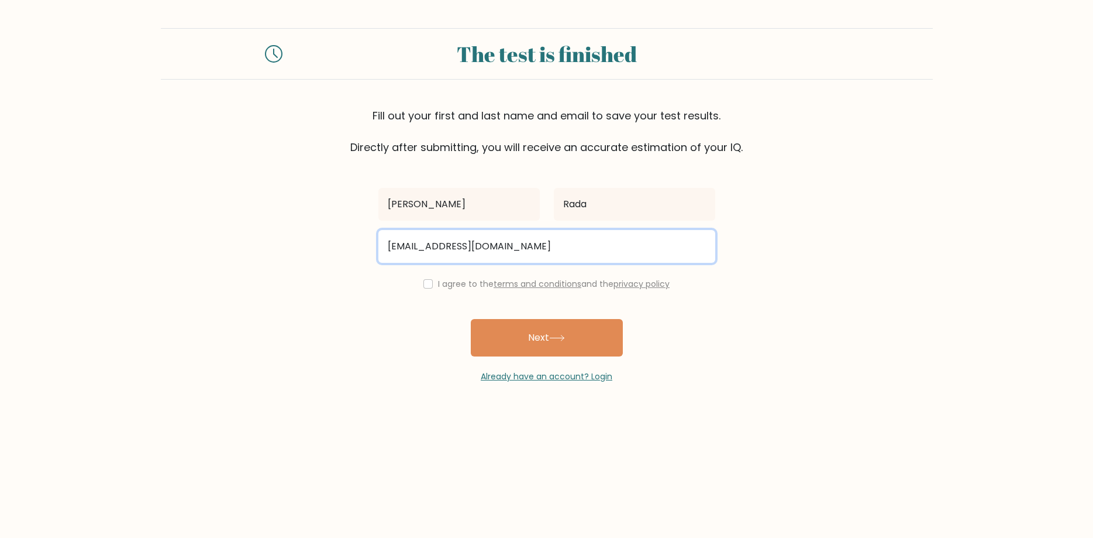
type input "[EMAIL_ADDRESS][DOMAIN_NAME]"
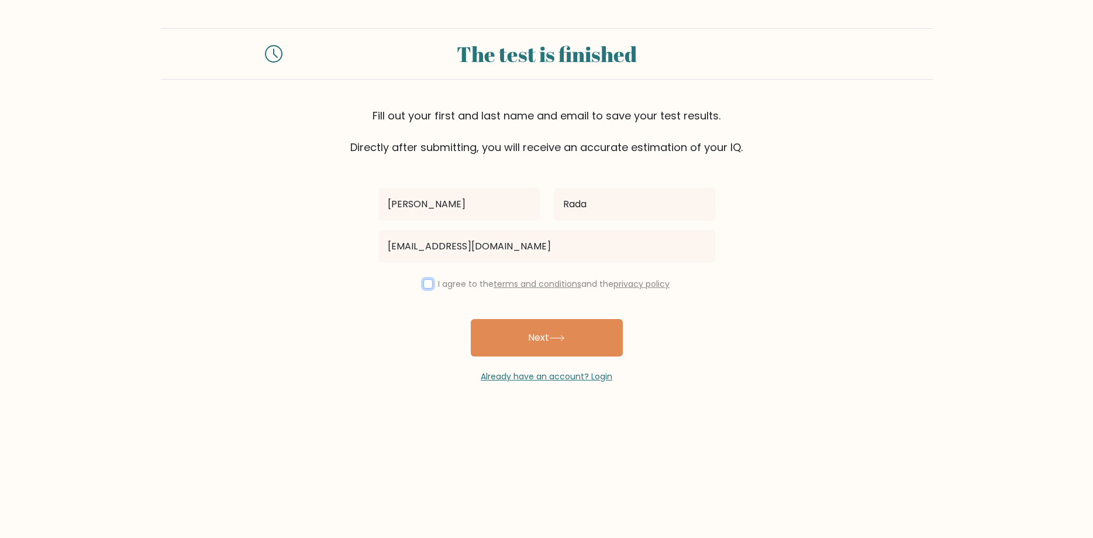
click at [424, 285] on input "checkbox" at bounding box center [428, 283] width 9 height 9
checkbox input "true"
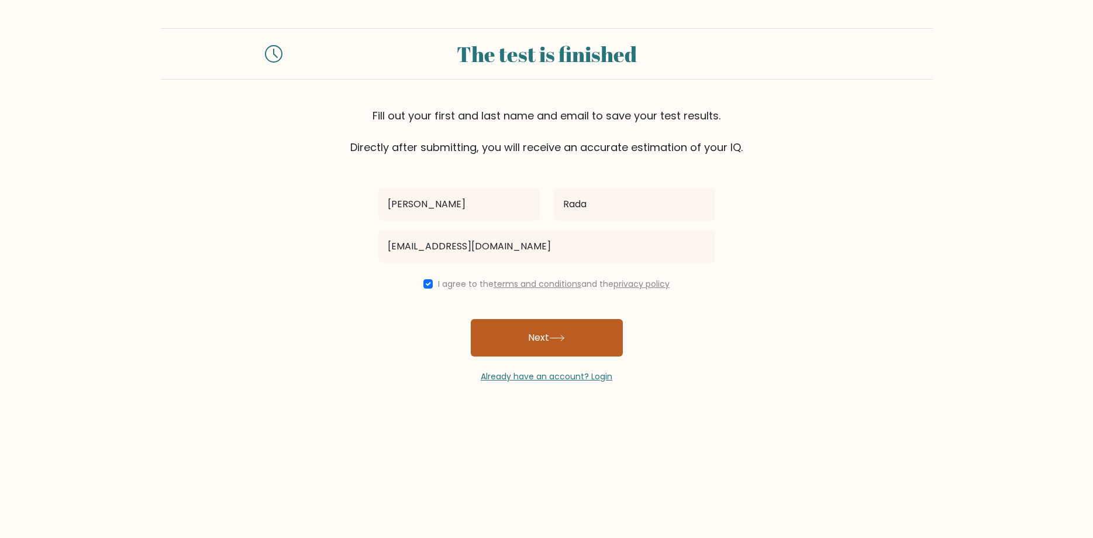
click at [509, 336] on button "Next" at bounding box center [547, 337] width 152 height 37
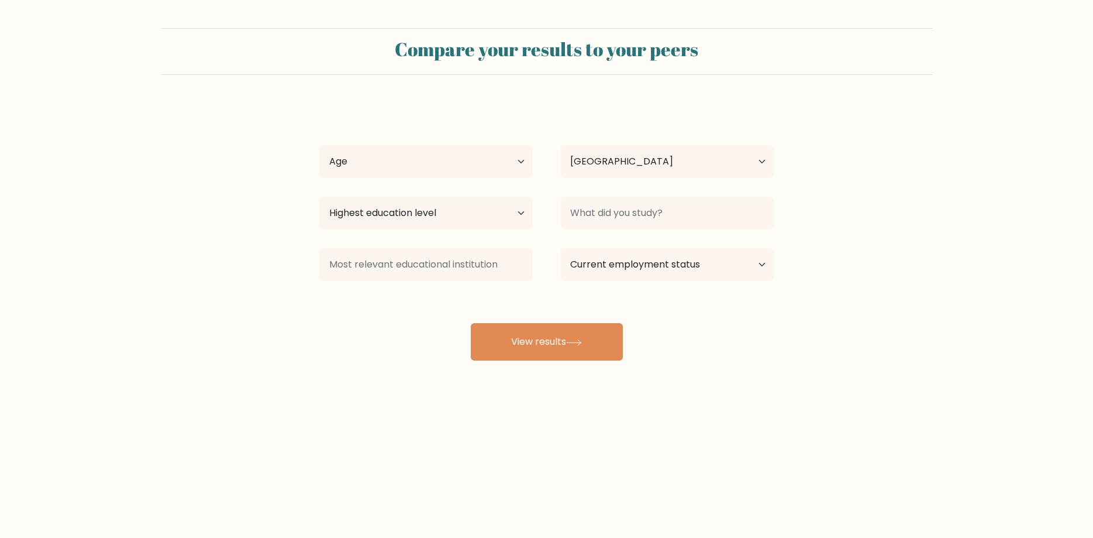
select select "PH"
click at [320, 145] on select "Age Under [DEMOGRAPHIC_DATA] [DEMOGRAPHIC_DATA] [DEMOGRAPHIC_DATA] [DEMOGRAPHIC…" at bounding box center [426, 161] width 213 height 33
click option "[DEMOGRAPHIC_DATA]" at bounding box center [0, 0] width 0 height 0
click at [320, 145] on select "Age Under [DEMOGRAPHIC_DATA] [DEMOGRAPHIC_DATA] [DEMOGRAPHIC_DATA] [DEMOGRAPHIC…" at bounding box center [426, 161] width 213 height 33
click option "[DEMOGRAPHIC_DATA]" at bounding box center [0, 0] width 0 height 0
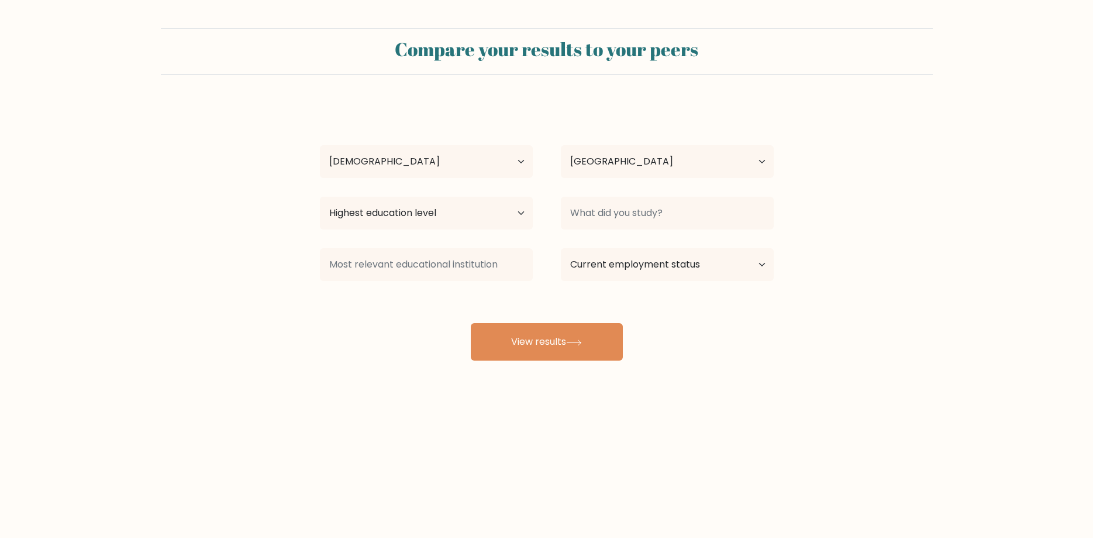
click at [364, 236] on div "John Michael Rada Age Under 18 years old 18-24 years old 25-34 years old 35-44 …" at bounding box center [547, 231] width 468 height 257
click at [320, 145] on select "Age Under 18 years old 18-24 years old 25-34 years old 35-44 years old 45-54 ye…" at bounding box center [426, 161] width 213 height 33
select select "25_34"
click option "25-34 years old" at bounding box center [0, 0] width 0 height 0
click at [320, 197] on select "Highest education level No schooling Primary Lower Secondary Upper Secondary Oc…" at bounding box center [426, 213] width 213 height 33
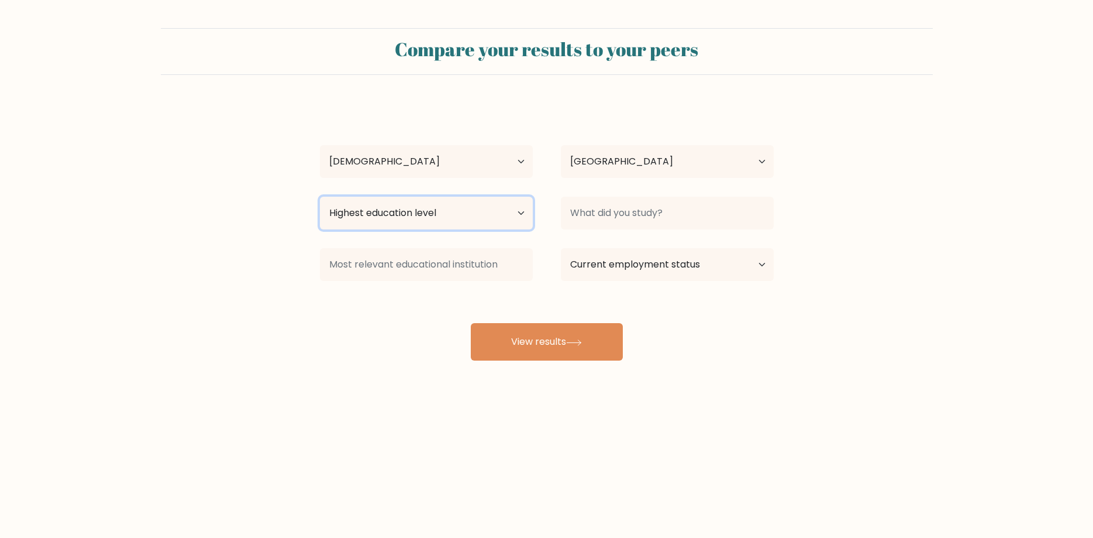
select select "bachelors_degree"
click option "Bachelor's degree" at bounding box center [0, 0] width 0 height 0
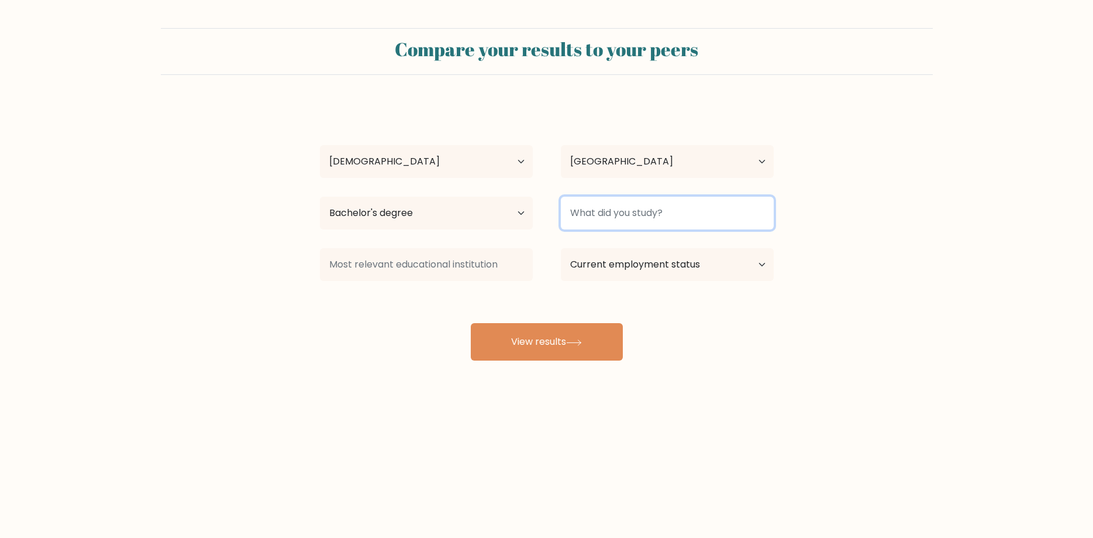
click at [605, 211] on input at bounding box center [667, 213] width 213 height 33
type input "E"
type input "B"
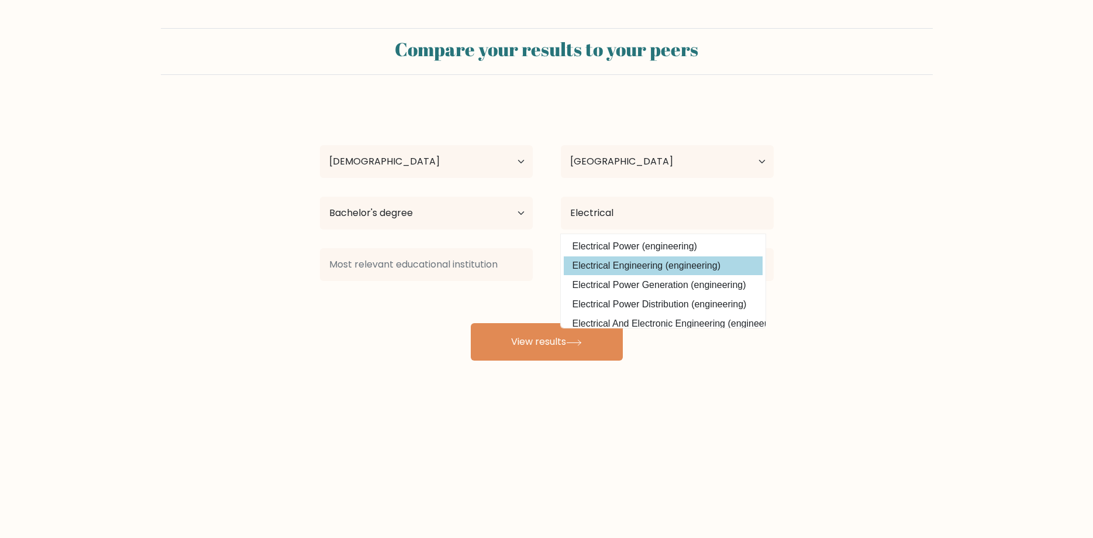
click at [591, 264] on option "Electrical Engineering (engineering)" at bounding box center [663, 265] width 199 height 19
type input "Electrical Engineering"
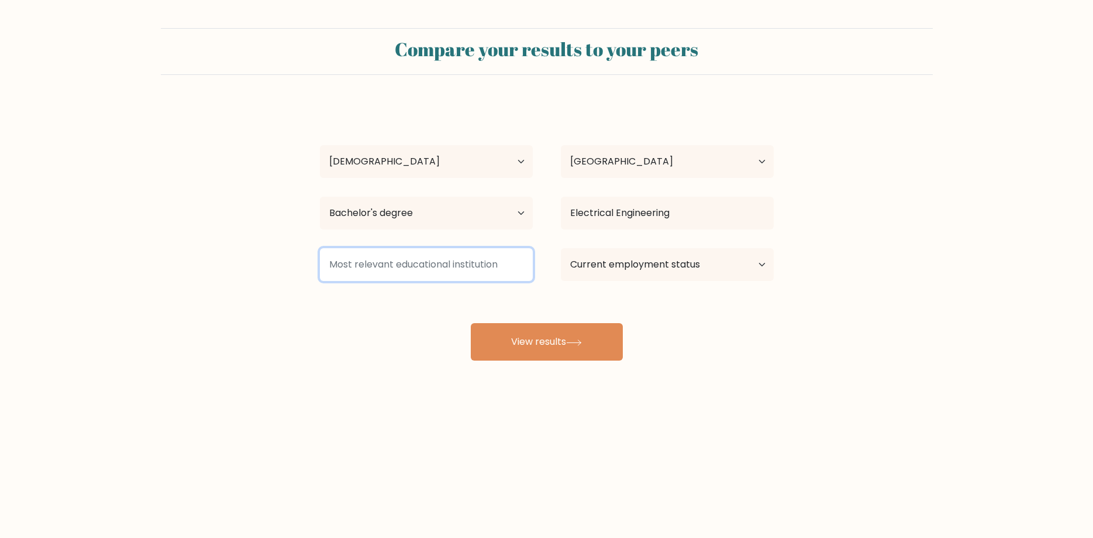
click at [483, 273] on input at bounding box center [426, 264] width 213 height 33
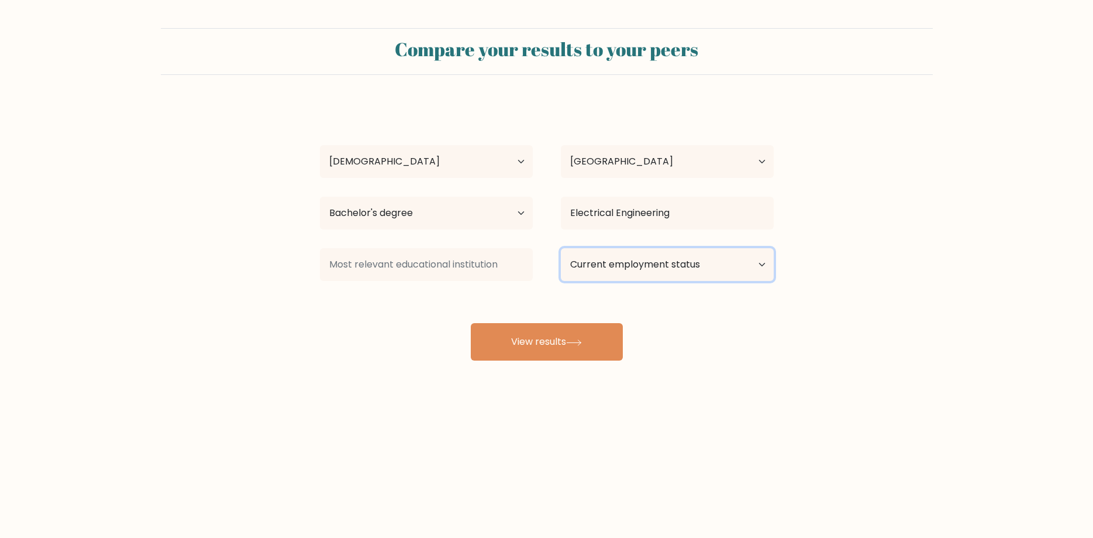
click at [561, 248] on select "Current employment status Employed Student Retired Other / prefer not to answer" at bounding box center [667, 264] width 213 height 33
select select "other"
click option "Other / prefer not to answer" at bounding box center [0, 0] width 0 height 0
click at [442, 315] on div "John Michael Rada Age Under 18 years old 18-24 years old 25-34 years old 35-44 …" at bounding box center [547, 231] width 468 height 257
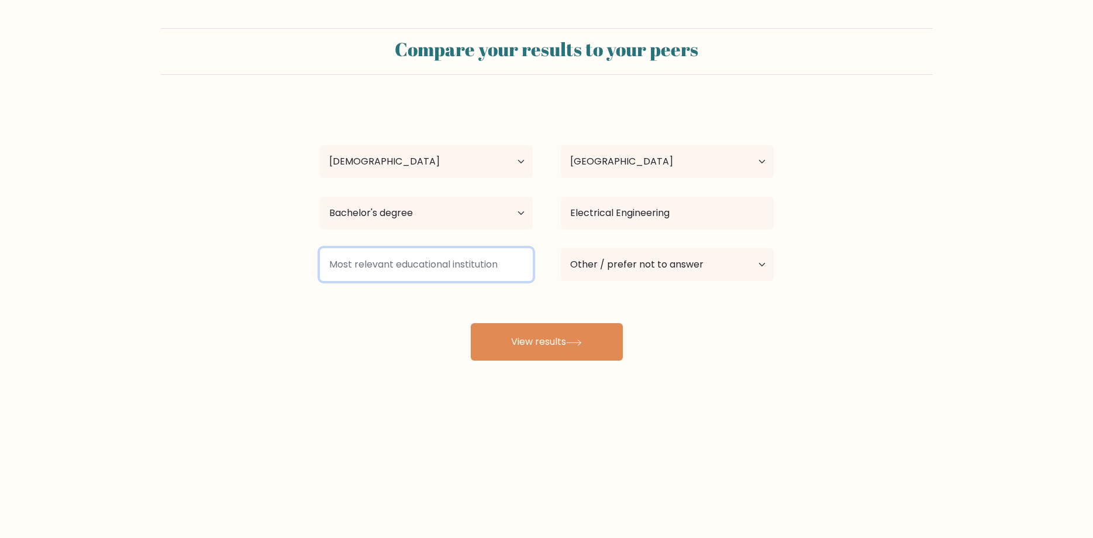
click at [431, 268] on input at bounding box center [426, 264] width 213 height 33
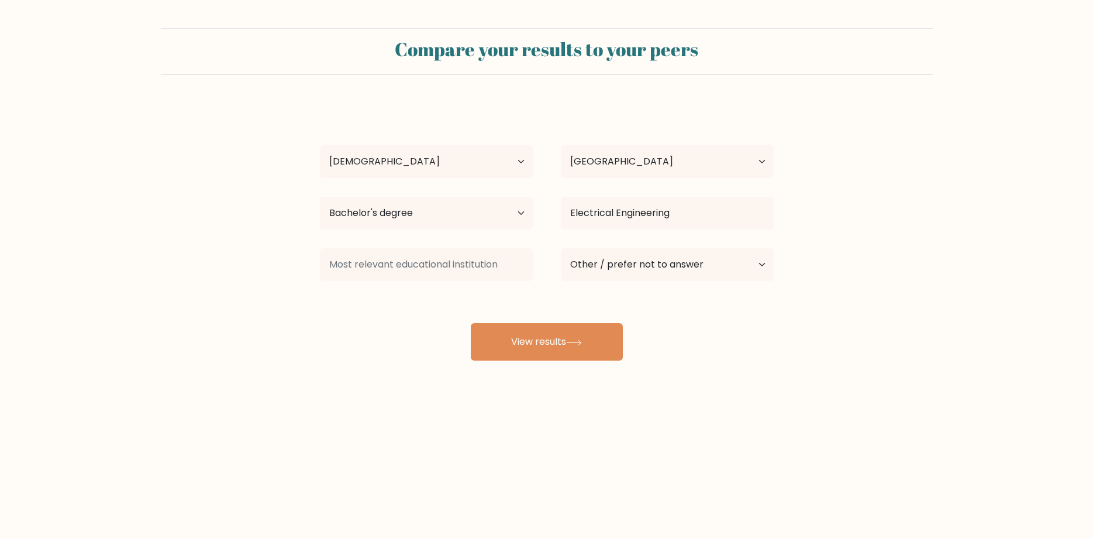
click at [413, 305] on div "John Michael Rada Age Under 18 years old 18-24 years old 25-34 years old 35-44 …" at bounding box center [547, 231] width 468 height 257
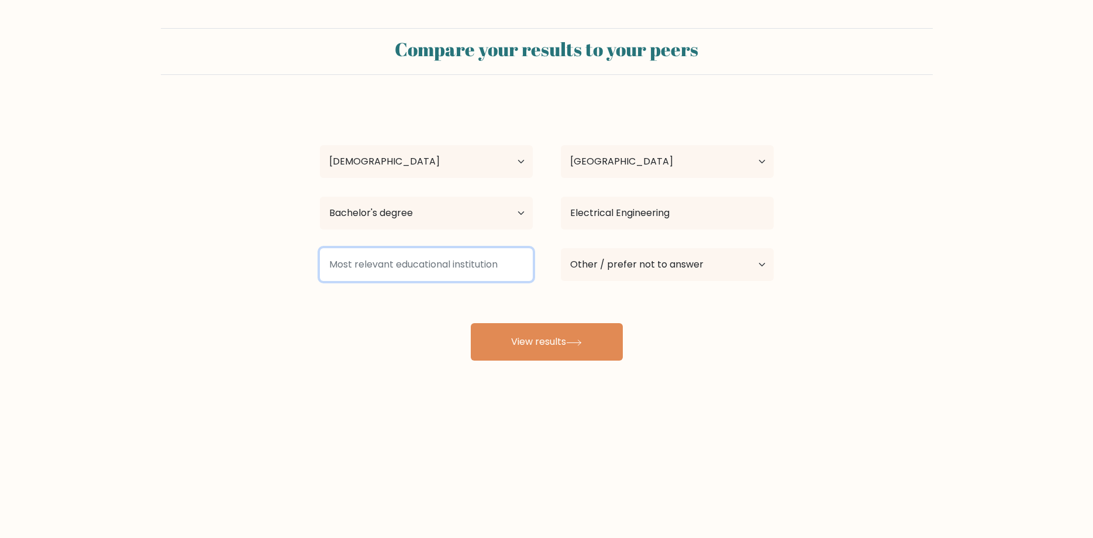
click at [433, 269] on input at bounding box center [426, 264] width 213 height 33
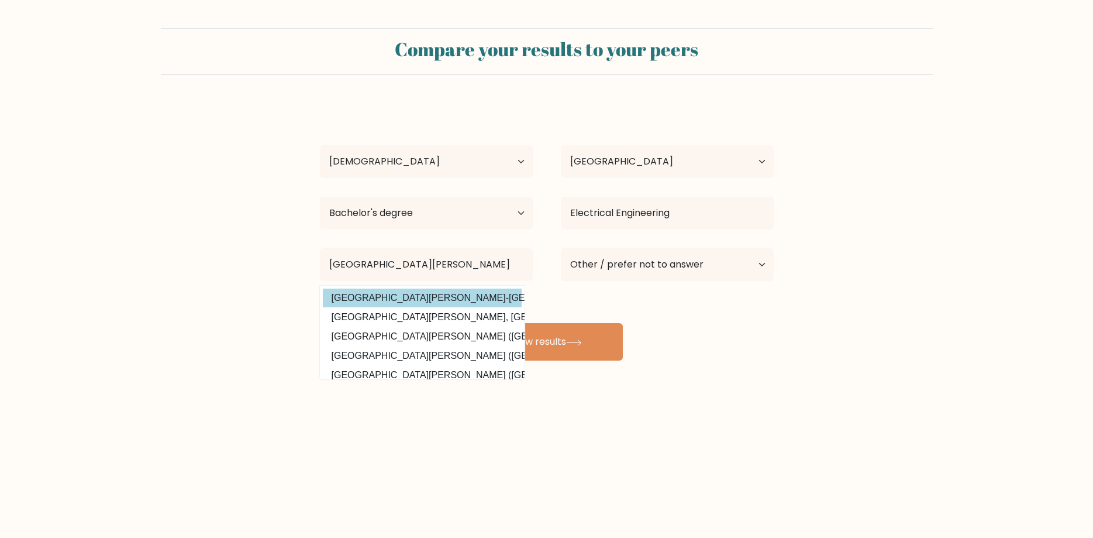
click at [404, 297] on option "University of San Jose-Recoletos (Philippines)" at bounding box center [422, 297] width 199 height 19
type input "[GEOGRAPHIC_DATA][PERSON_NAME]-Recoletos"
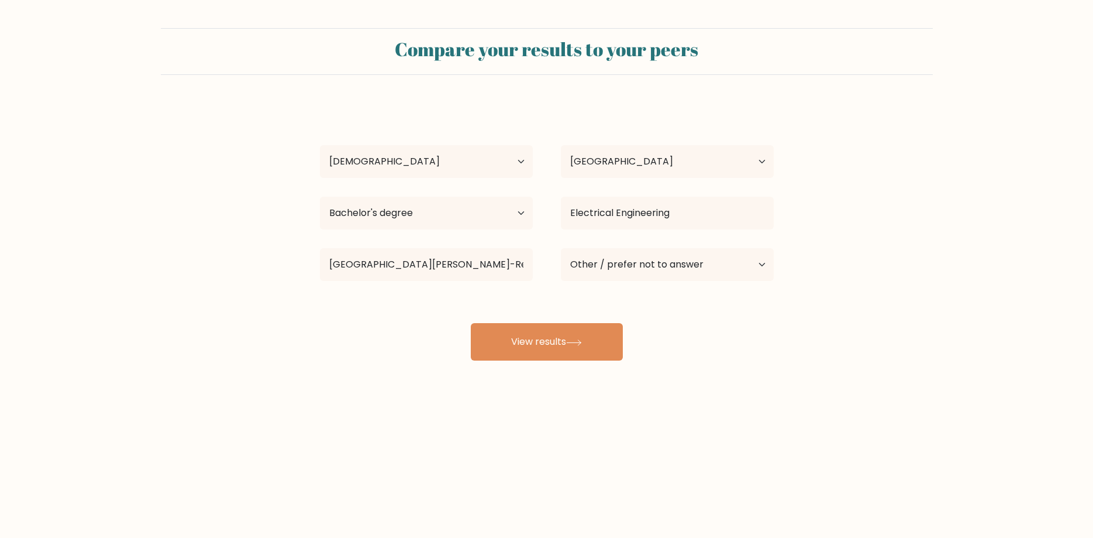
click at [431, 340] on div "John Michael Rada Age Under 18 years old 18-24 years old 25-34 years old 35-44 …" at bounding box center [547, 231] width 468 height 257
click at [531, 342] on button "View results" at bounding box center [547, 341] width 152 height 37
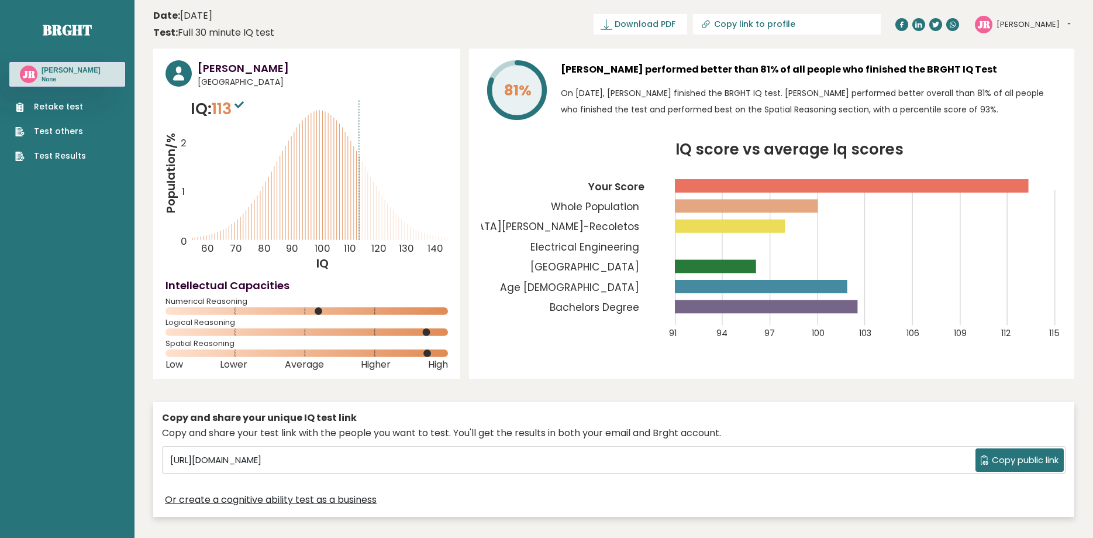
click at [533, 231] on div "81% [PERSON_NAME] performed better than 81% of all people who finished the BRGH…" at bounding box center [771, 214] width 605 height 330
drag, startPoint x: 645, startPoint y: 263, endPoint x: 724, endPoint y: 294, distance: 84.5
click at [756, 291] on icon "IQ score vs average Iq scores 91 94 97 100 103 106 109 112 115 Your Score Whole…" at bounding box center [771, 247] width 581 height 211
click at [736, 293] on icon "IQ score vs average Iq scores 91 94 97 100 103 106 109 112 115 Your Score Whole…" at bounding box center [771, 247] width 581 height 211
click at [521, 253] on icon "IQ score vs average Iq scores 91 94 97 100 103 106 109 112 115 Your Score Whole…" at bounding box center [771, 247] width 581 height 211
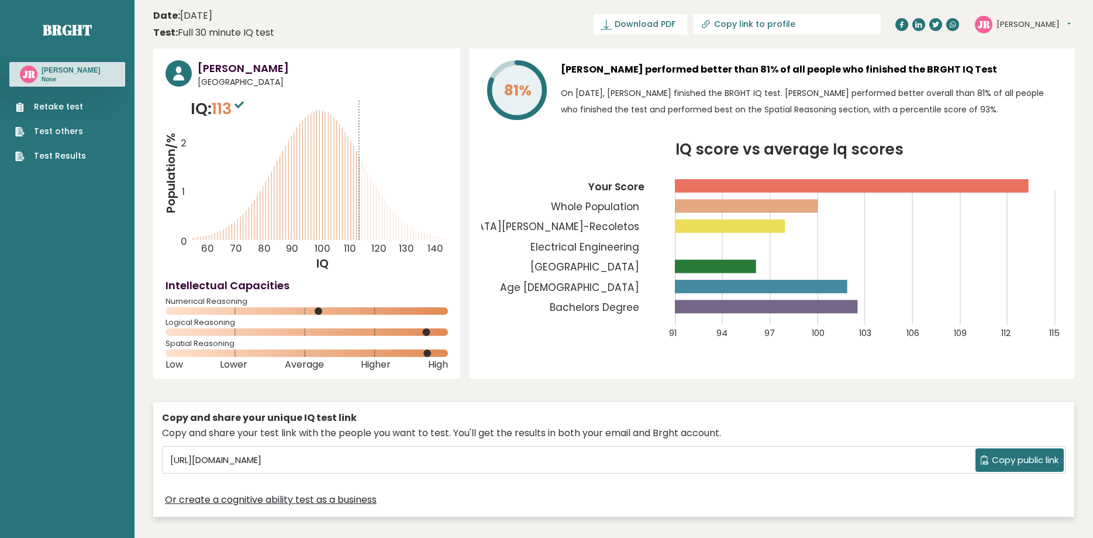
drag, startPoint x: 261, startPoint y: 144, endPoint x: 437, endPoint y: 177, distance: 179.2
click at [498, 277] on icon "IQ score vs average Iq scores 91 94 97 100 103 106 109 112 115 Your Score Whole…" at bounding box center [771, 247] width 581 height 211
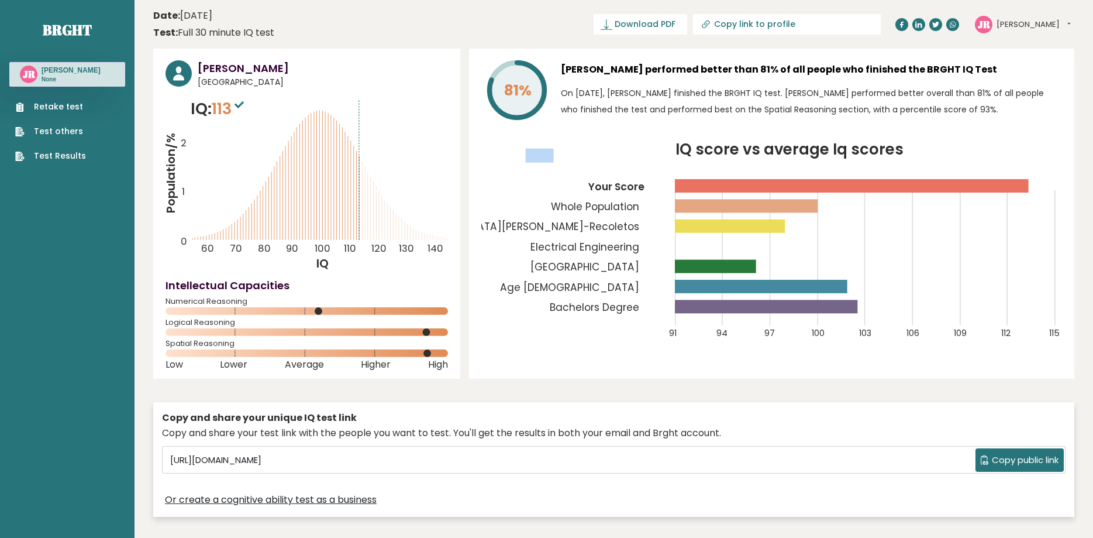
click at [498, 277] on icon "IQ score vs average Iq scores 91 94 97 100 103 106 109 112 115 Your Score Whole…" at bounding box center [771, 247] width 581 height 211
click at [1000, 457] on span "Copy public link" at bounding box center [1025, 459] width 67 height 13
click at [484, 398] on div "Copy and share your unique IQ test link Copy and share your test link with the …" at bounding box center [613, 466] width 921 height 141
drag, startPoint x: 509, startPoint y: 250, endPoint x: 134, endPoint y: 233, distance: 375.9
